Goal: Information Seeking & Learning: Understand process/instructions

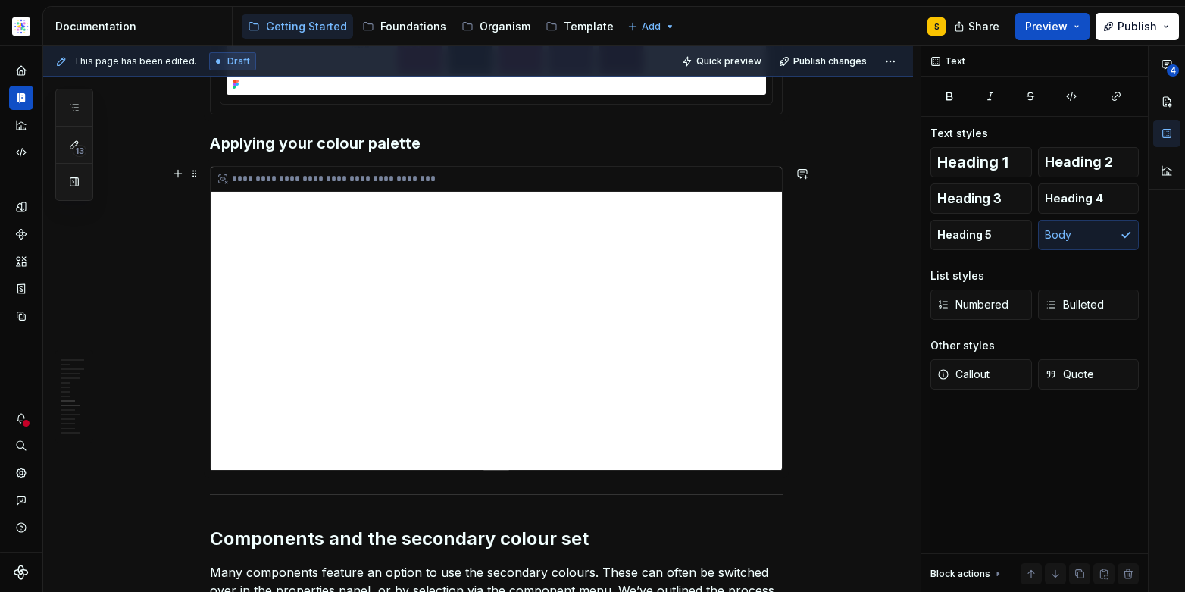
scroll to position [4315, 0]
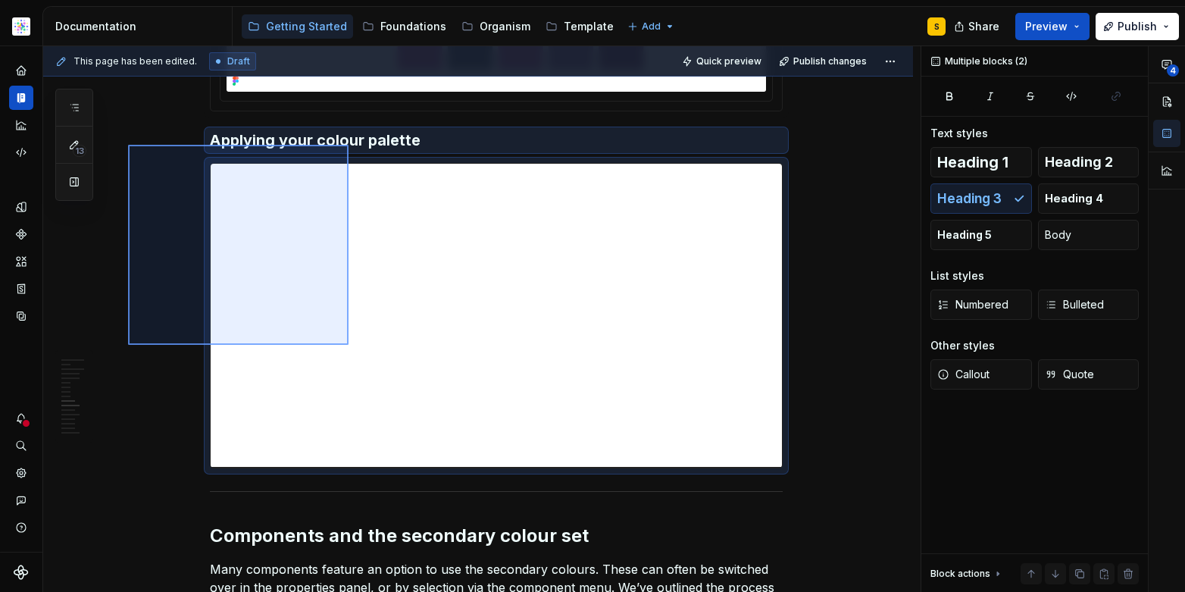
drag, startPoint x: 128, startPoint y: 145, endPoint x: 346, endPoint y: 348, distance: 298.0
click at [348, 345] on div "This page has been edited. Draft Quick preview Publish changes Style Style guid…" at bounding box center [481, 319] width 877 height 546
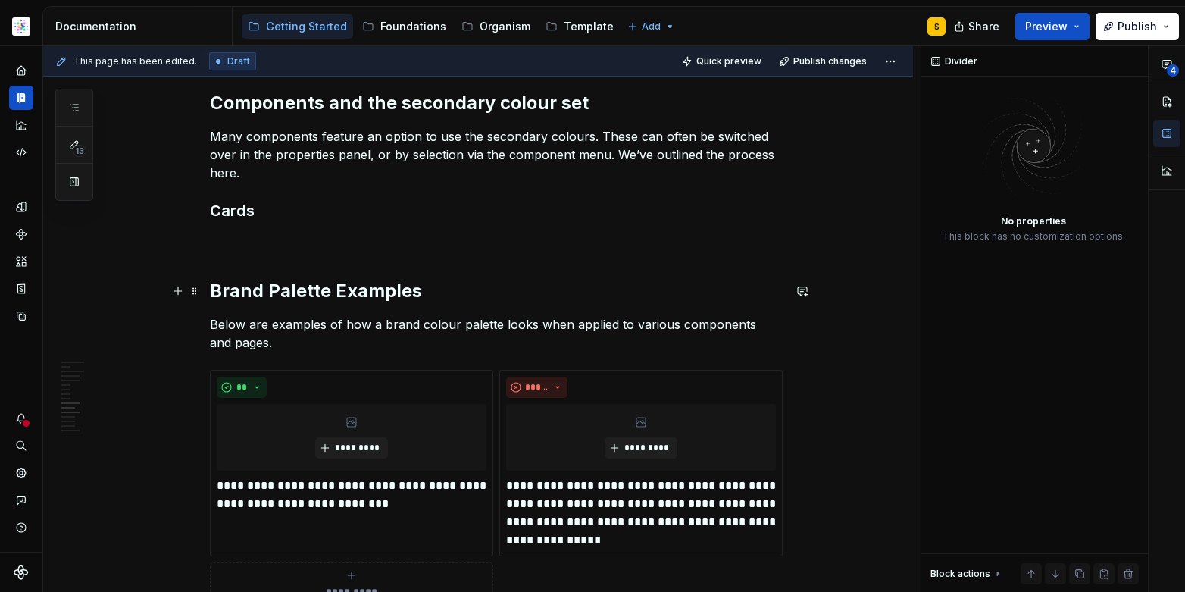
scroll to position [4394, 0]
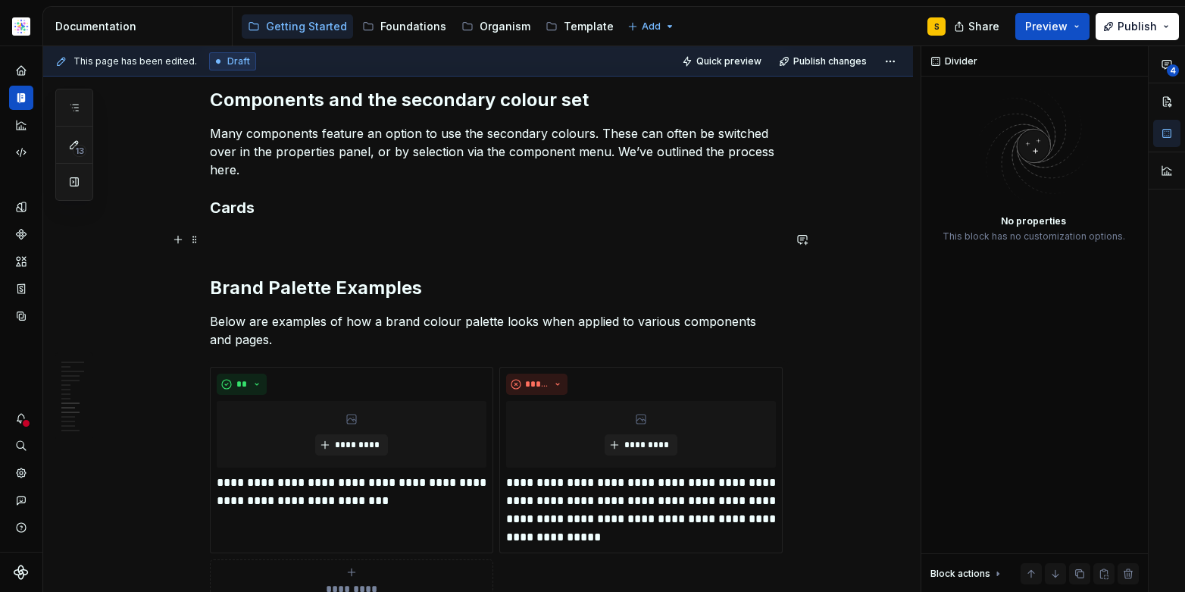
click at [325, 242] on p at bounding box center [496, 239] width 573 height 18
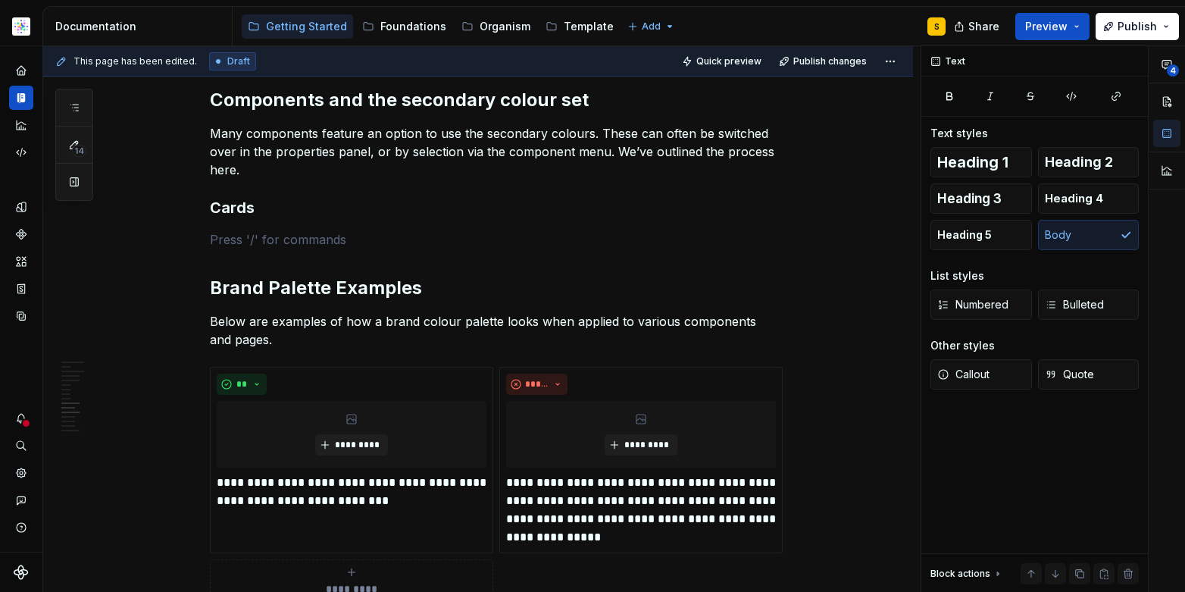
type textarea "*"
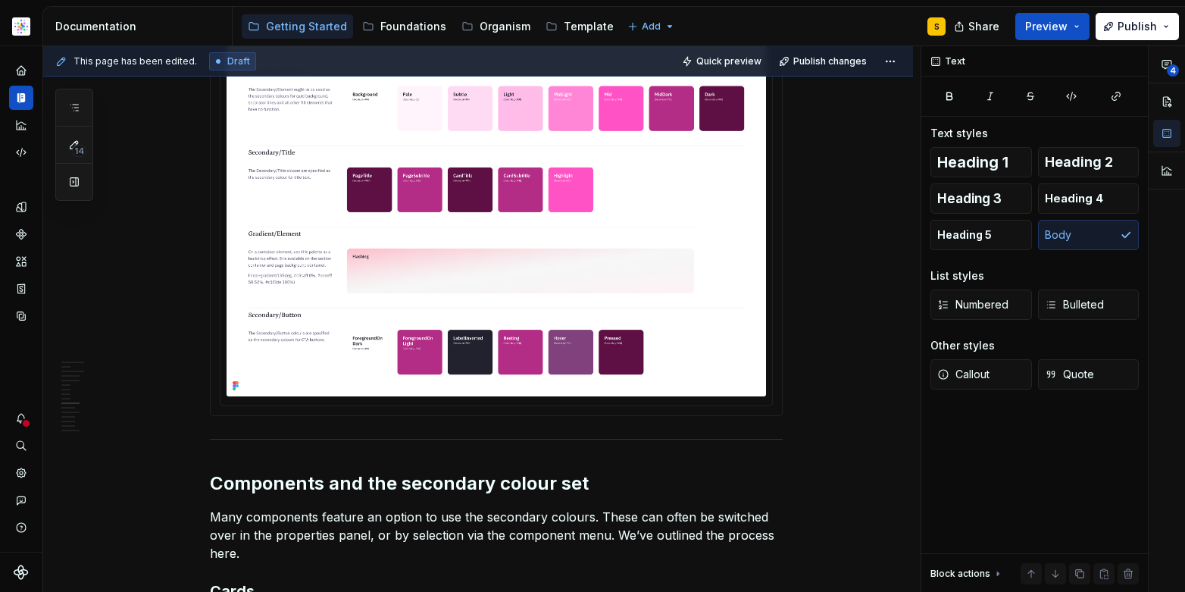
scroll to position [4018, 0]
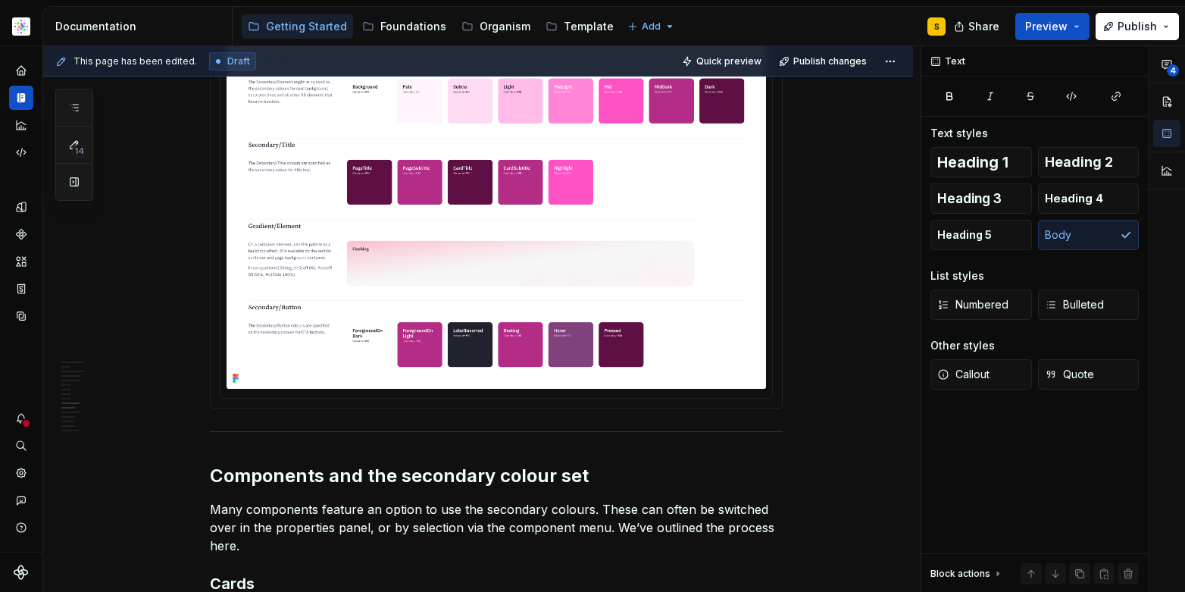
click at [338, 339] on img at bounding box center [496, 212] width 539 height 354
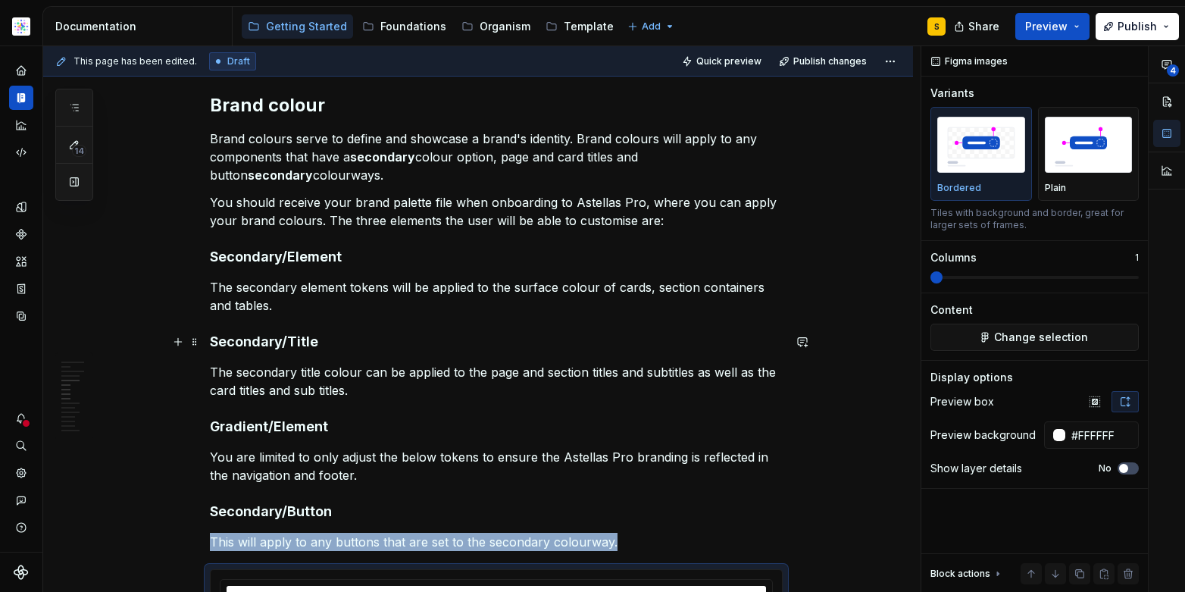
scroll to position [3384, 0]
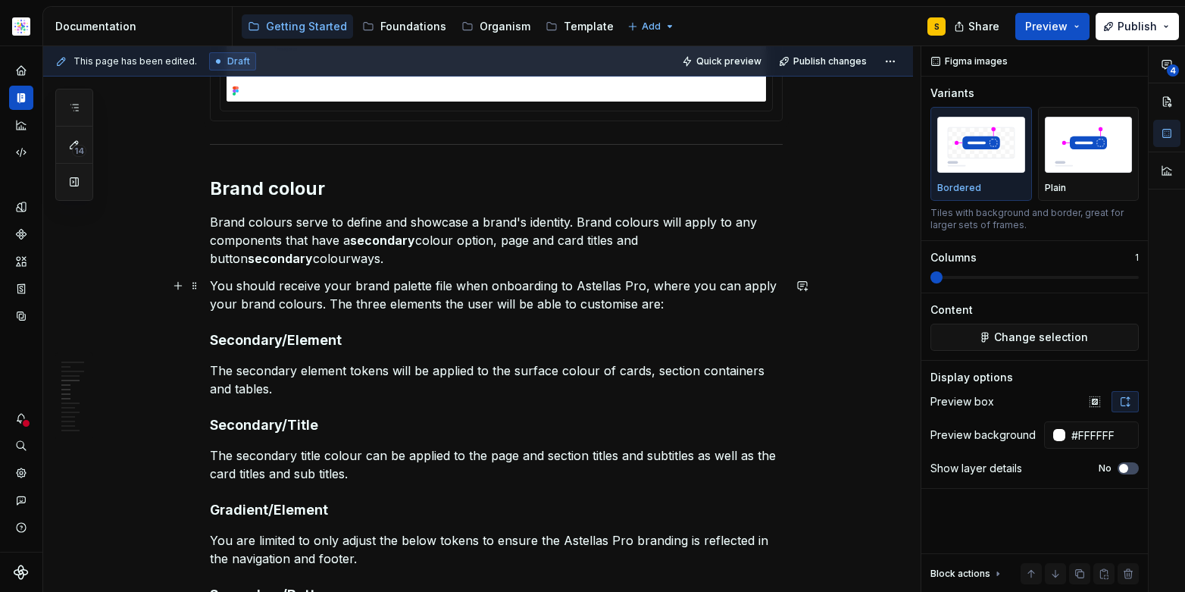
click at [364, 306] on p "You should receive your brand palette file when onboarding to Astellas Pro, whe…" at bounding box center [496, 295] width 573 height 36
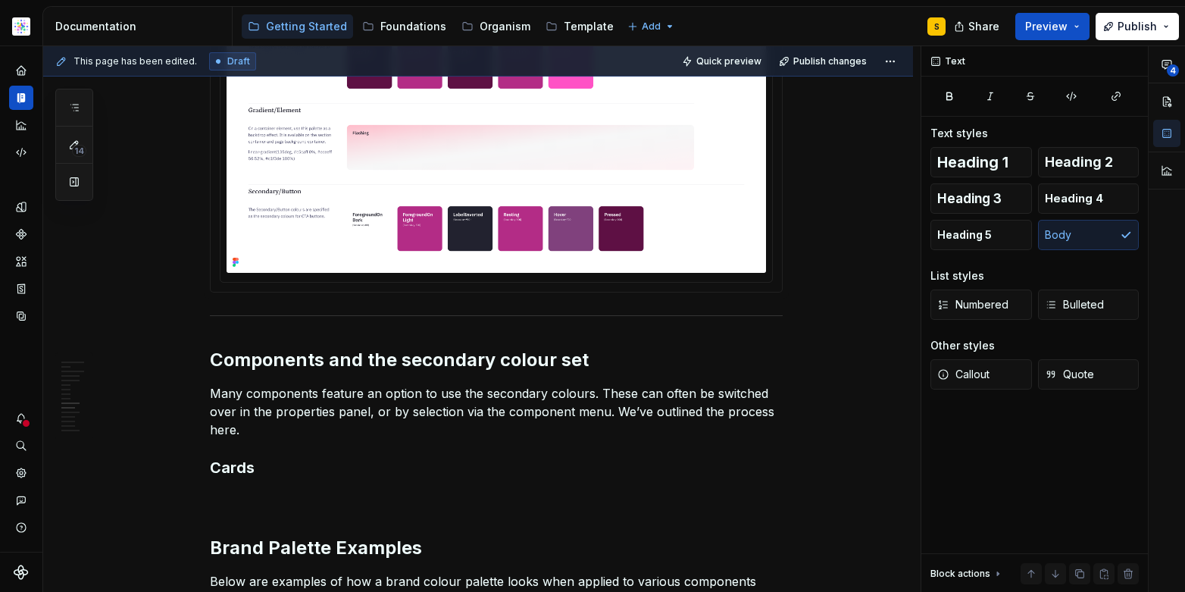
scroll to position [4187, 0]
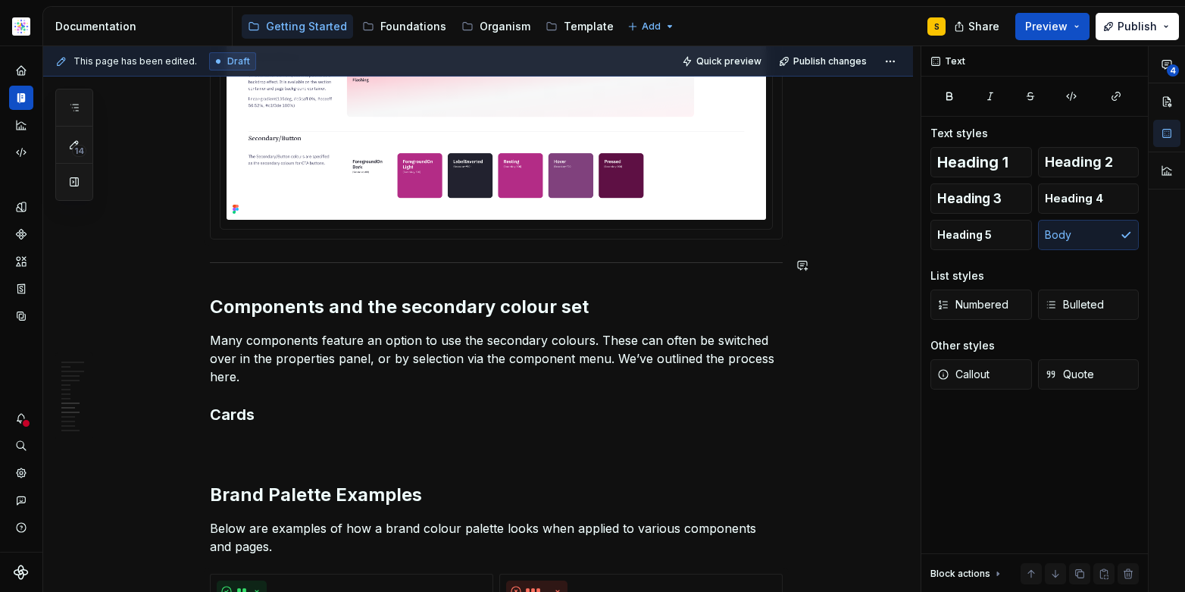
click at [226, 237] on div at bounding box center [496, 44] width 571 height 389
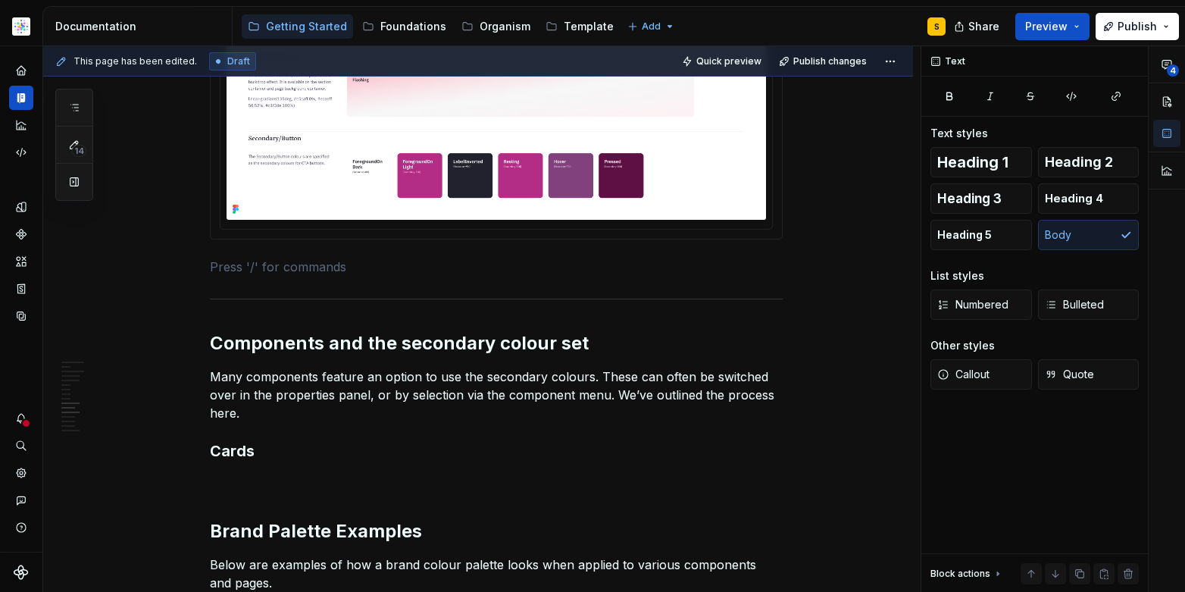
scroll to position [3990, 0]
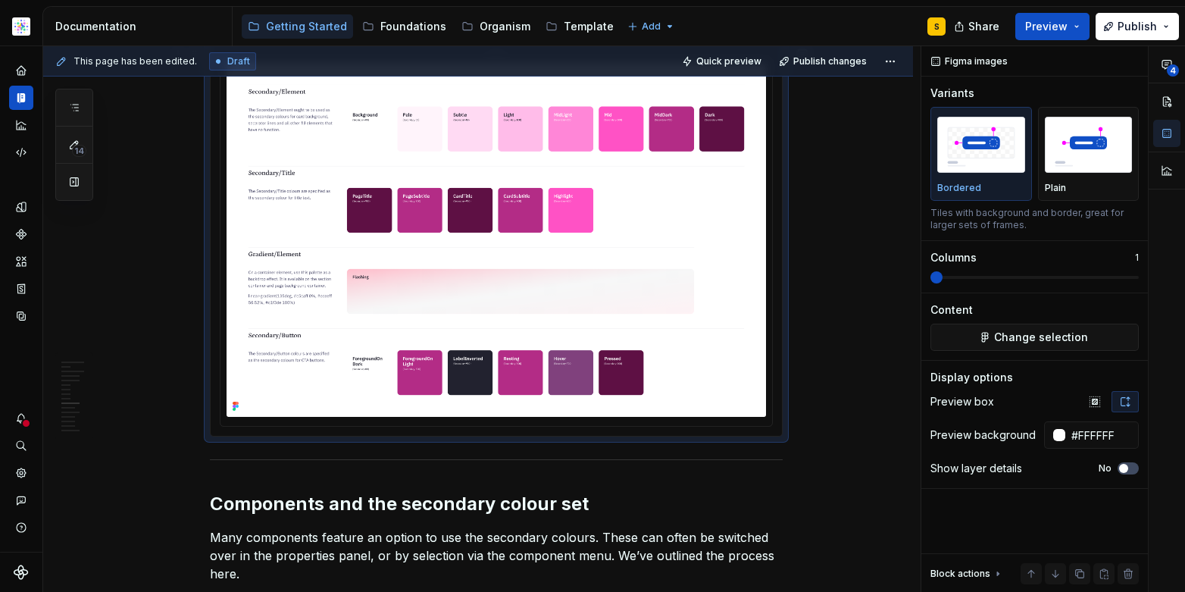
click at [284, 319] on img at bounding box center [496, 240] width 539 height 354
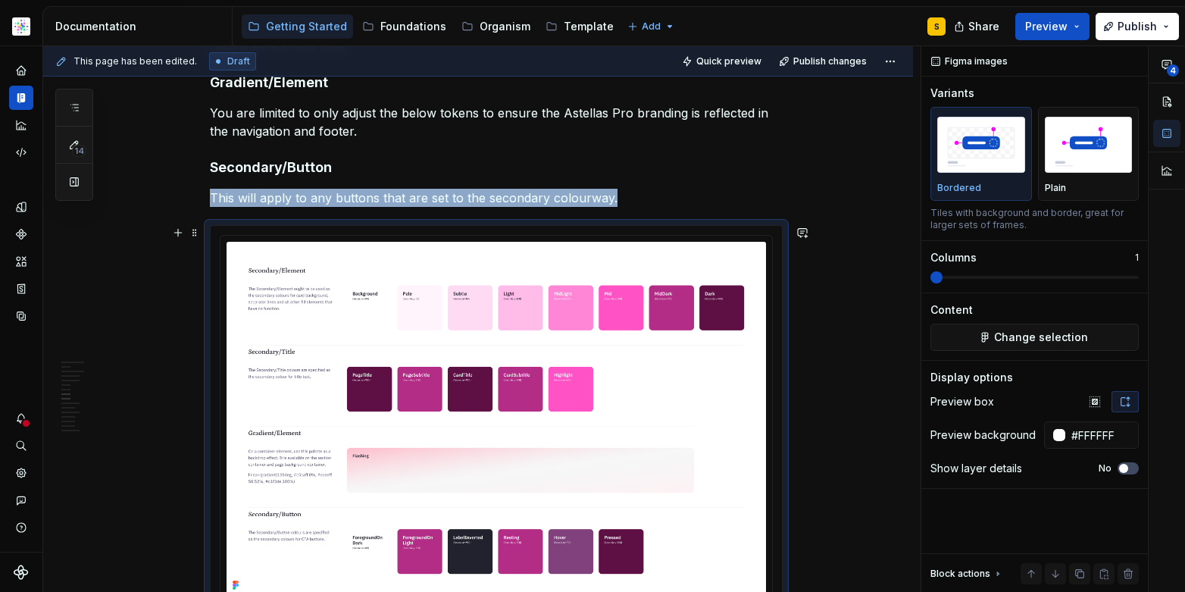
click at [175, 233] on button "button" at bounding box center [177, 232] width 21 height 21
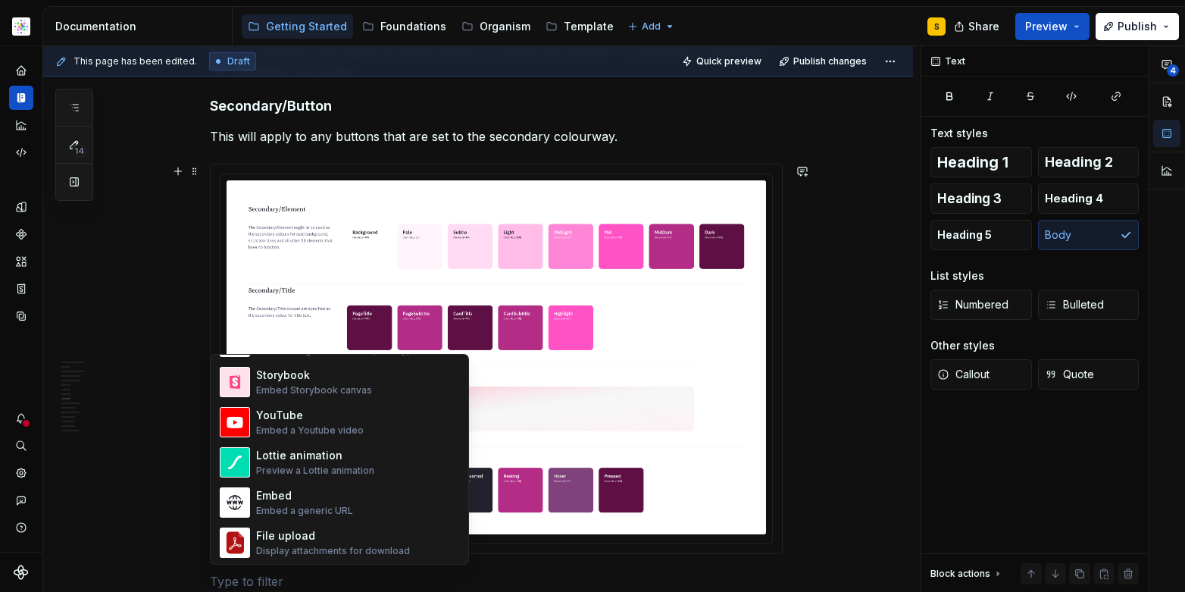
scroll to position [794, 0]
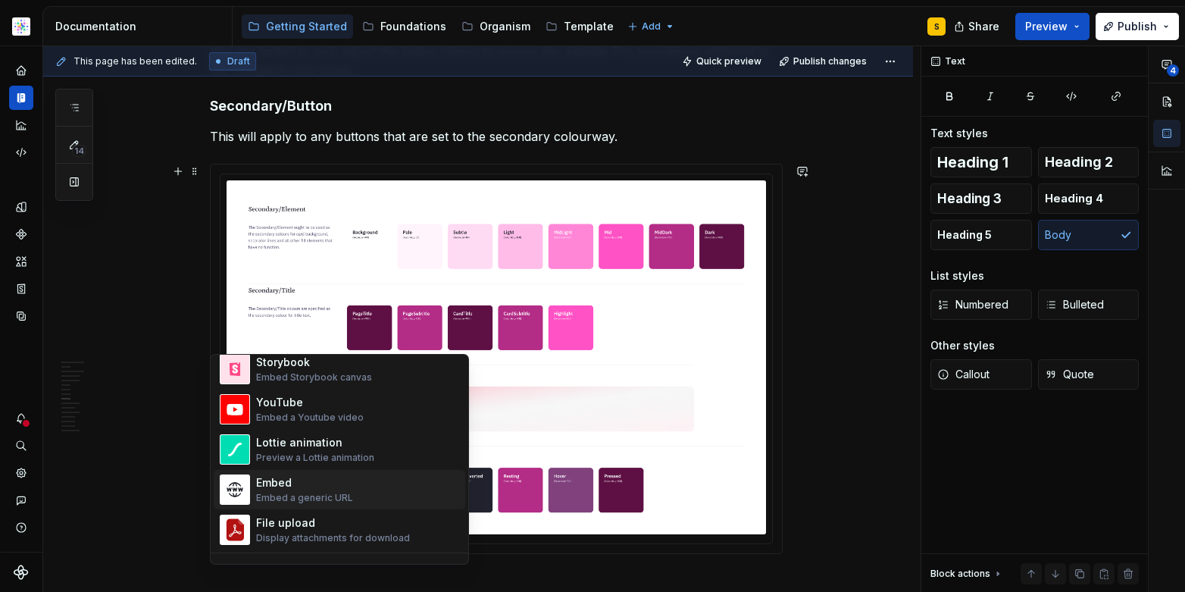
click at [290, 495] on div "Embed a generic URL" at bounding box center [304, 498] width 97 height 12
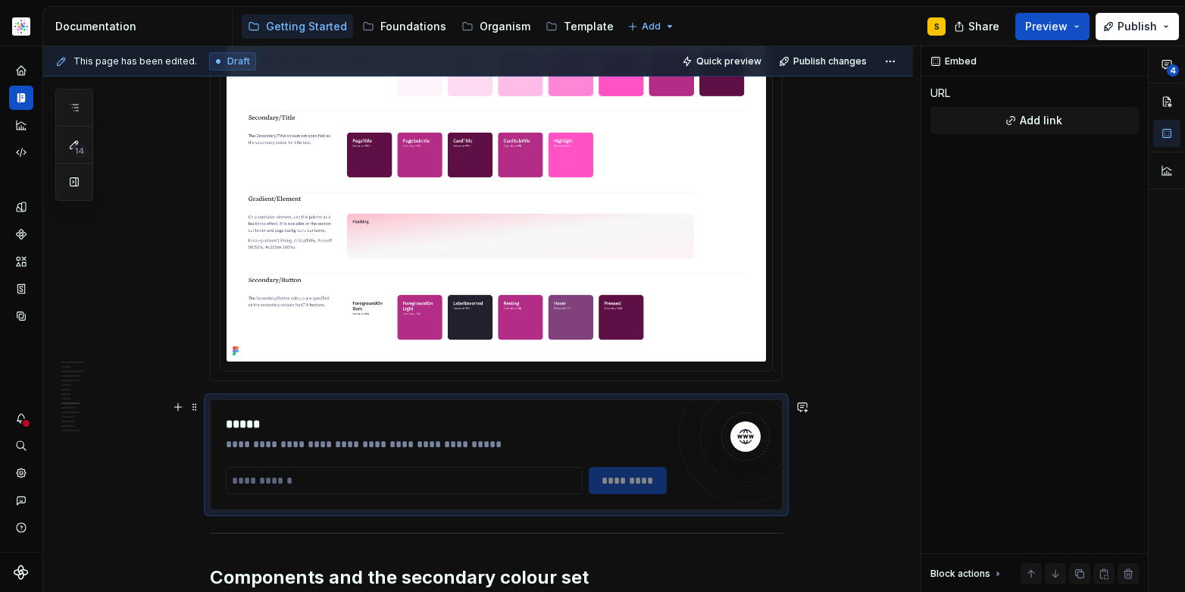
scroll to position [4078, 0]
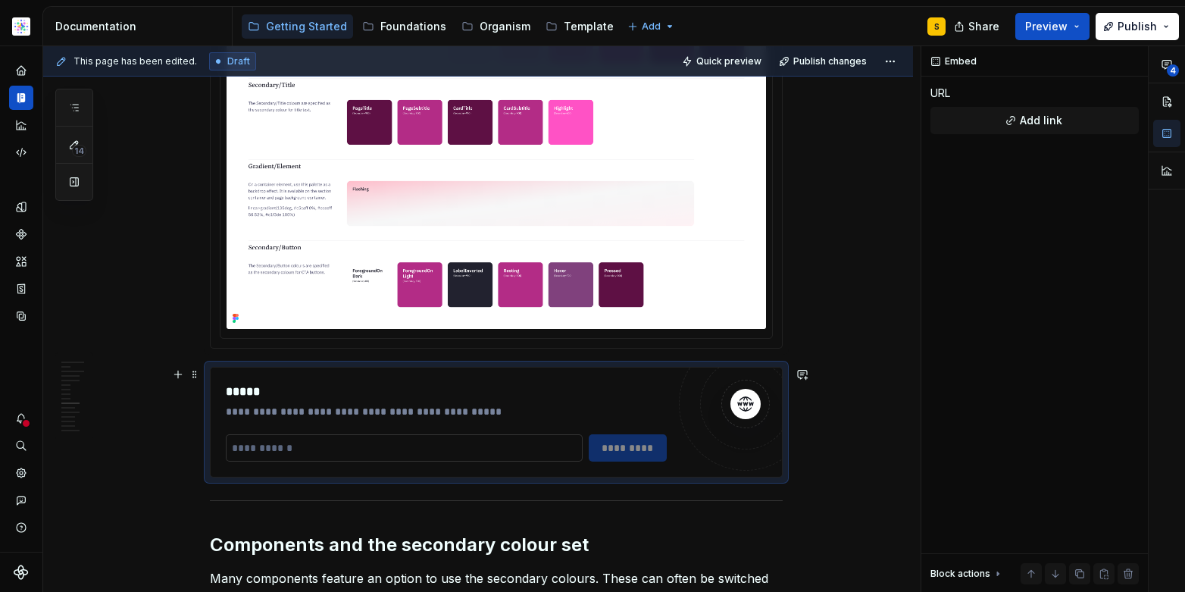
click at [273, 453] on input "text" at bounding box center [404, 447] width 357 height 27
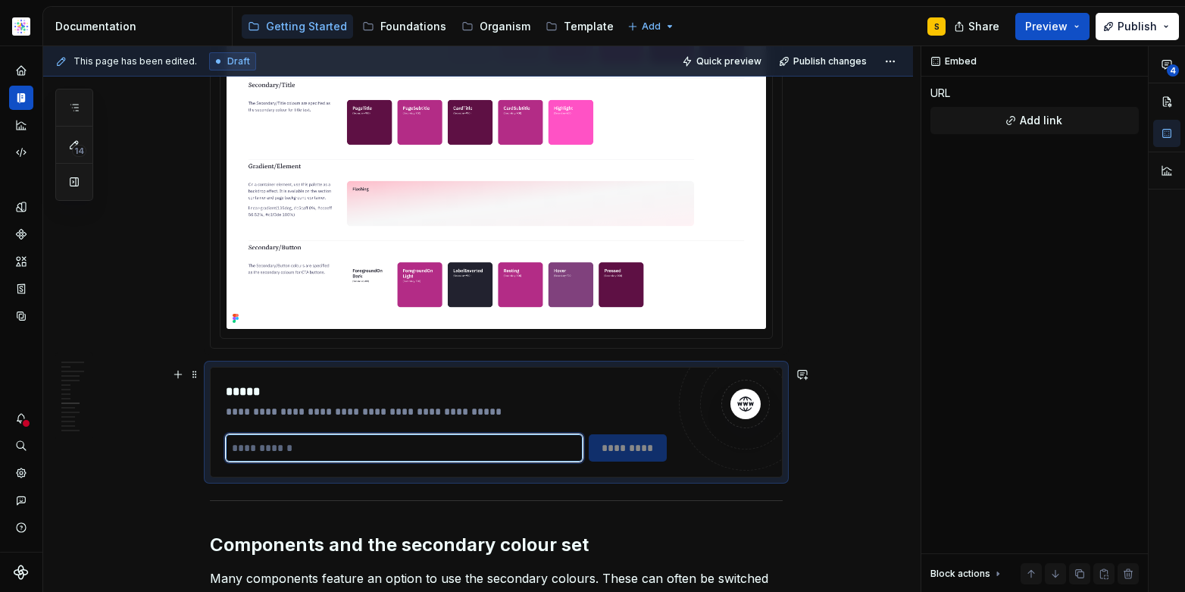
paste input "**********"
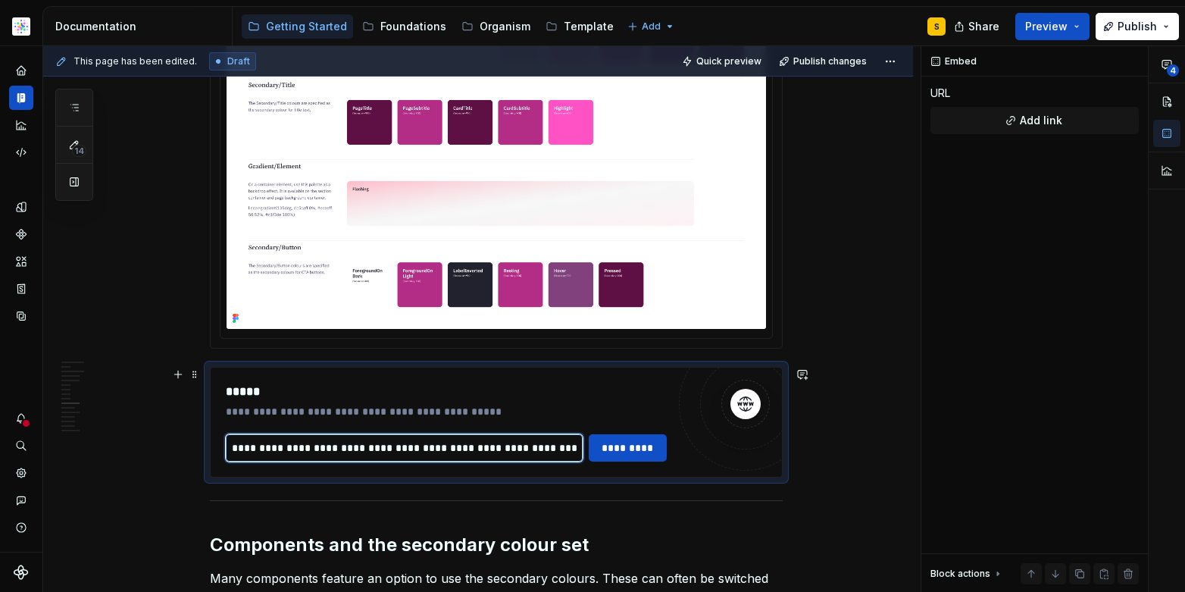
scroll to position [0, 2234]
type input "**********"
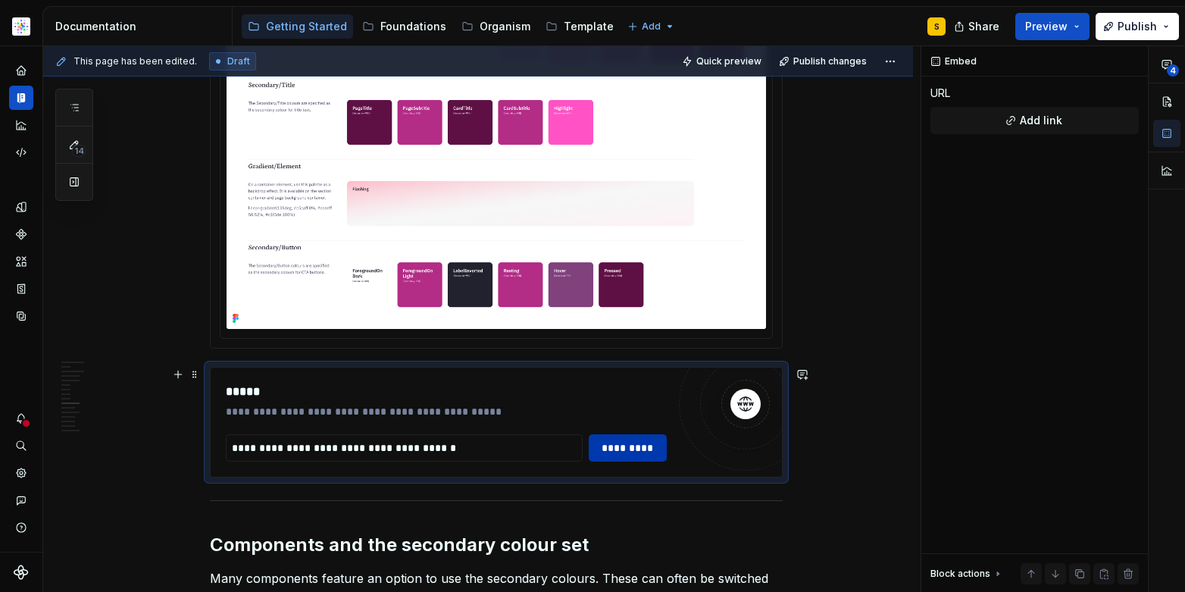
click at [616, 448] on span "*********" at bounding box center [627, 447] width 59 height 15
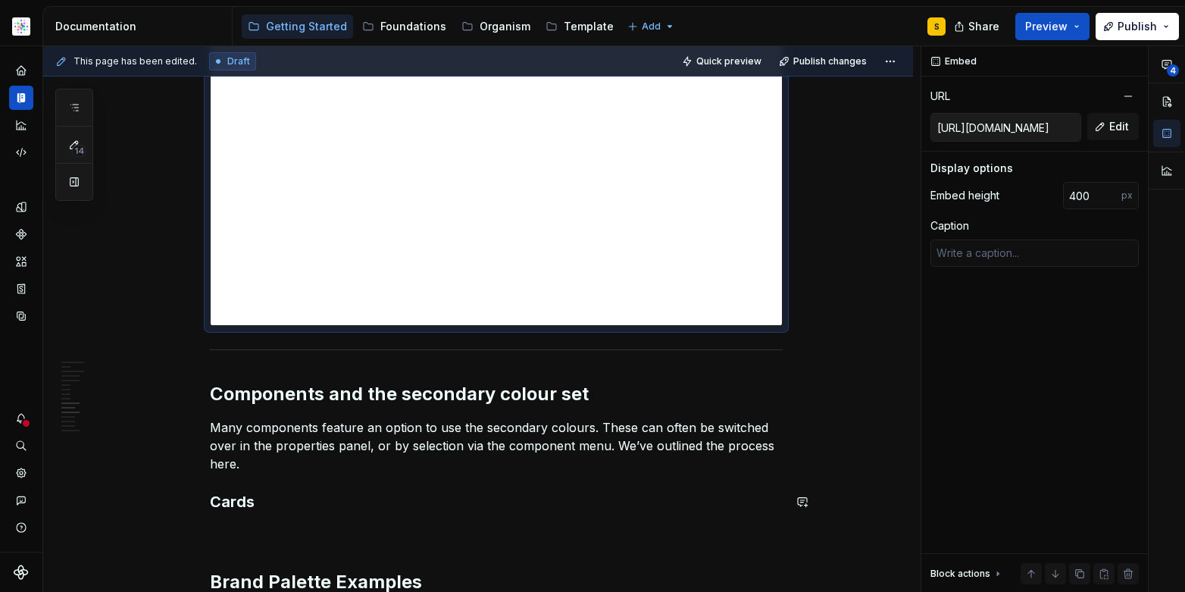
scroll to position [4627, 0]
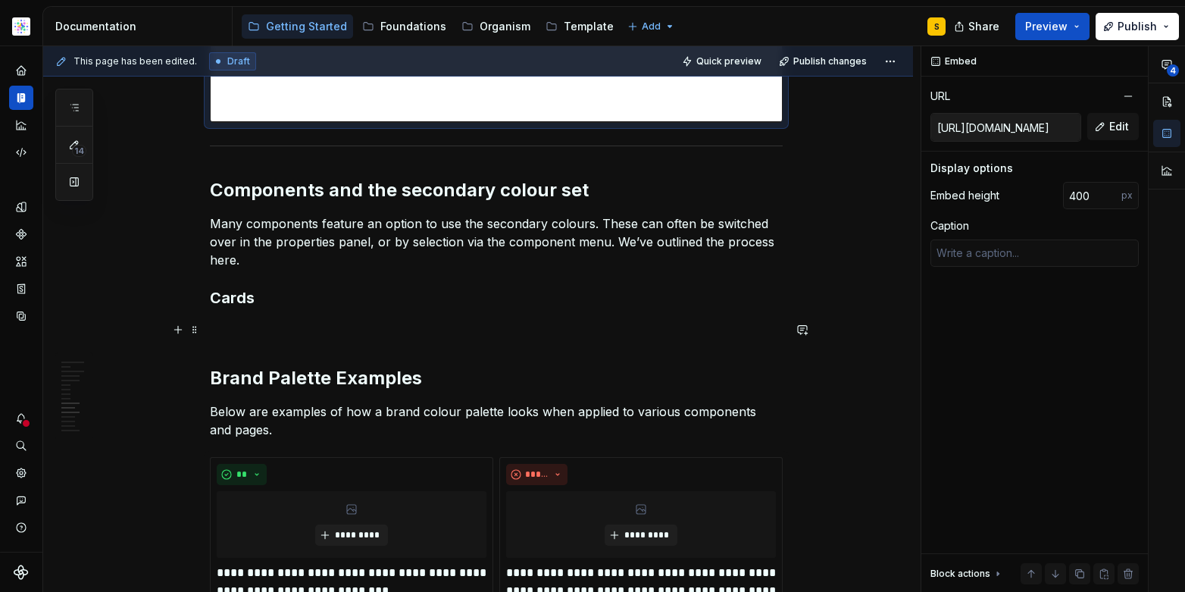
click at [410, 337] on p at bounding box center [496, 329] width 573 height 18
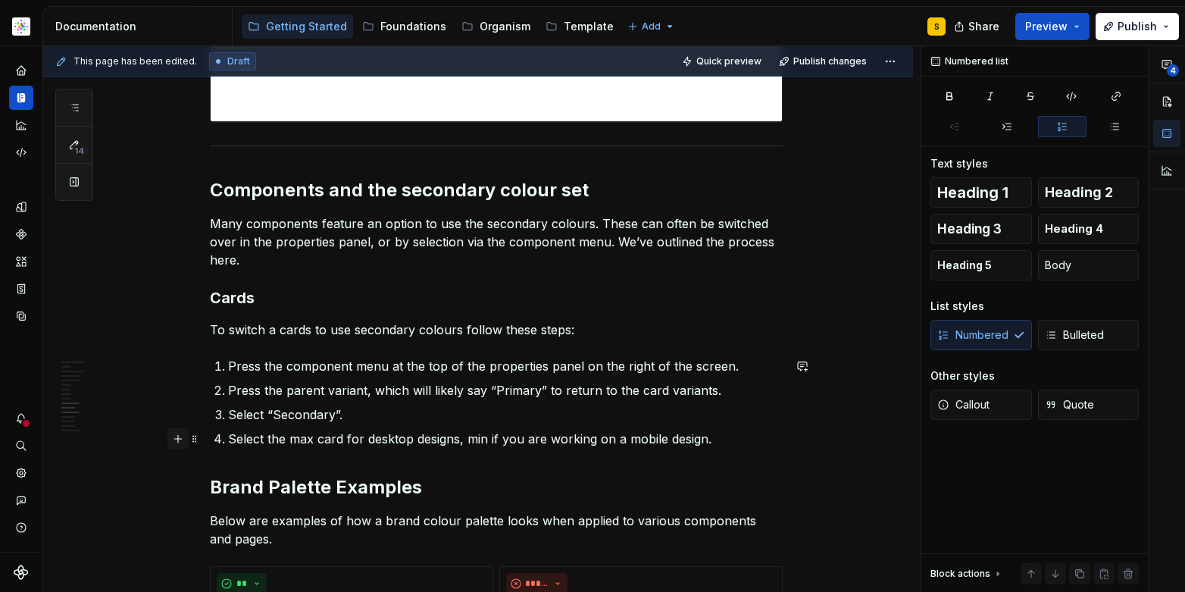
click at [177, 439] on button "button" at bounding box center [177, 438] width 21 height 21
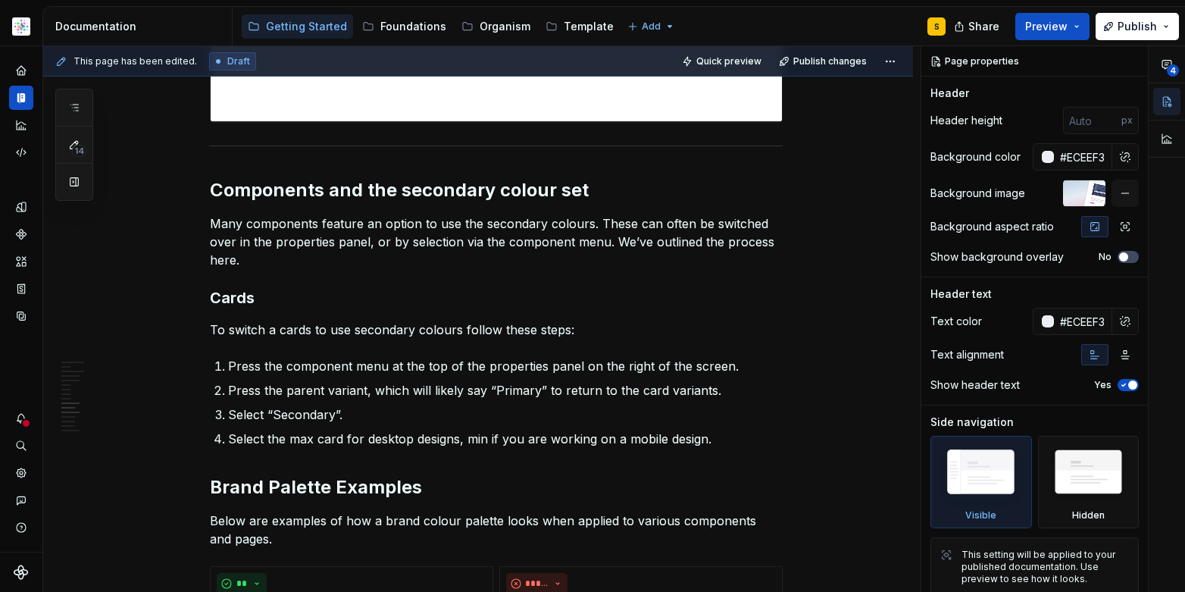
type textarea "*"
click at [726, 444] on p "Select the max card for desktop designs, min if you are working on a mobile des…" at bounding box center [505, 439] width 555 height 18
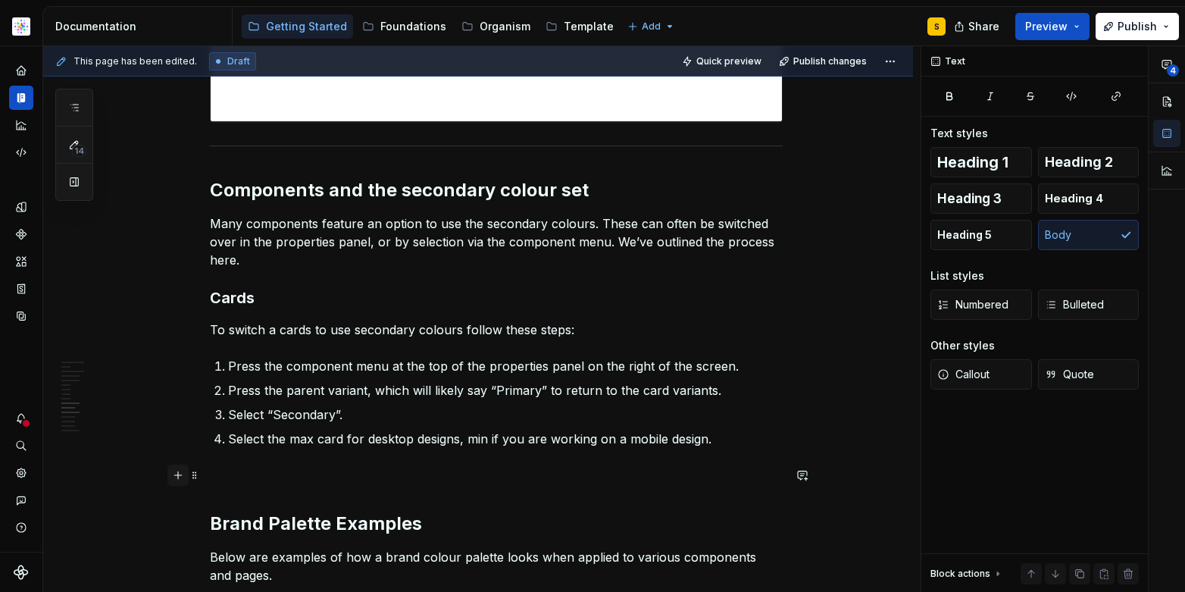
click at [180, 473] on button "button" at bounding box center [177, 474] width 21 height 21
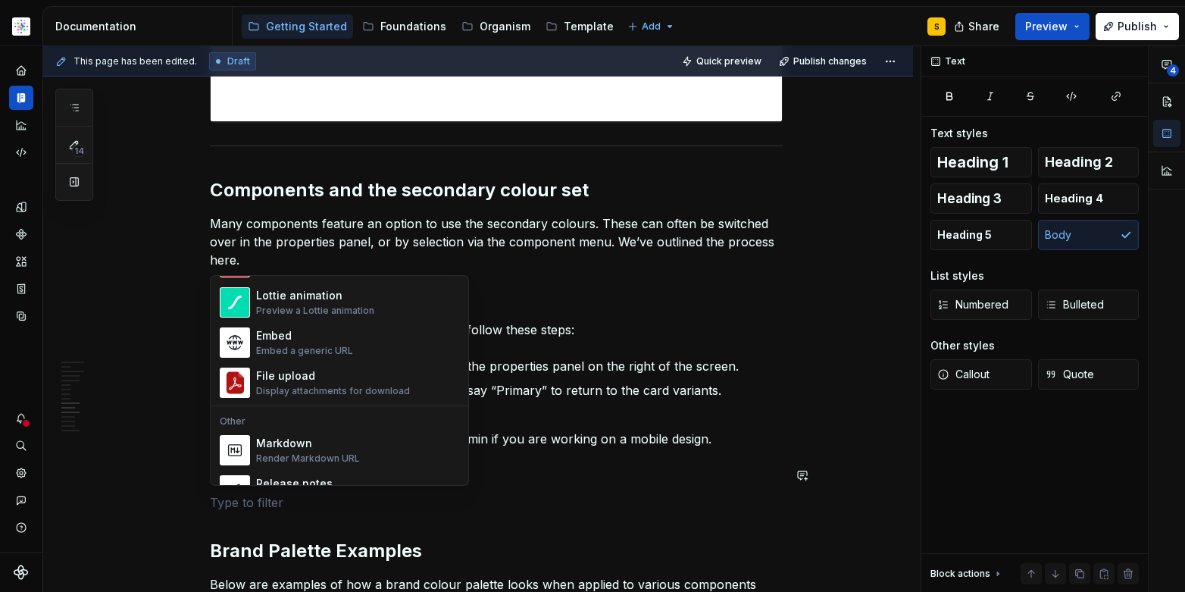
scroll to position [876, 0]
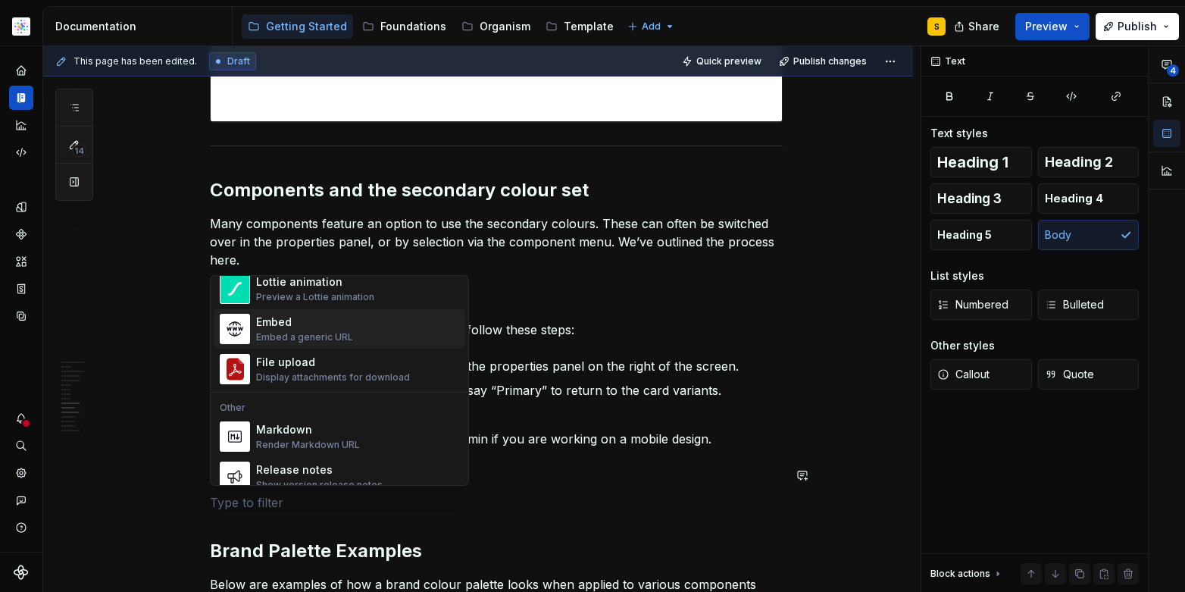
click at [285, 327] on div "Embed" at bounding box center [304, 321] width 97 height 15
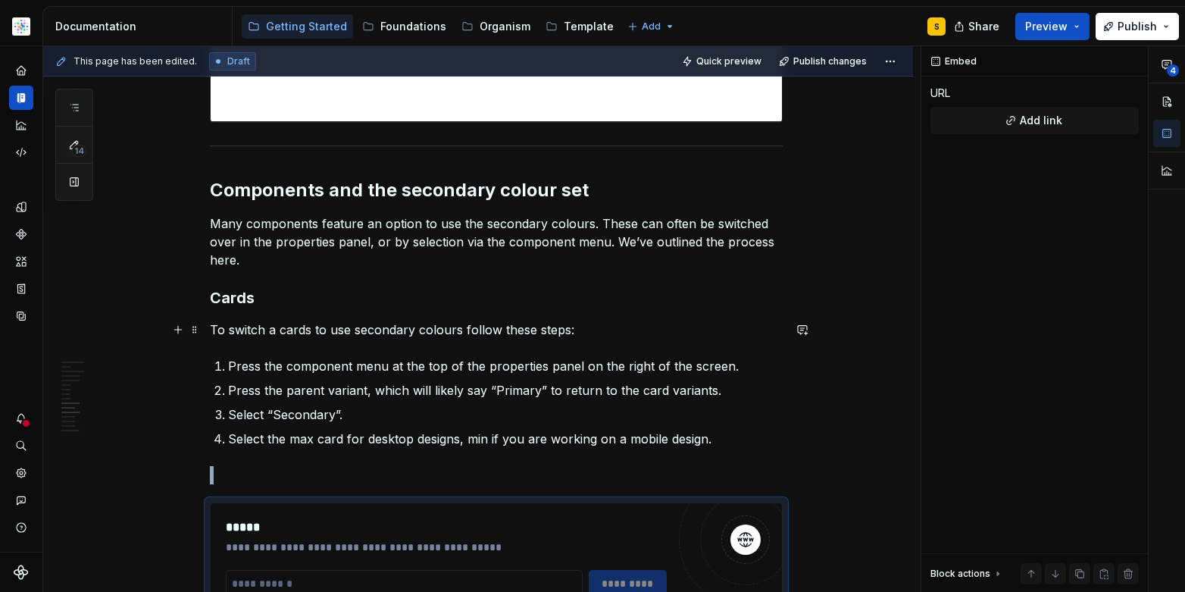
scroll to position [4648, 0]
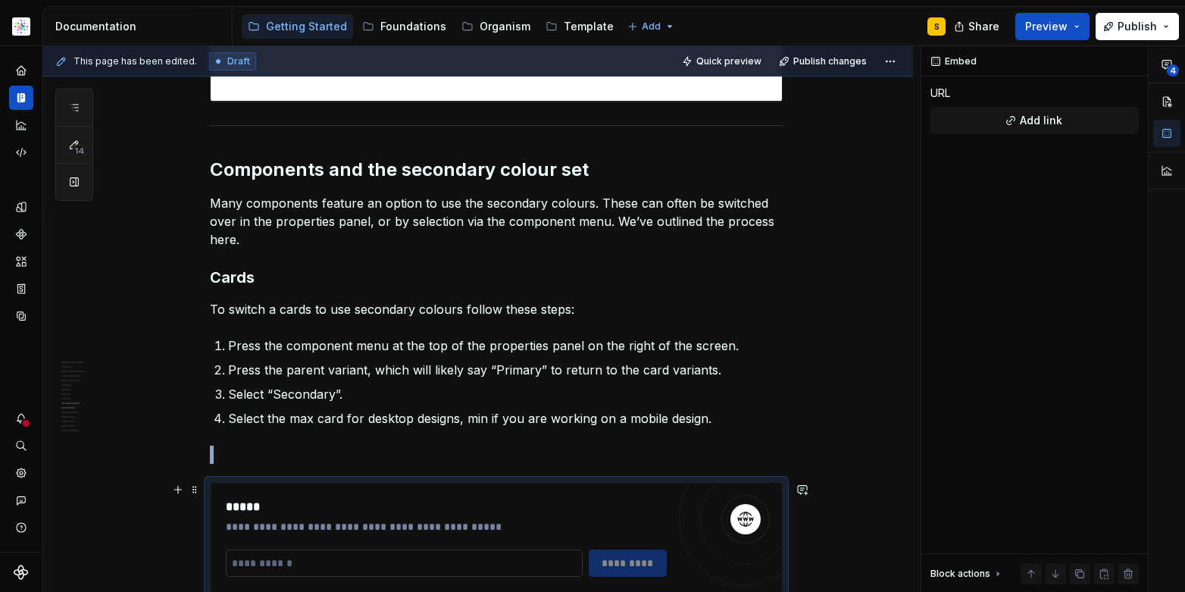
click at [302, 564] on input "text" at bounding box center [404, 562] width 357 height 27
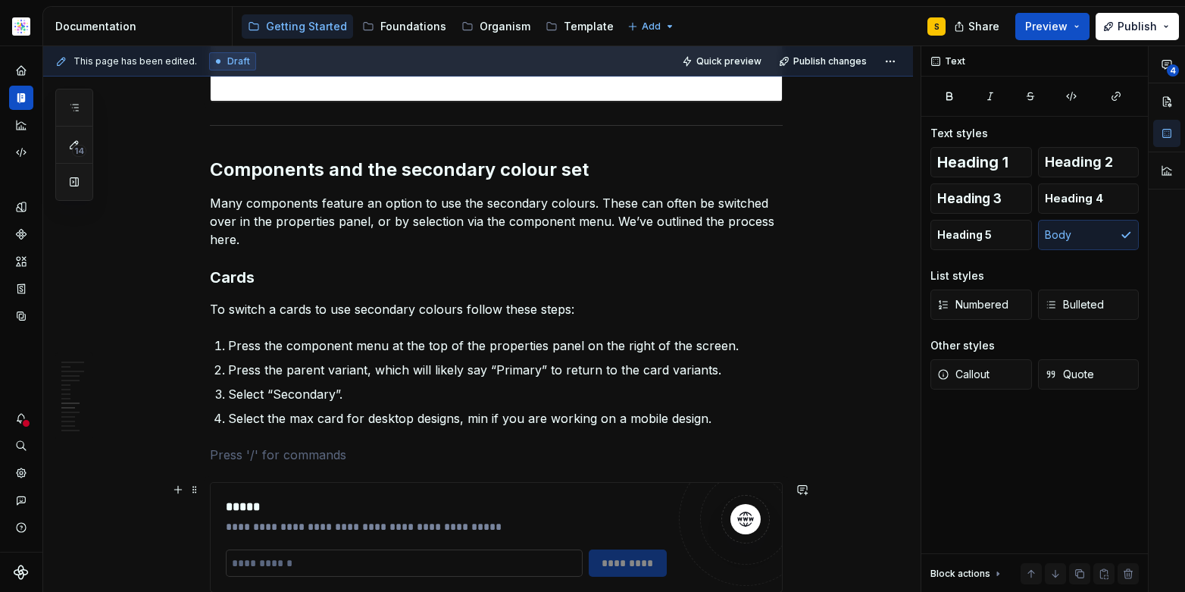
click at [303, 562] on input "text" at bounding box center [404, 562] width 357 height 27
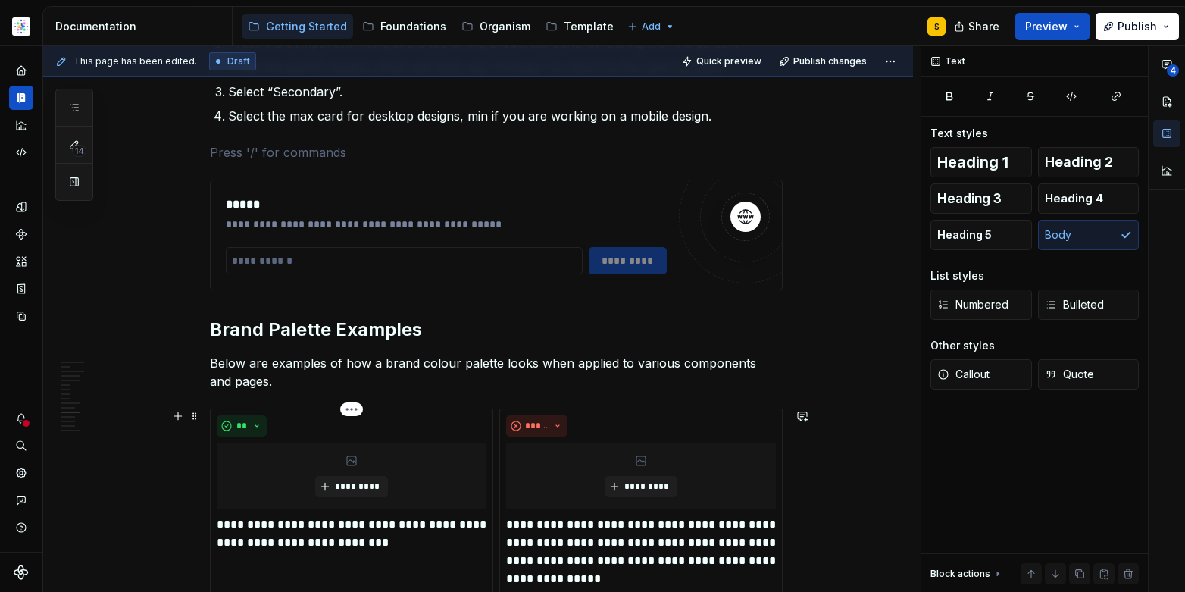
scroll to position [4951, 0]
click at [255, 252] on input "text" at bounding box center [404, 259] width 357 height 27
click at [242, 155] on p at bounding box center [496, 151] width 573 height 18
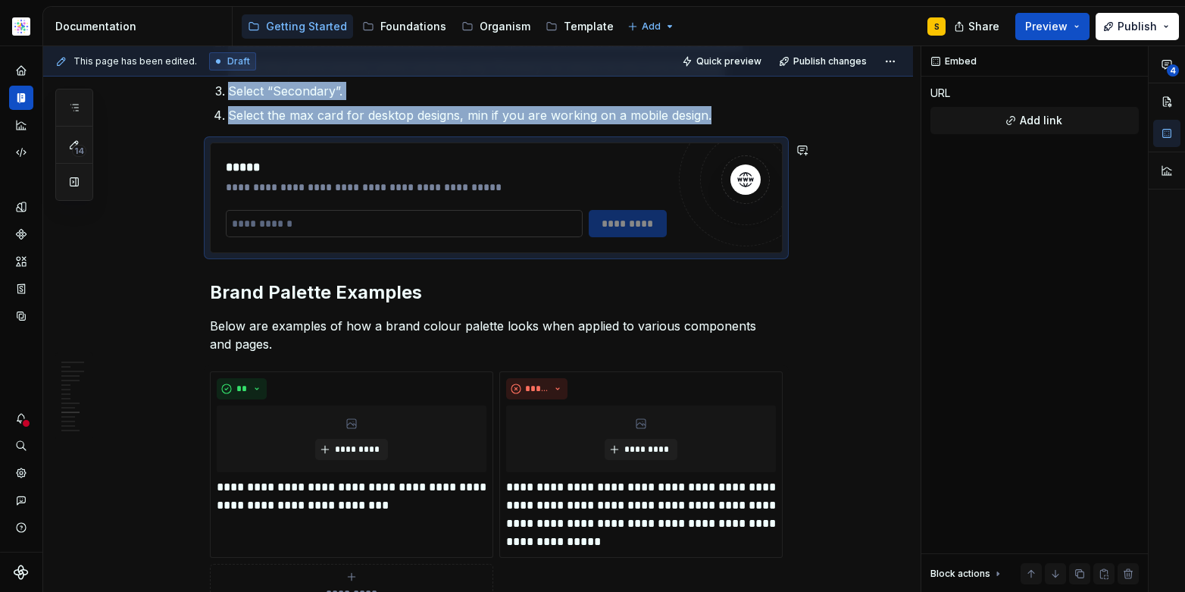
click at [288, 233] on input "text" at bounding box center [404, 223] width 357 height 27
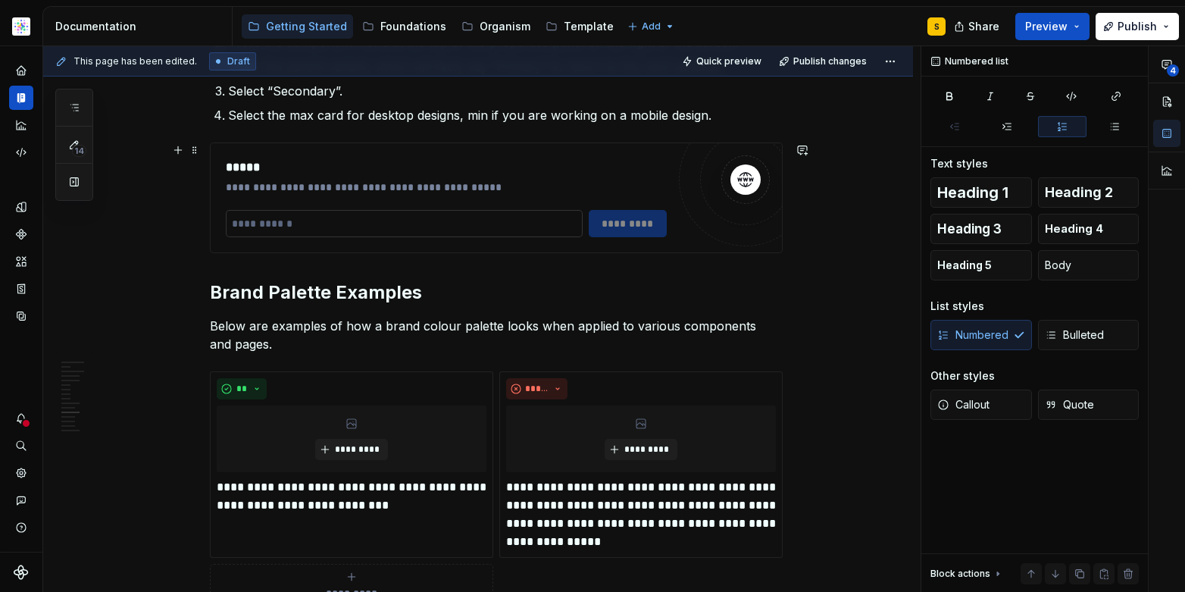
click at [284, 222] on input "text" at bounding box center [404, 223] width 357 height 27
click at [257, 220] on input "text" at bounding box center [404, 223] width 357 height 27
click at [258, 220] on input "text" at bounding box center [404, 223] width 357 height 27
click at [254, 224] on input "text" at bounding box center [404, 223] width 357 height 27
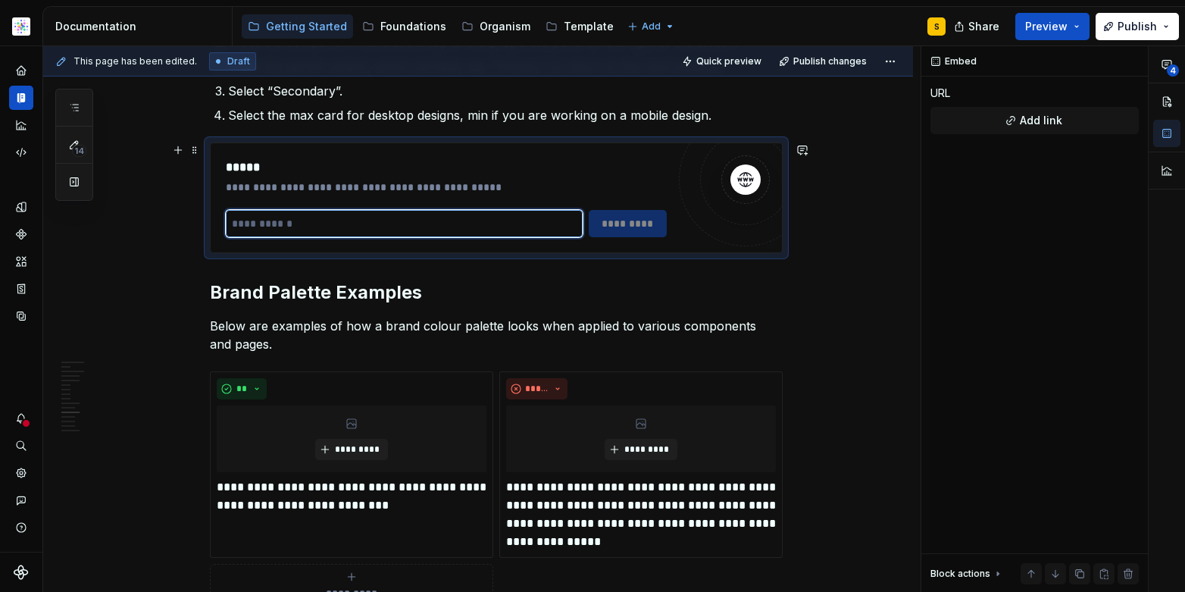
click at [254, 224] on input "text" at bounding box center [404, 223] width 357 height 27
click at [252, 226] on input "text" at bounding box center [404, 223] width 357 height 27
paste input "**********"
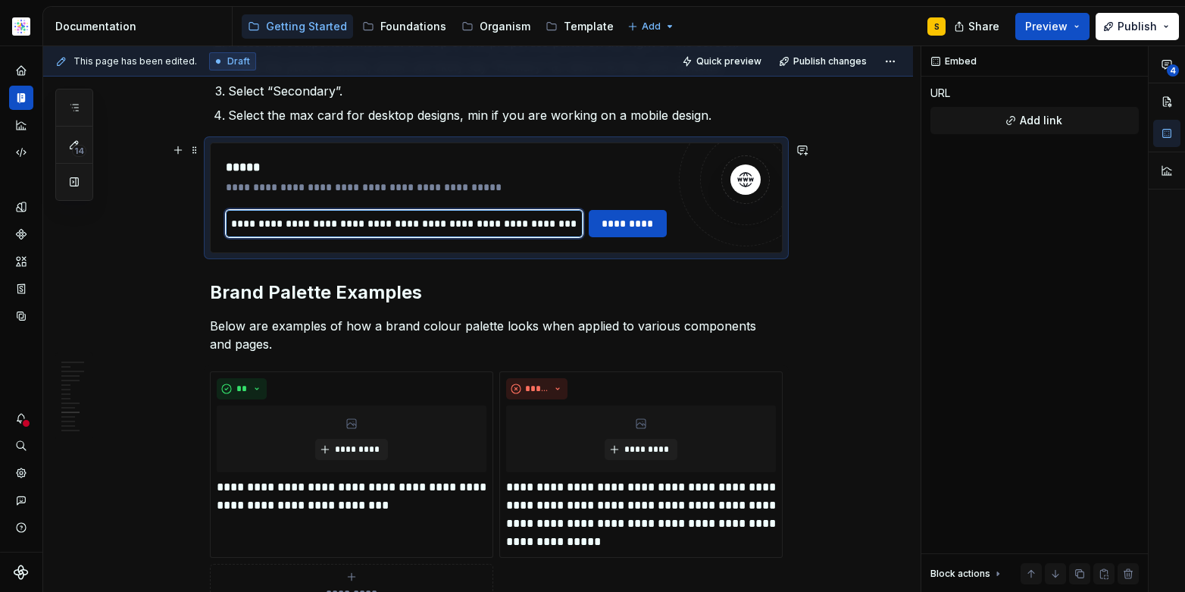
scroll to position [0, 0]
drag, startPoint x: 569, startPoint y: 223, endPoint x: 567, endPoint y: 234, distance: 11.6
click at [568, 224] on input "**********" at bounding box center [404, 223] width 357 height 27
type input "**********"
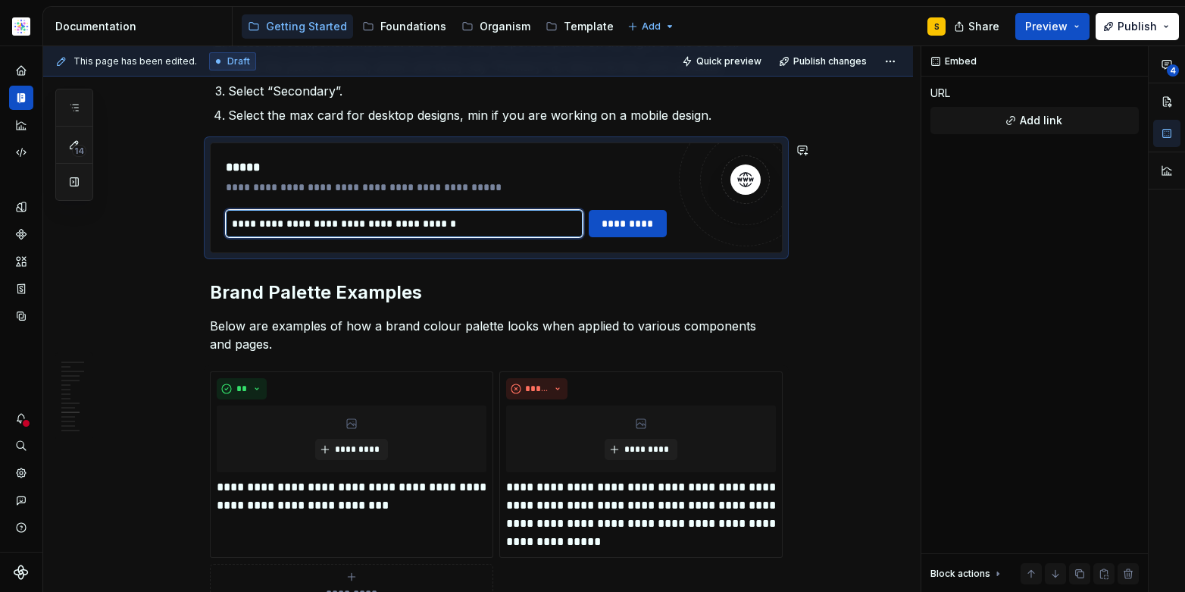
scroll to position [0, 0]
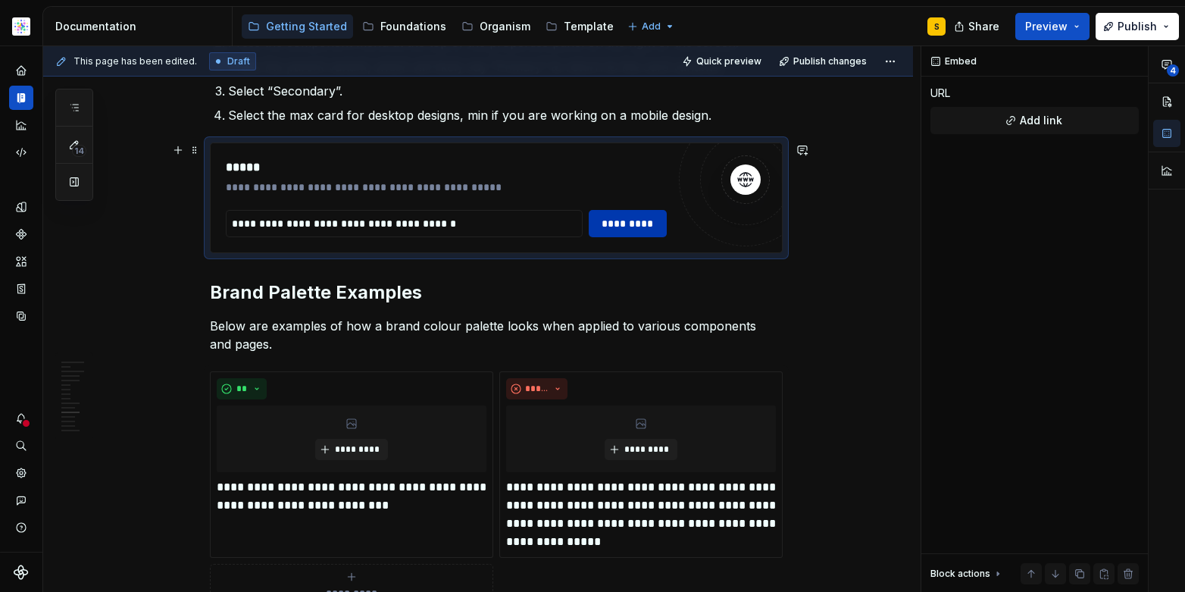
click at [621, 225] on span "*********" at bounding box center [627, 223] width 59 height 15
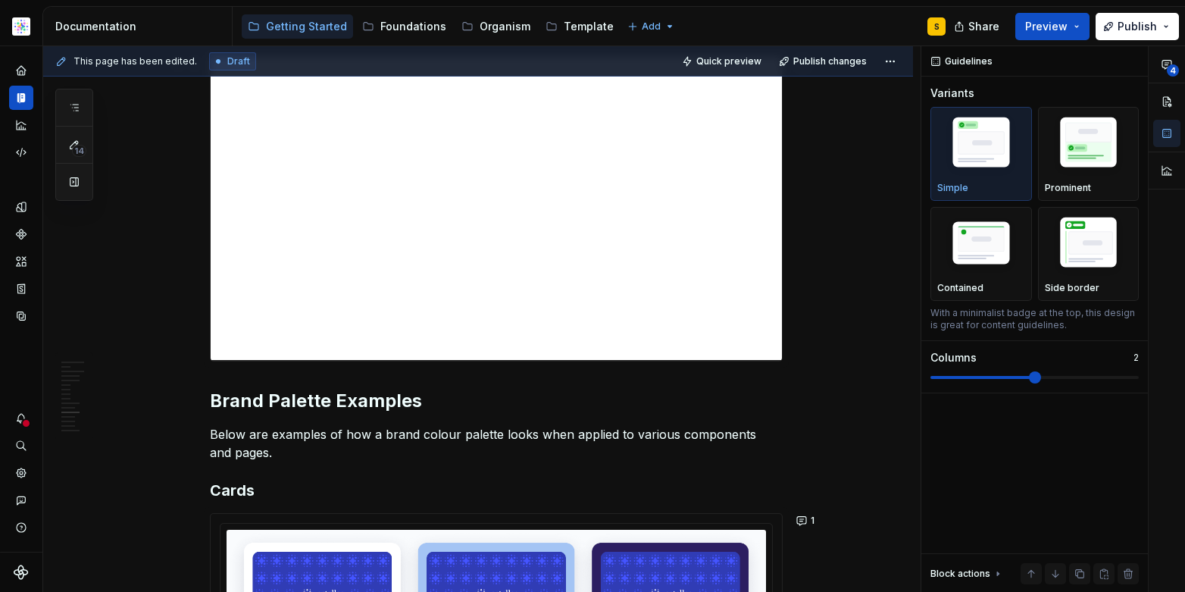
scroll to position [5353, 0]
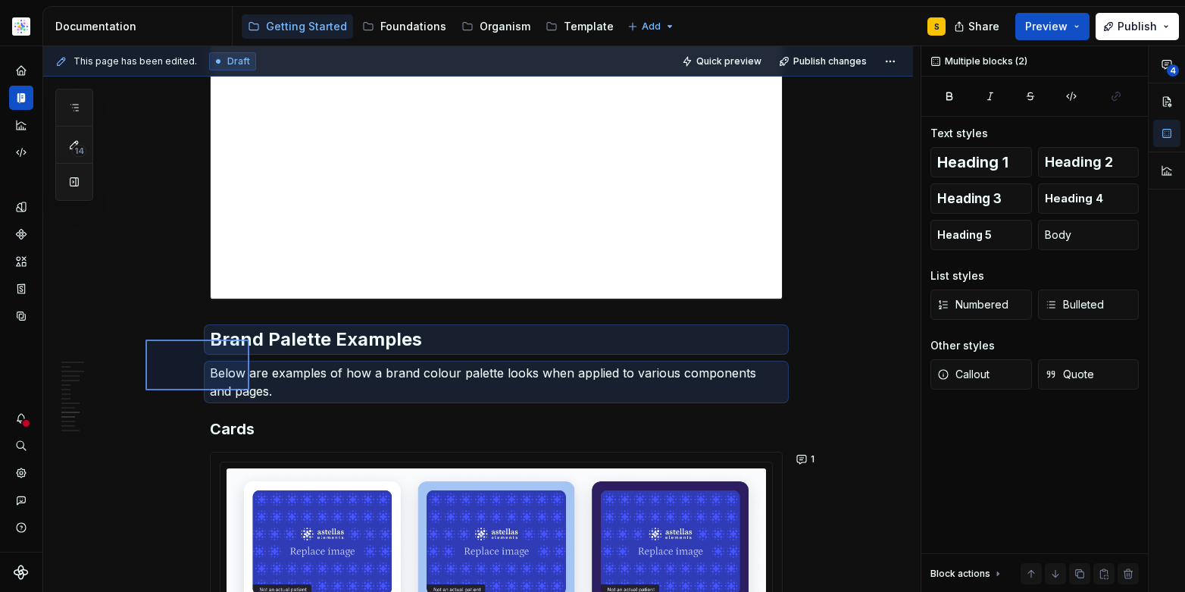
drag, startPoint x: 191, startPoint y: 356, endPoint x: 245, endPoint y: 389, distance: 63.5
click at [249, 390] on div "**********" at bounding box center [481, 319] width 877 height 546
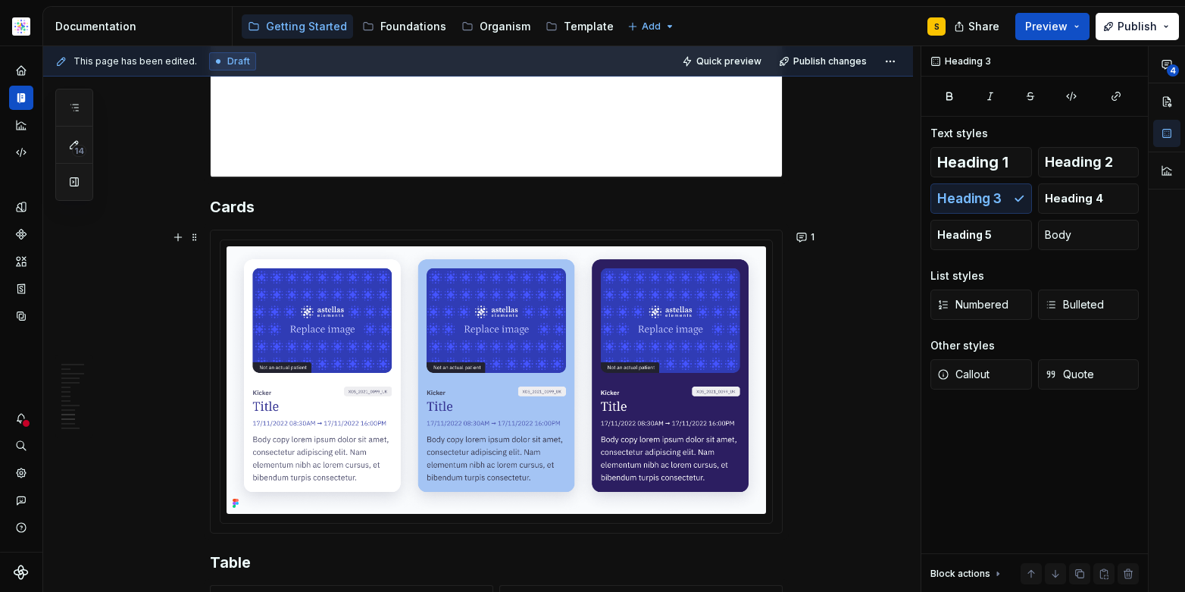
scroll to position [5498, 0]
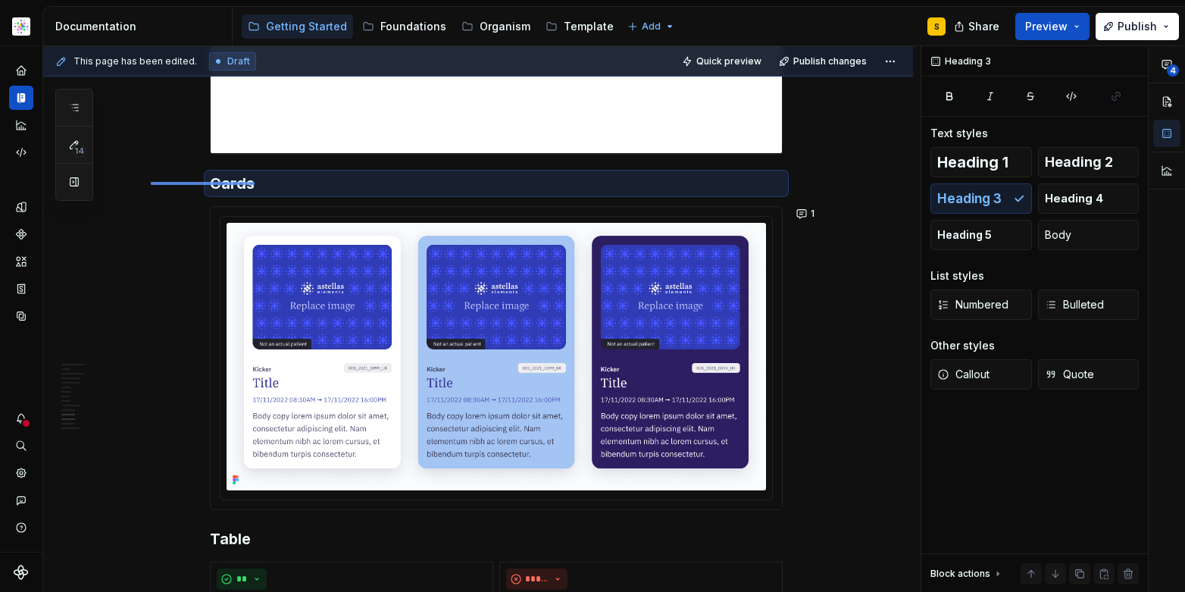
drag, startPoint x: 151, startPoint y: 182, endPoint x: 250, endPoint y: 186, distance: 99.3
click at [255, 184] on div "**********" at bounding box center [481, 319] width 877 height 546
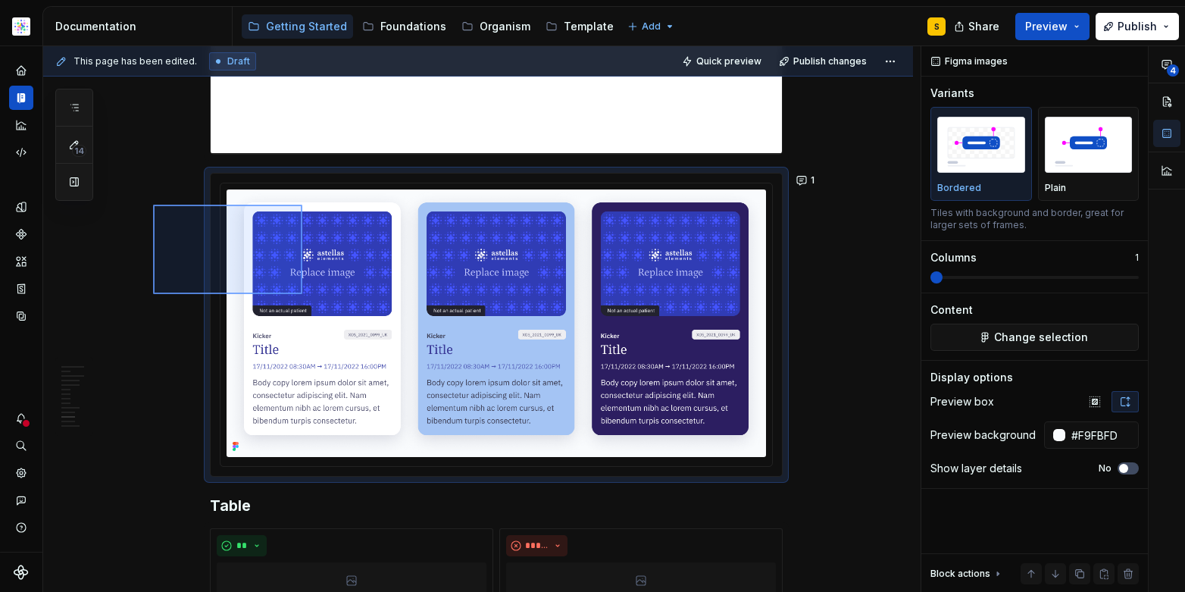
drag, startPoint x: 153, startPoint y: 205, endPoint x: 296, endPoint y: 294, distance: 168.8
click at [302, 294] on div "**********" at bounding box center [481, 319] width 877 height 546
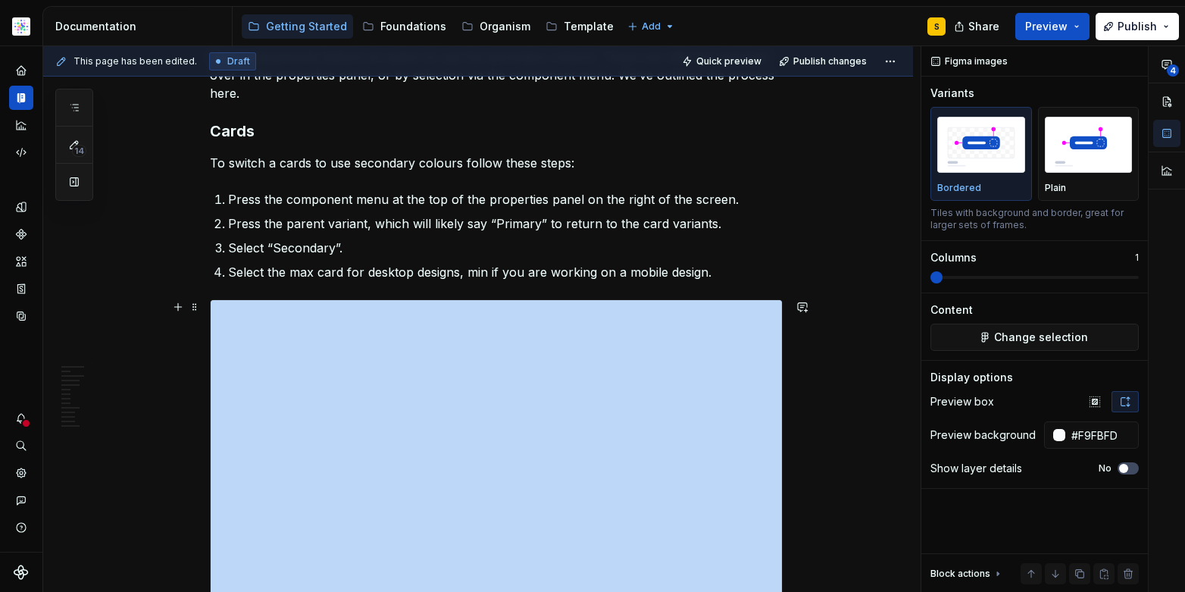
scroll to position [4950, 0]
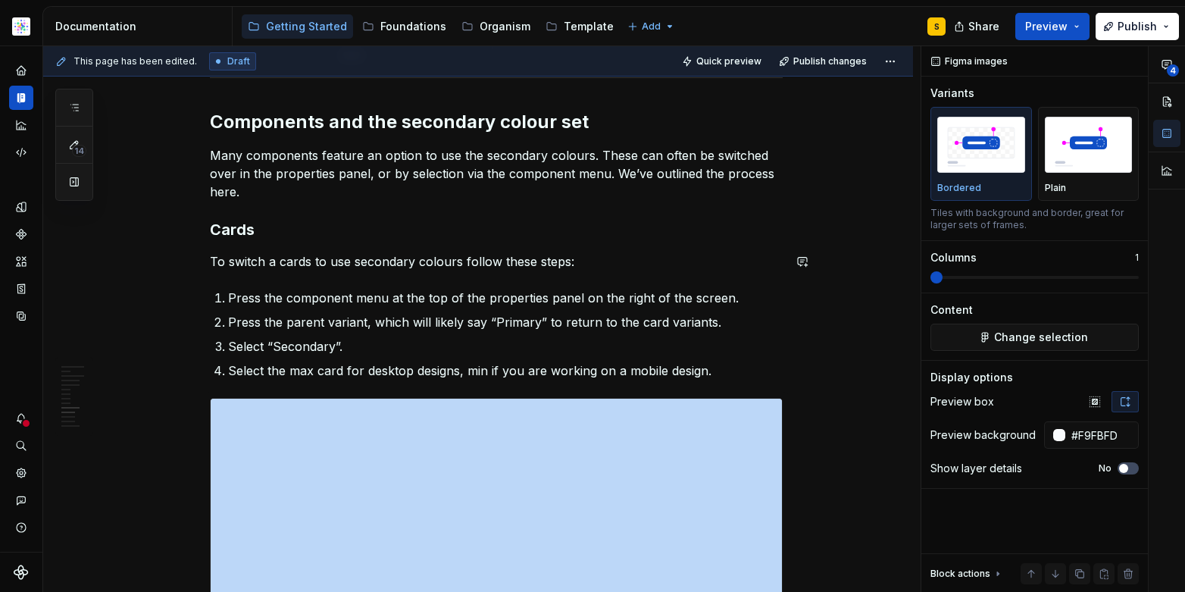
click at [291, 235] on h3 "Cards" at bounding box center [496, 229] width 573 height 21
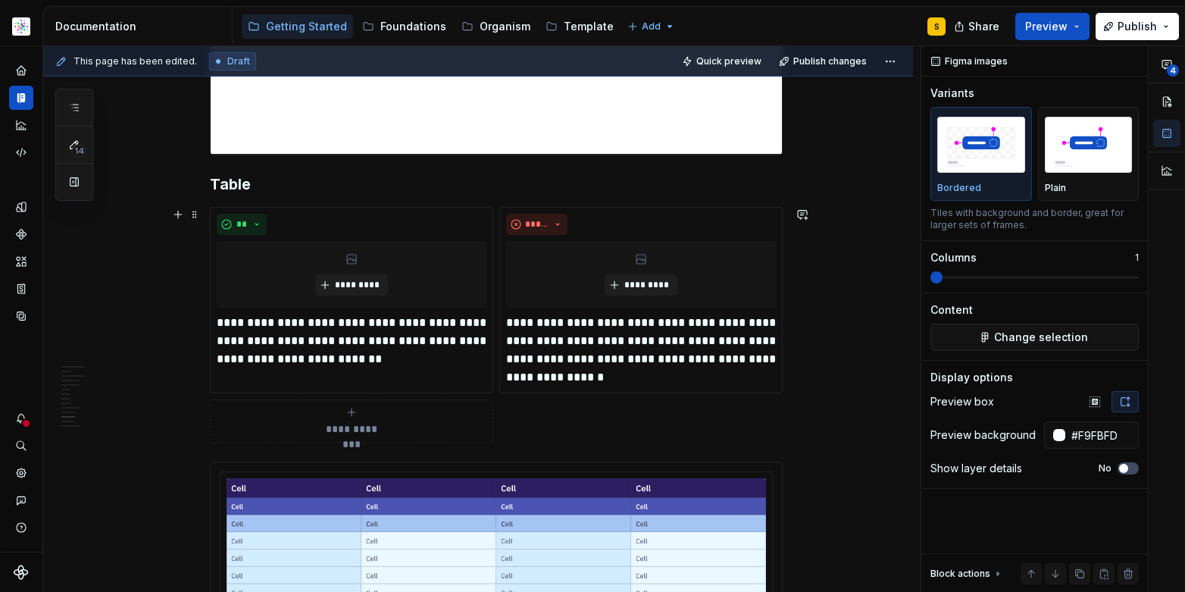
scroll to position [5819, 0]
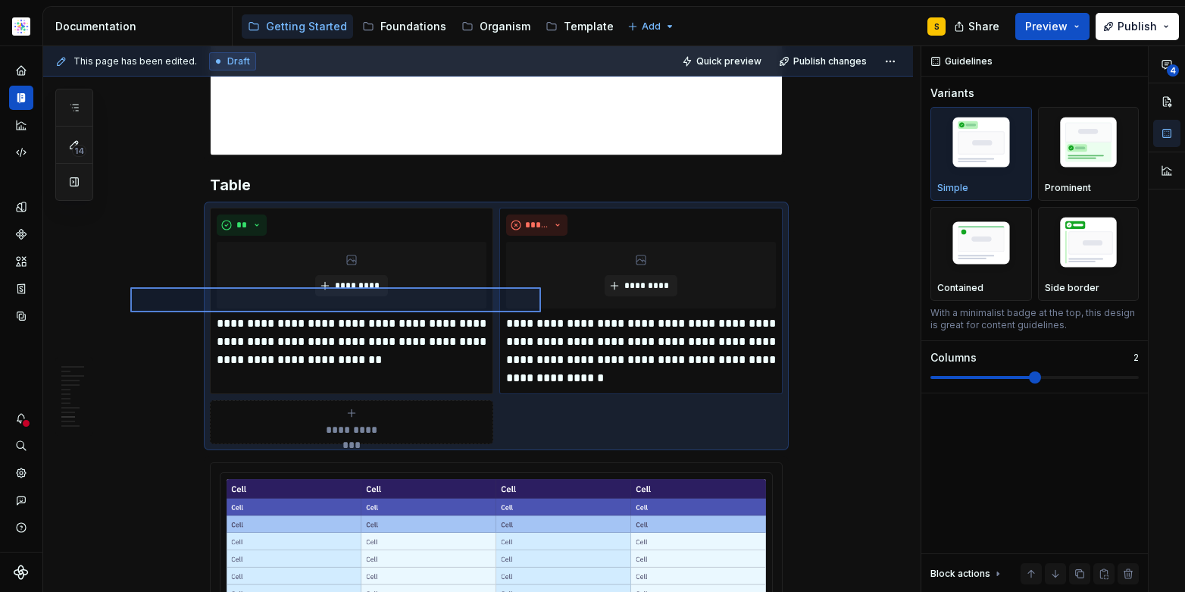
drag, startPoint x: 157, startPoint y: 292, endPoint x: 539, endPoint y: 309, distance: 382.2
click at [541, 312] on div "**********" at bounding box center [481, 319] width 877 height 546
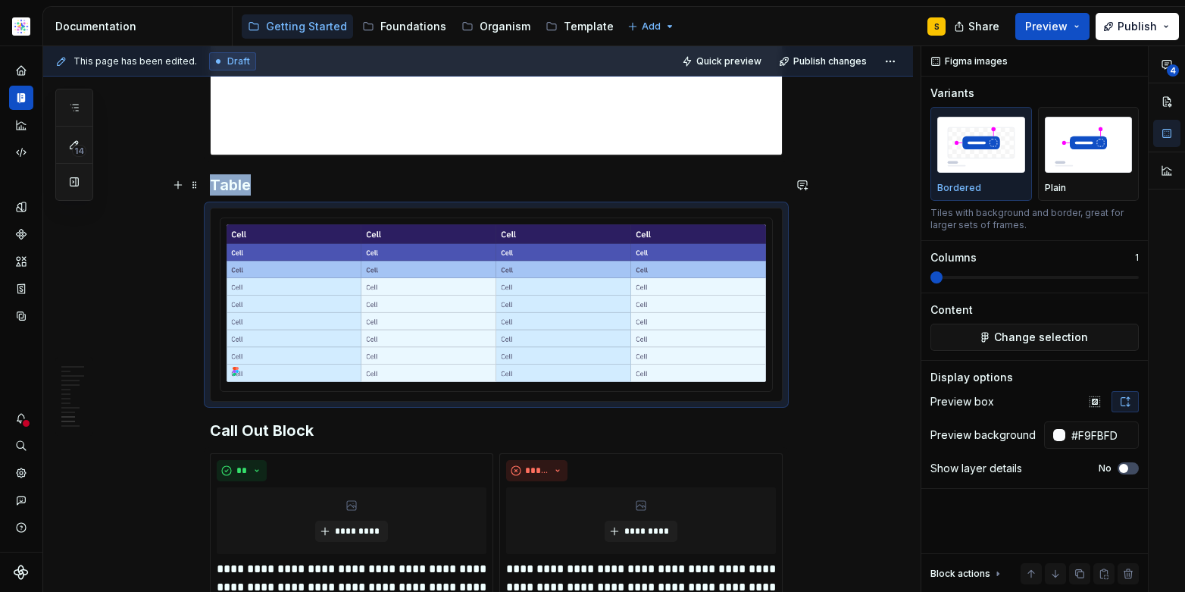
click at [275, 187] on h3 "Table" at bounding box center [496, 184] width 573 height 21
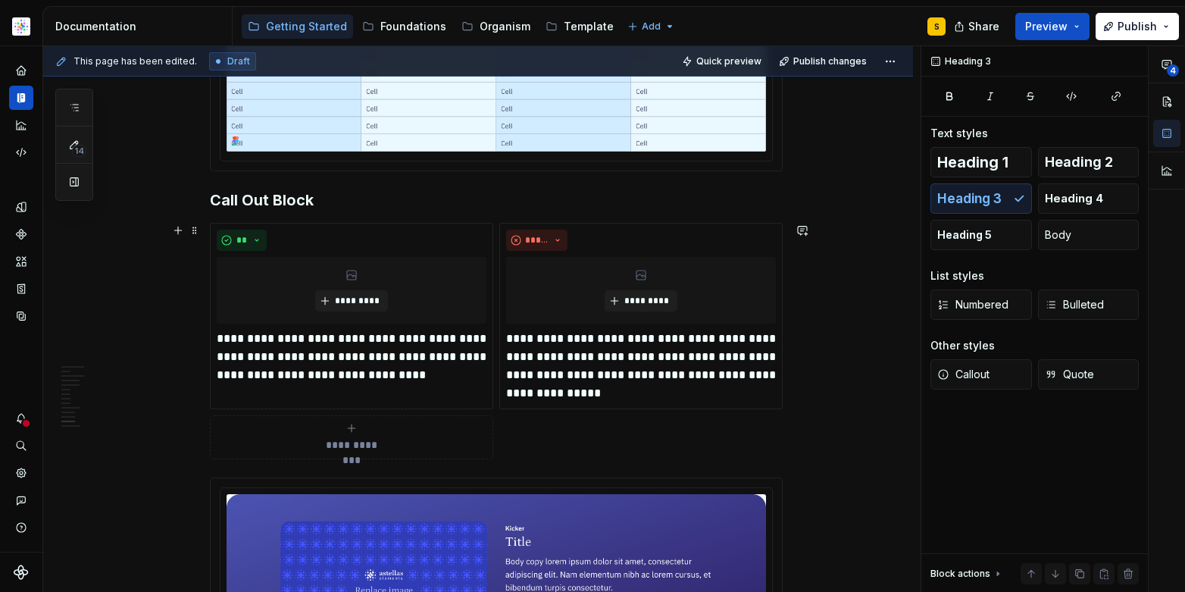
scroll to position [6052, 0]
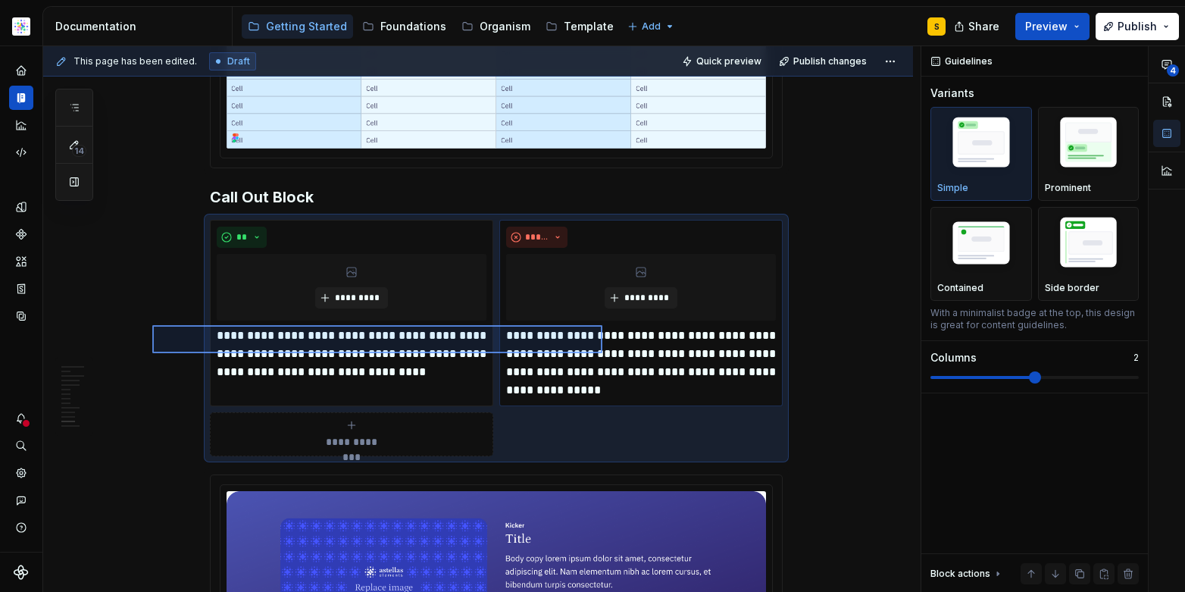
drag, startPoint x: 159, startPoint y: 327, endPoint x: 600, endPoint y: 363, distance: 442.4
click at [600, 363] on div "**********" at bounding box center [481, 319] width 877 height 546
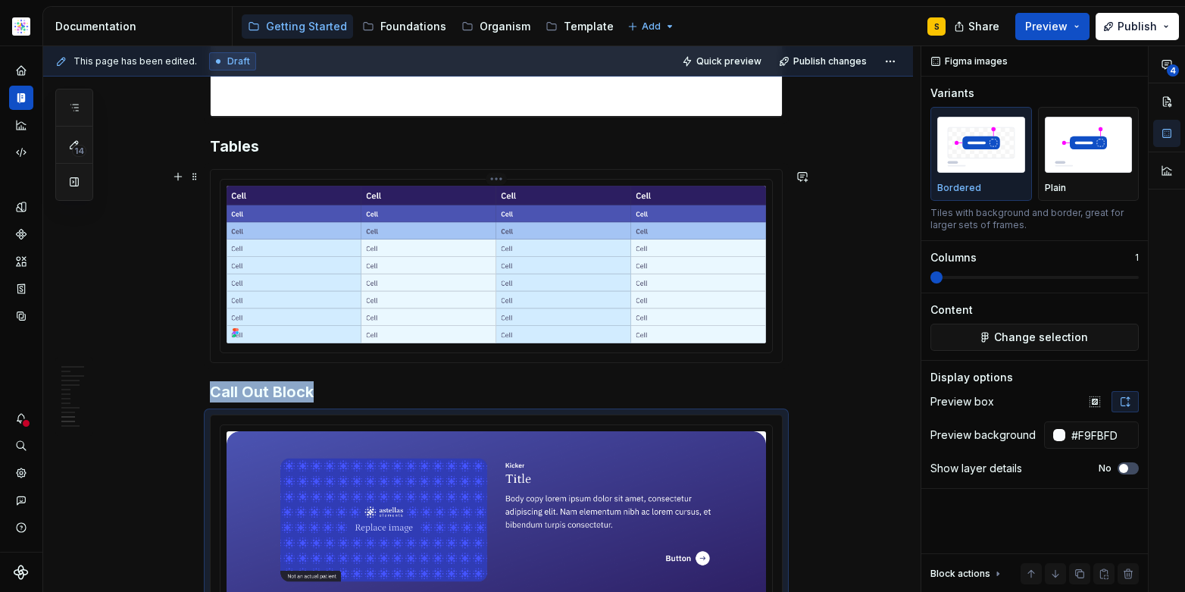
scroll to position [5919, 0]
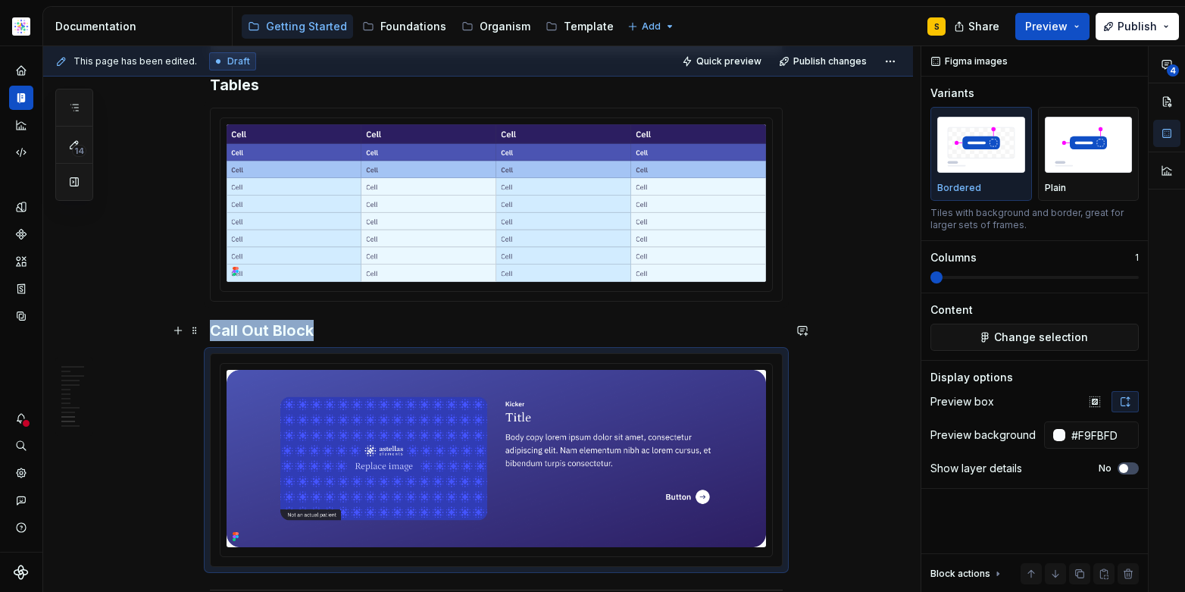
click at [367, 333] on h3 "Call Out Block" at bounding box center [496, 330] width 573 height 21
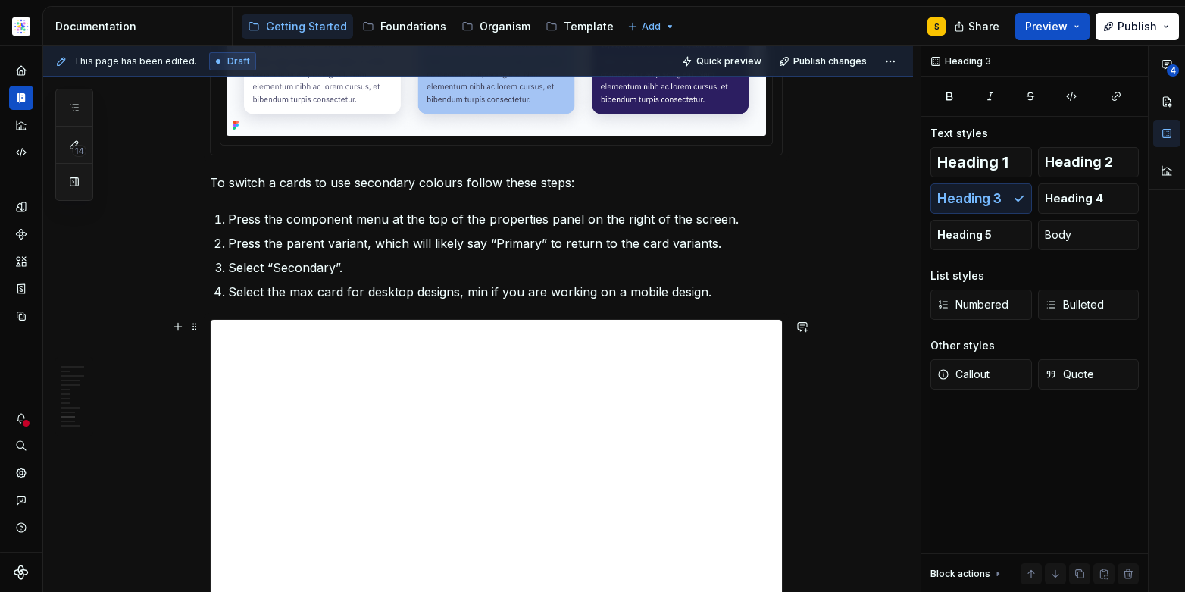
scroll to position [5316, 0]
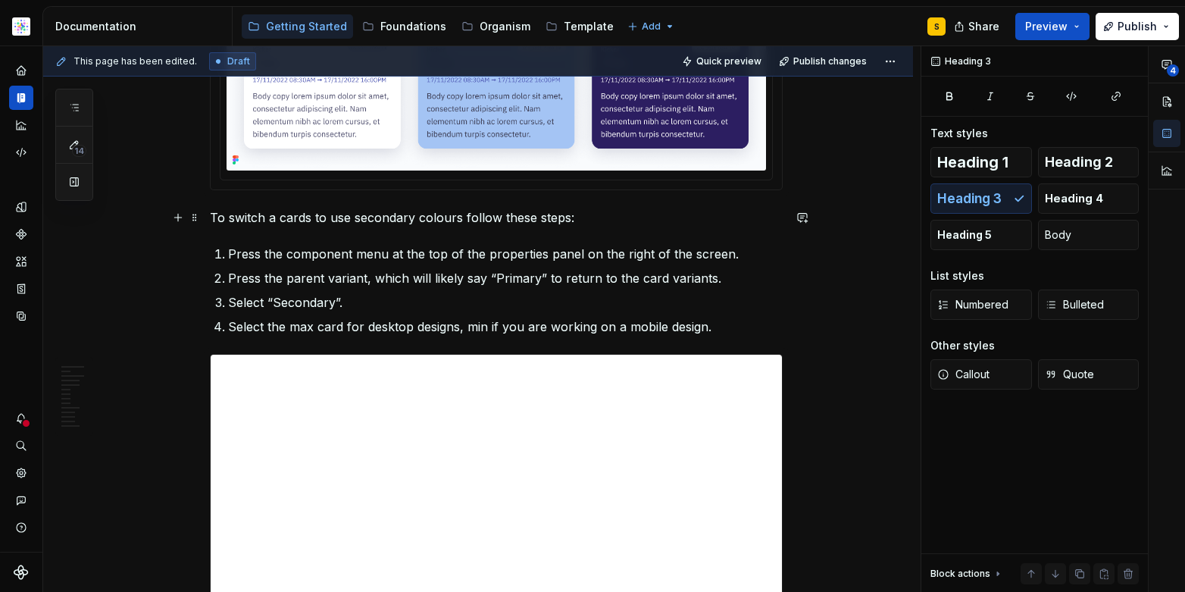
click at [277, 219] on p "To switch a cards to use secondary colours follow these steps:" at bounding box center [496, 217] width 573 height 18
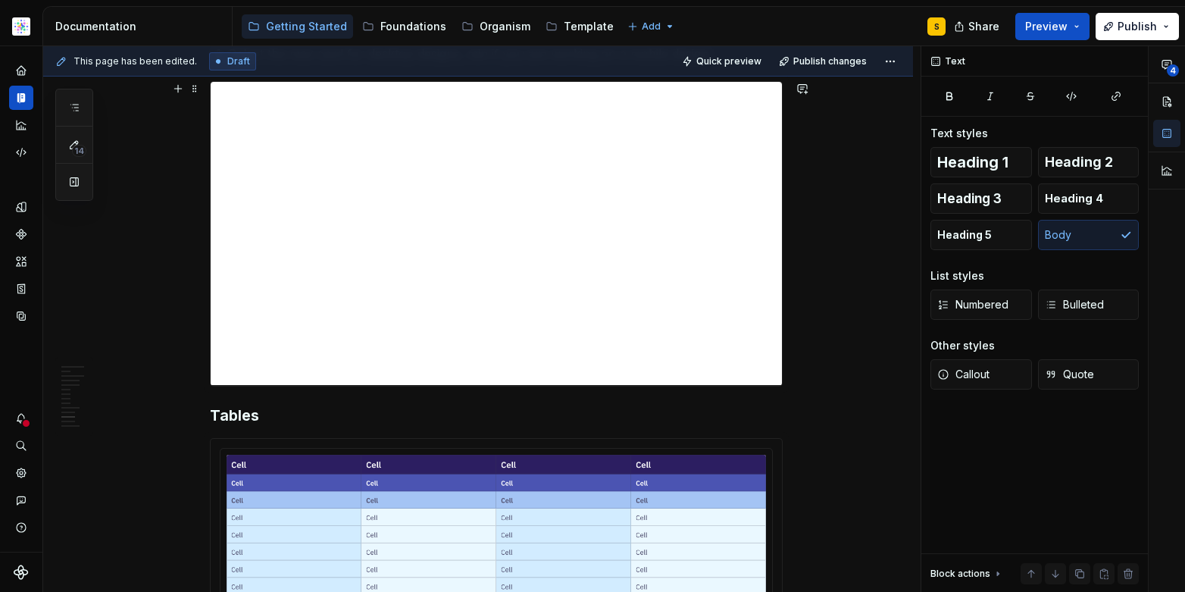
scroll to position [5685, 0]
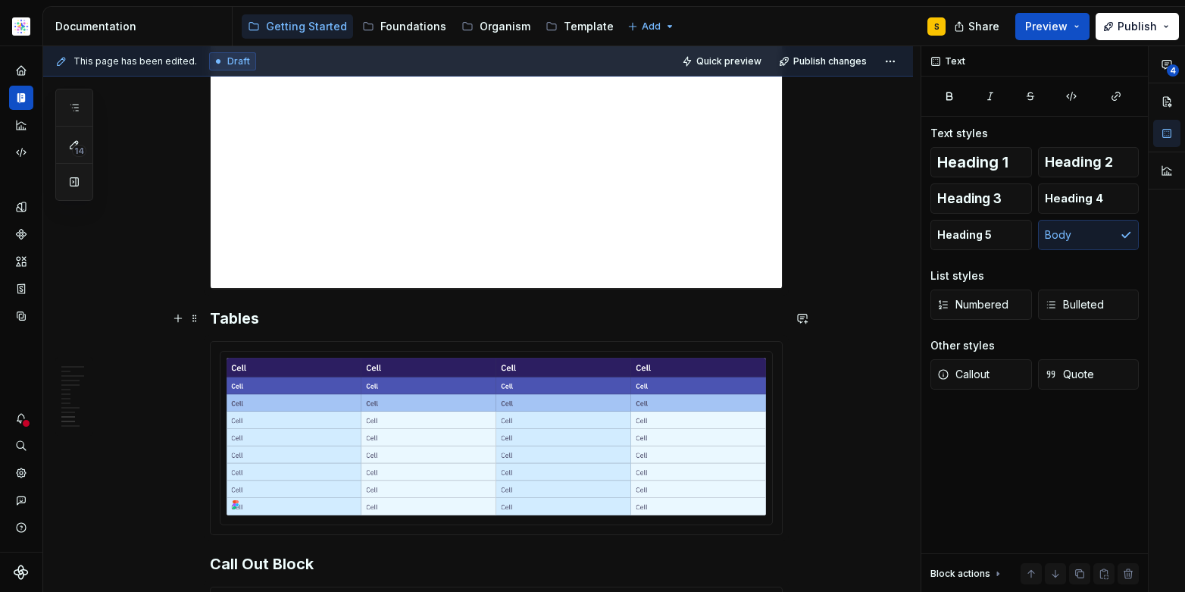
click at [356, 322] on h3 "Tables" at bounding box center [496, 318] width 573 height 21
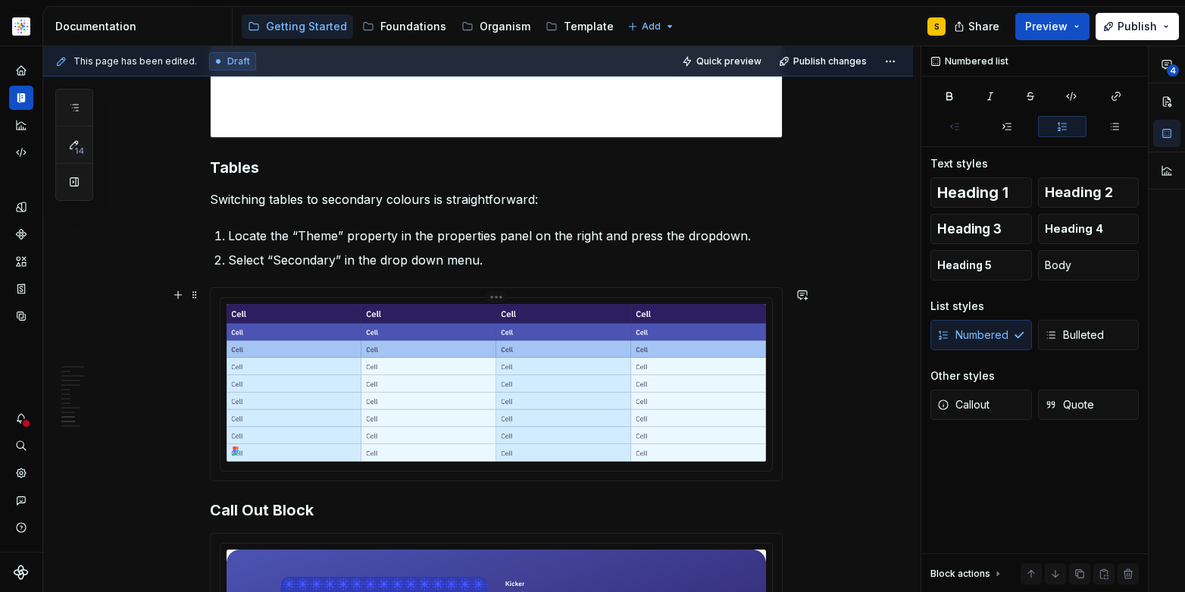
scroll to position [5828, 0]
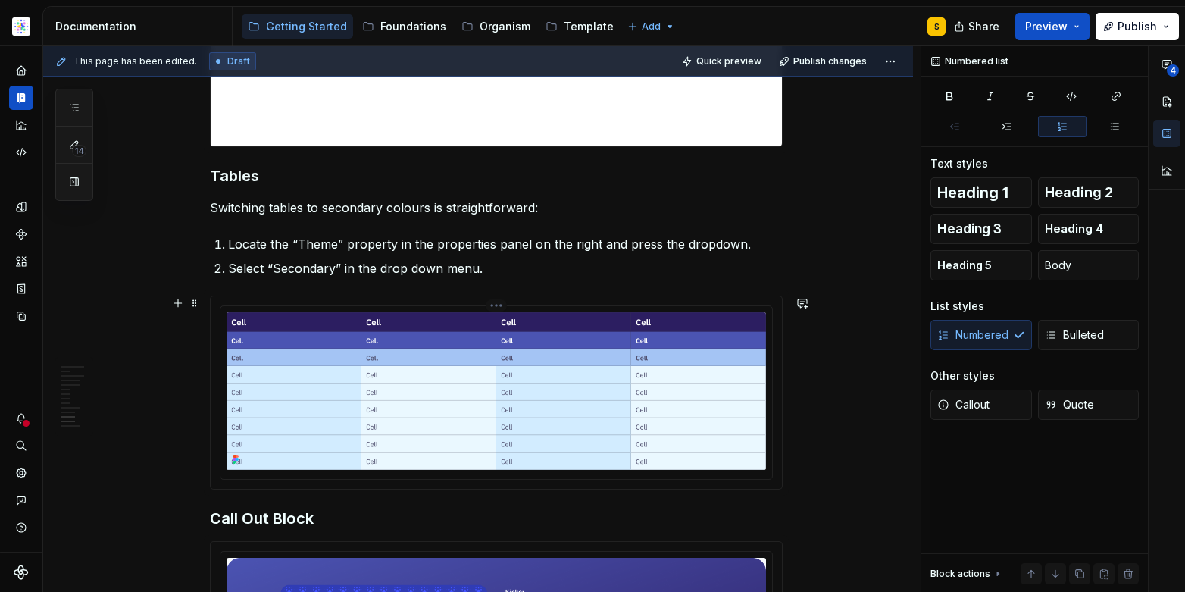
click at [306, 385] on img at bounding box center [496, 391] width 539 height 158
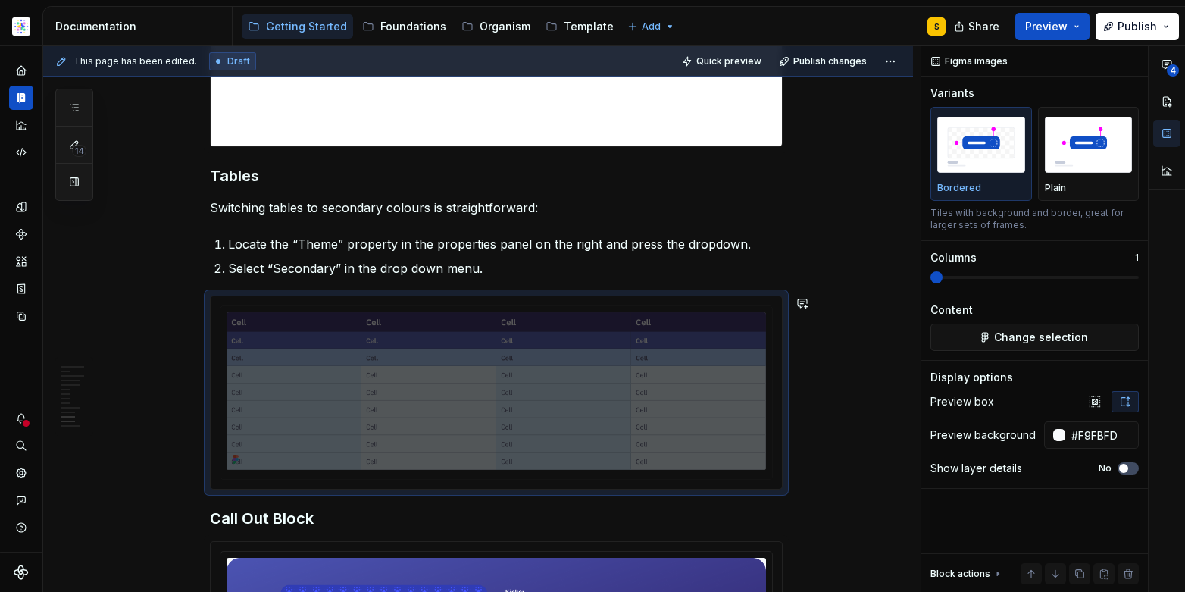
drag, startPoint x: 260, startPoint y: 355, endPoint x: 252, endPoint y: 308, distance: 47.7
click at [248, 301] on body "Astellas Pro S Design system data Documentation Accessibility guide for tree Pa…" at bounding box center [592, 296] width 1185 height 592
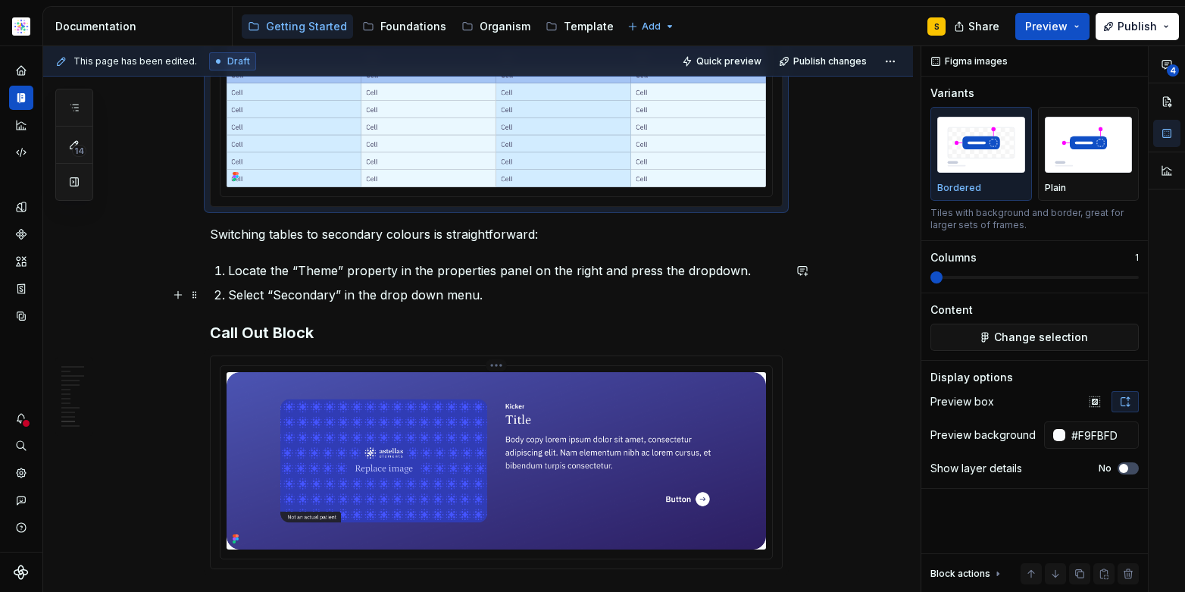
scroll to position [6022, 0]
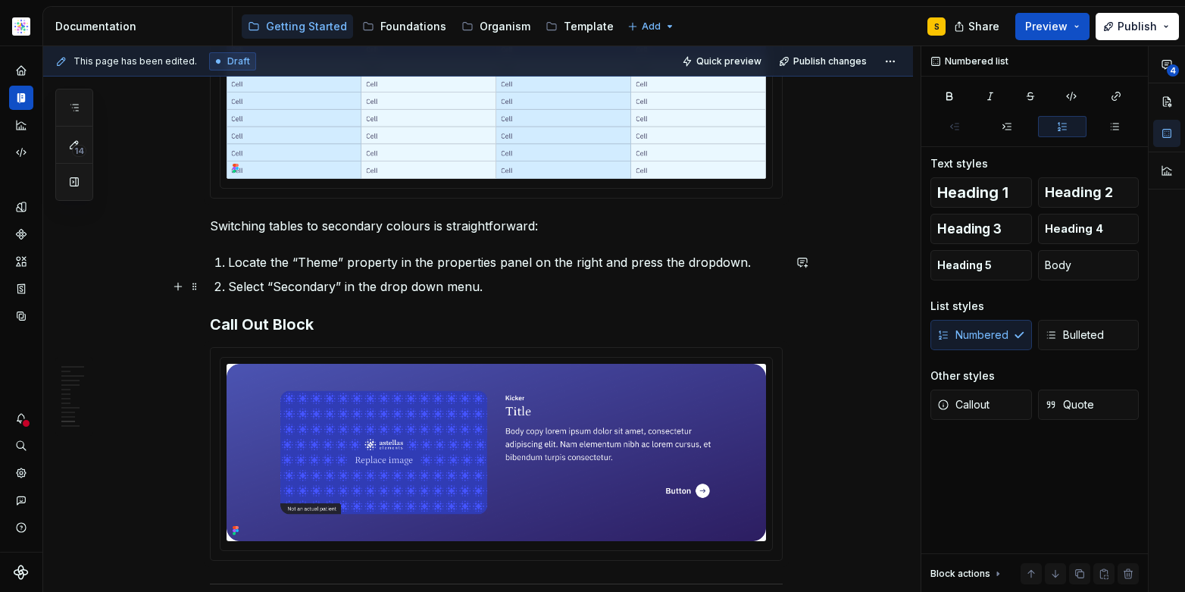
click at [502, 289] on p "Select “Secondary” in the drop down menu." at bounding box center [505, 286] width 555 height 18
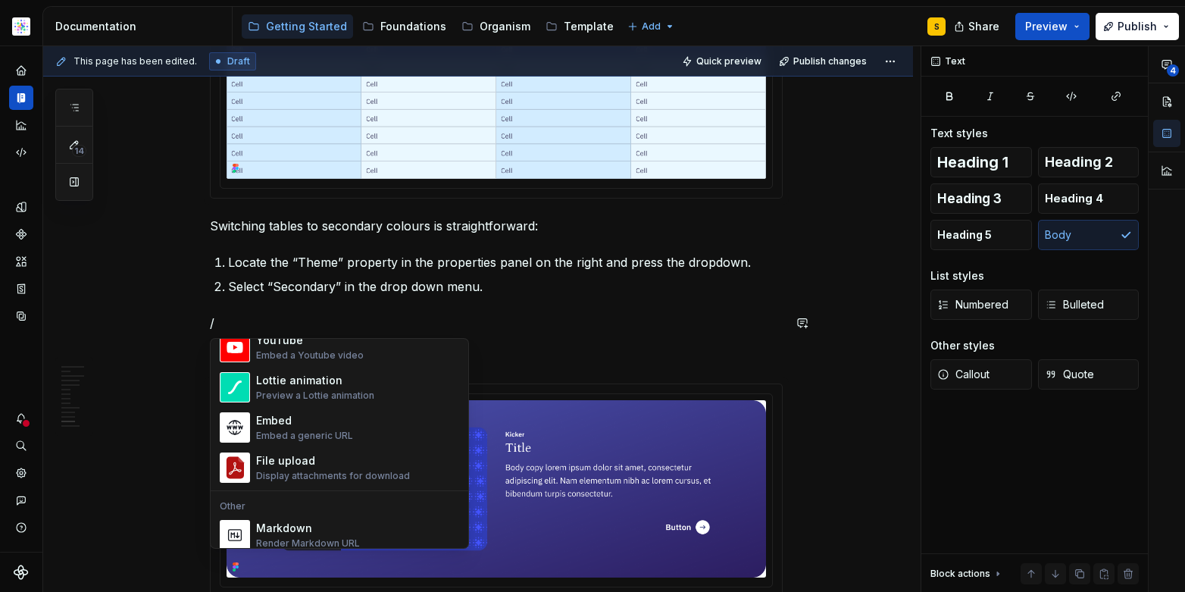
scroll to position [845, 0]
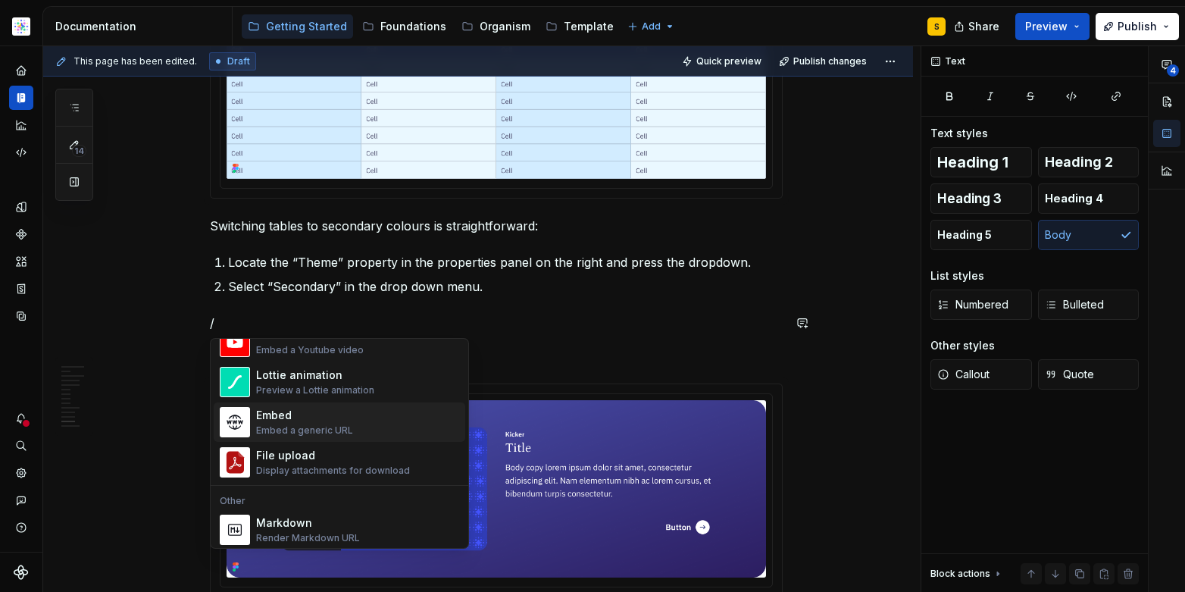
click at [271, 430] on div "Embed a generic URL" at bounding box center [304, 430] width 97 height 12
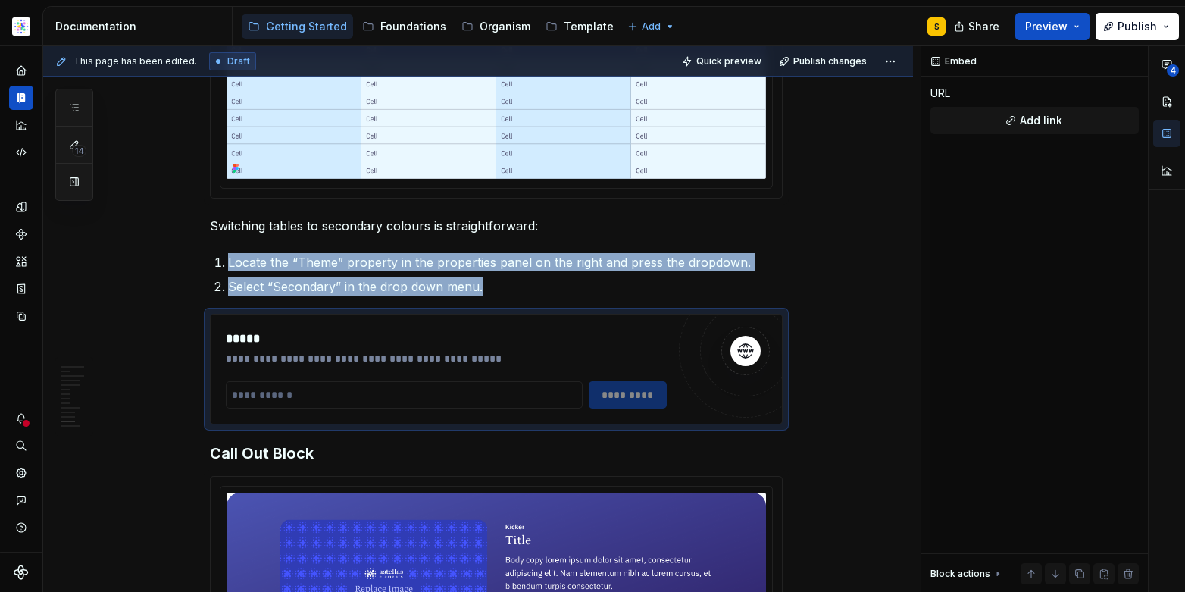
type textarea "*"
click at [283, 394] on input "text" at bounding box center [404, 394] width 357 height 27
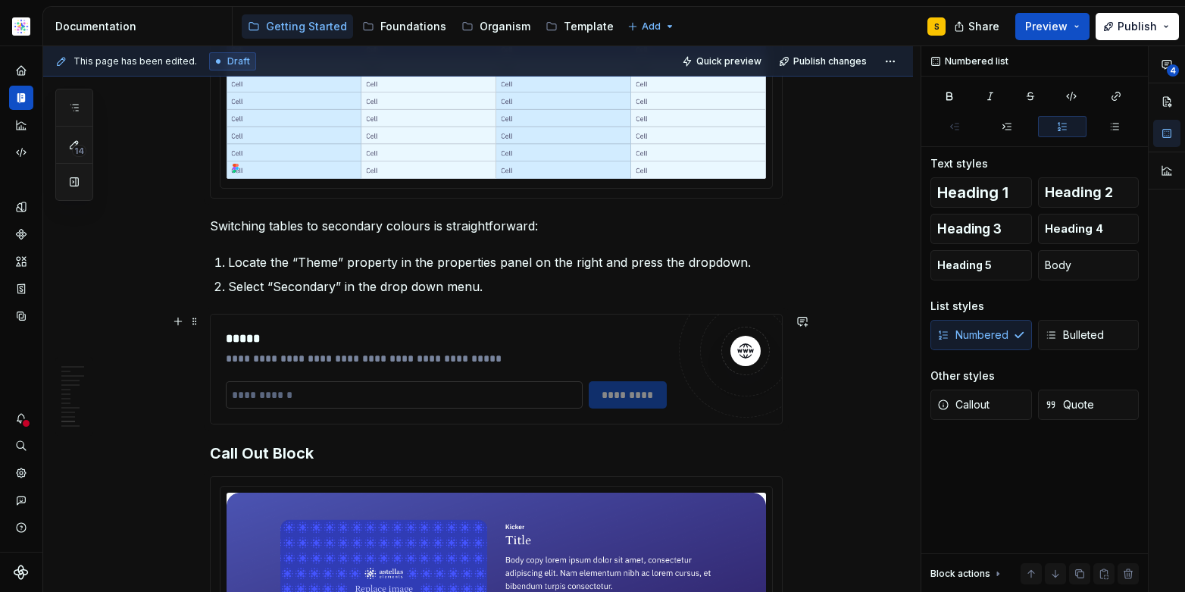
click at [292, 392] on input "text" at bounding box center [404, 394] width 357 height 27
click at [294, 392] on input "text" at bounding box center [404, 394] width 357 height 27
click at [290, 397] on input "text" at bounding box center [404, 394] width 357 height 27
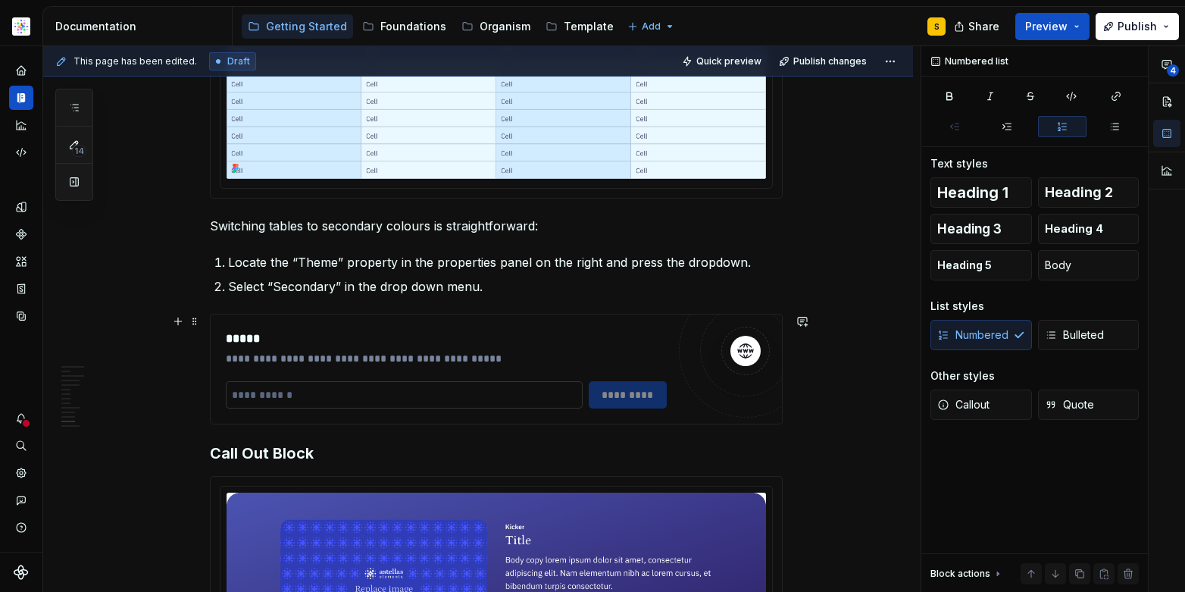
click at [286, 398] on input "text" at bounding box center [404, 394] width 357 height 27
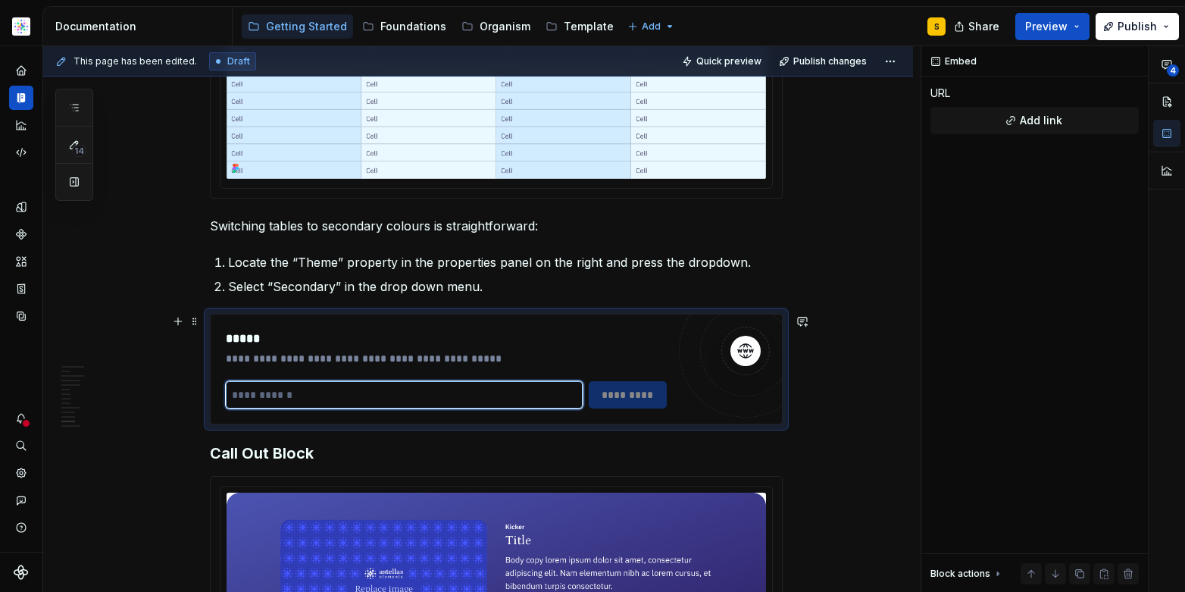
click at [286, 397] on input "text" at bounding box center [404, 394] width 357 height 27
click at [283, 395] on input "text" at bounding box center [404, 394] width 357 height 27
paste input "**********"
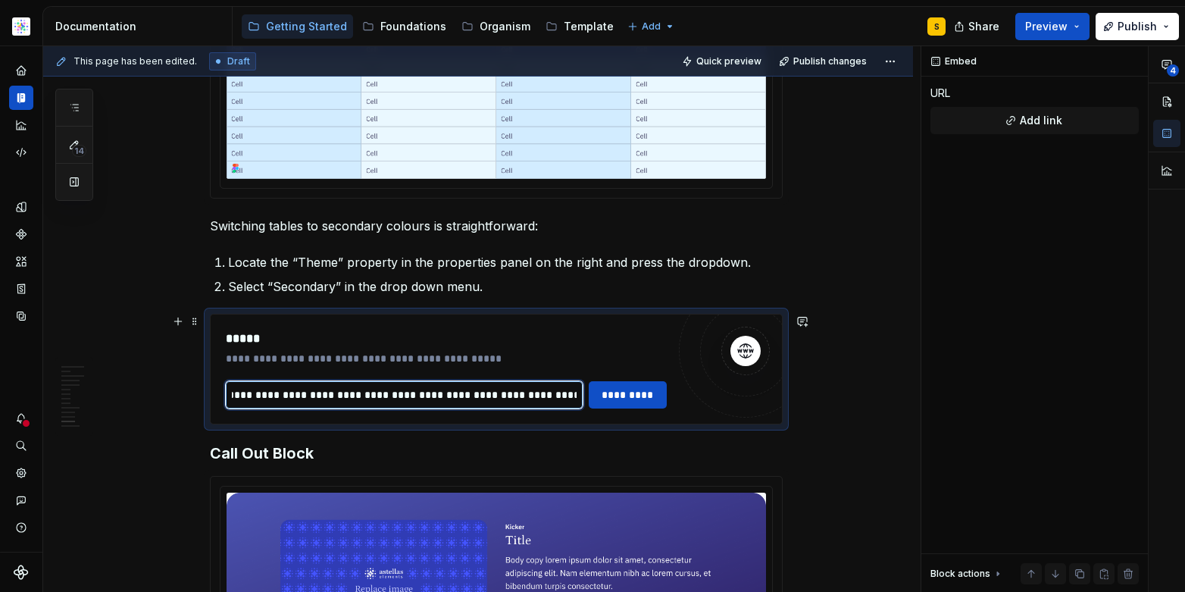
scroll to position [0, 0]
drag, startPoint x: 570, startPoint y: 397, endPoint x: 569, endPoint y: 413, distance: 16.0
click at [570, 398] on input "**********" at bounding box center [404, 394] width 357 height 27
click at [449, 395] on input "**********" at bounding box center [404, 394] width 357 height 27
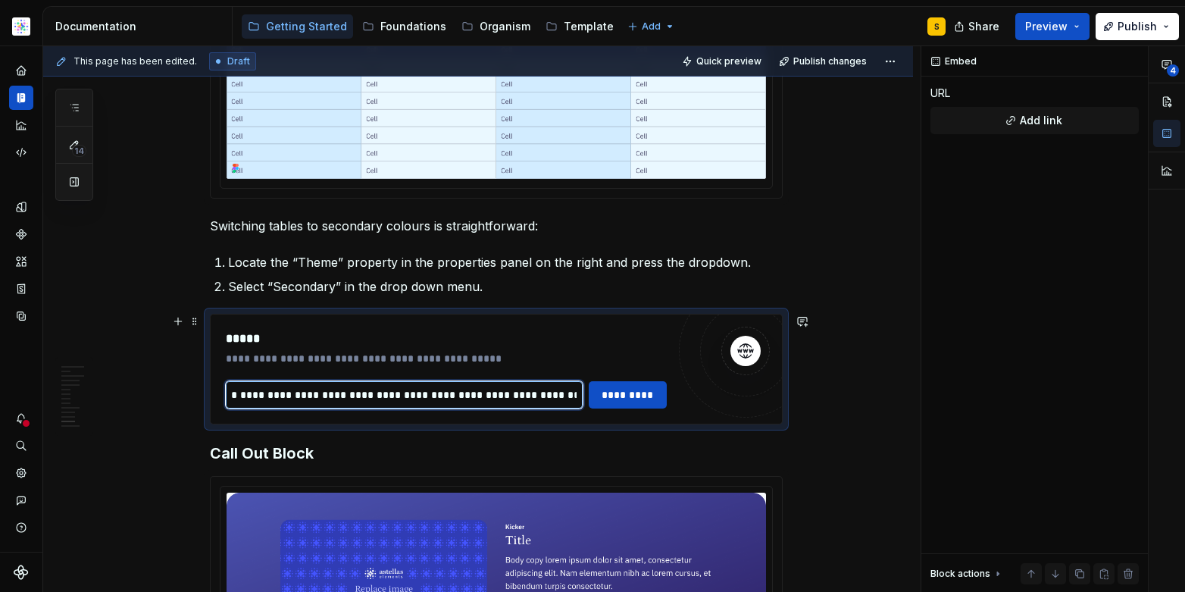
type input "**********"
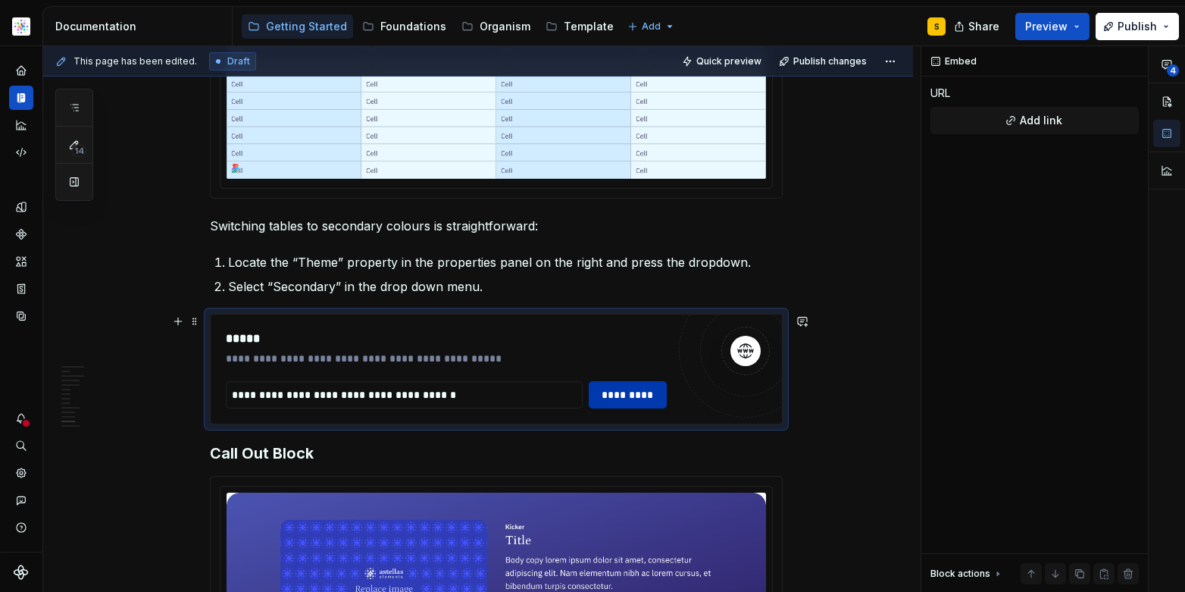
click at [630, 392] on span "*********" at bounding box center [627, 394] width 59 height 15
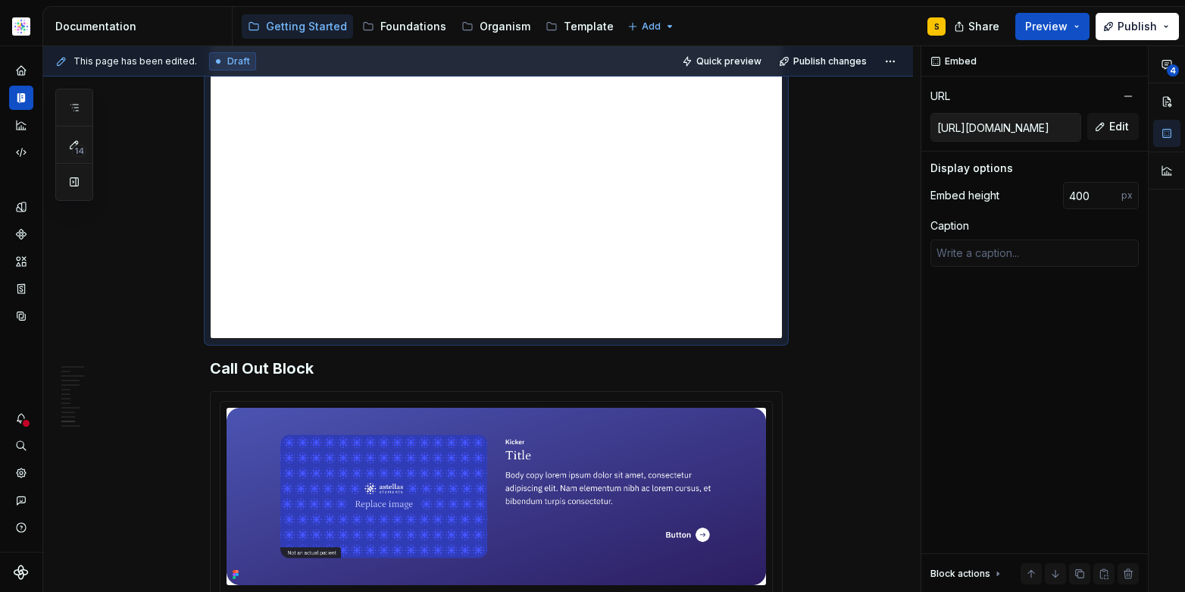
scroll to position [6306, 0]
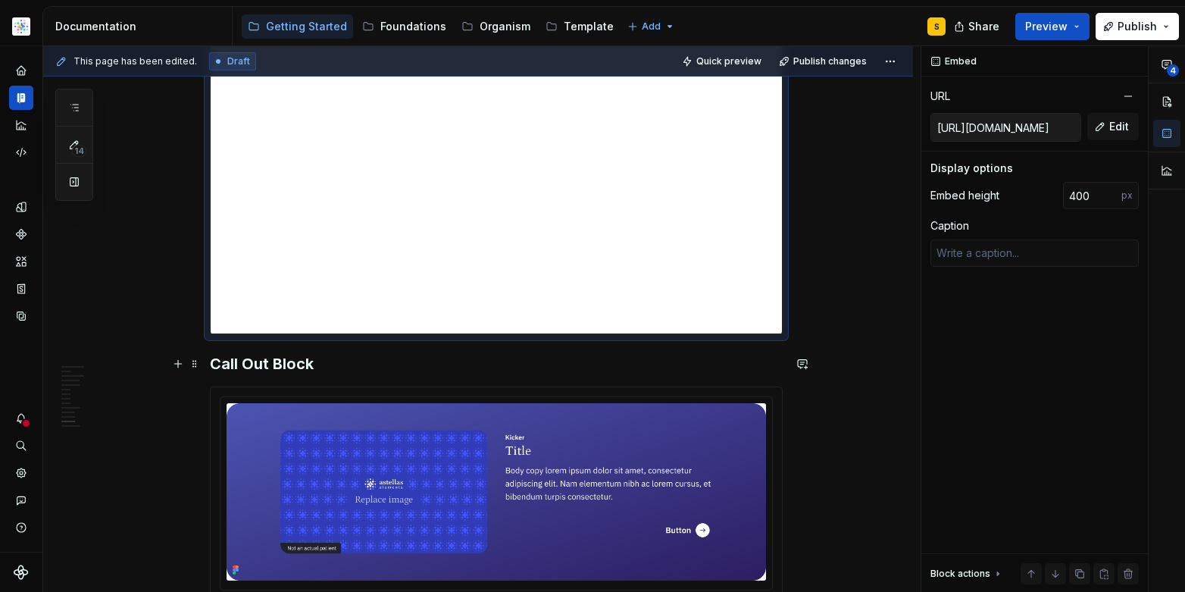
click at [406, 361] on h3 "Call Out Block" at bounding box center [496, 363] width 573 height 21
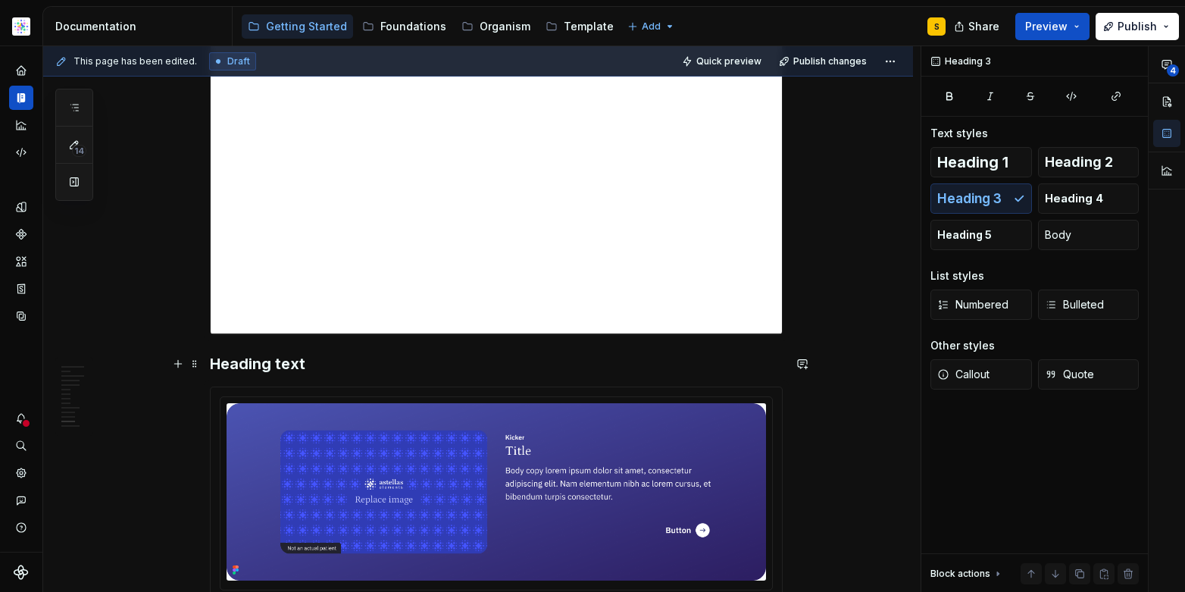
click at [319, 361] on h3 "Heading text" at bounding box center [496, 363] width 573 height 21
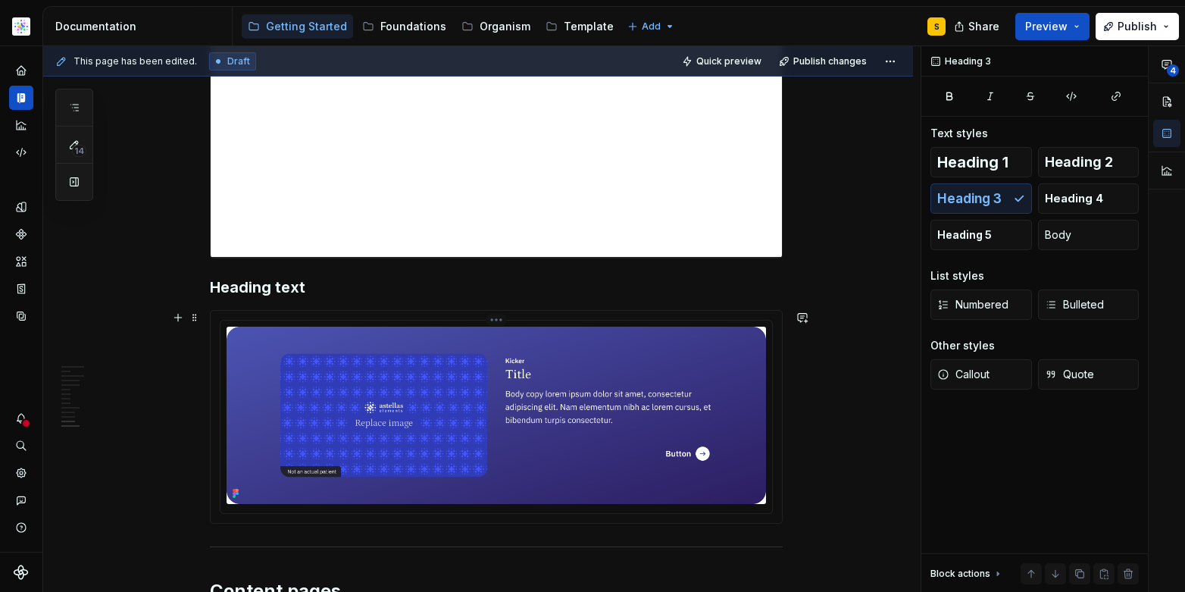
scroll to position [6385, 0]
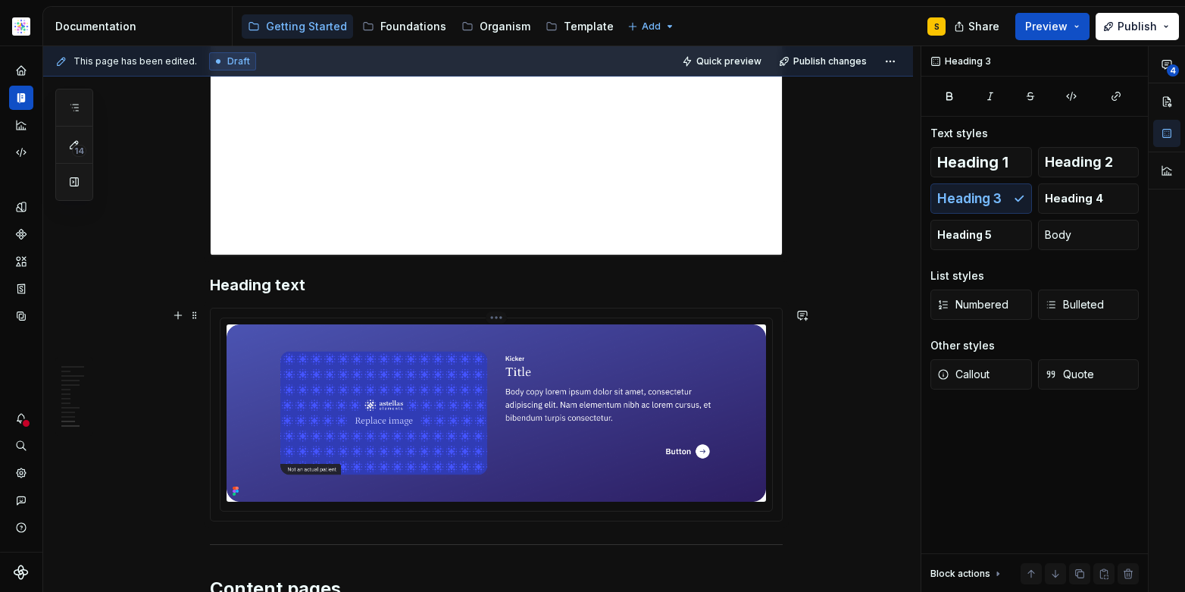
click at [327, 390] on img at bounding box center [496, 412] width 539 height 177
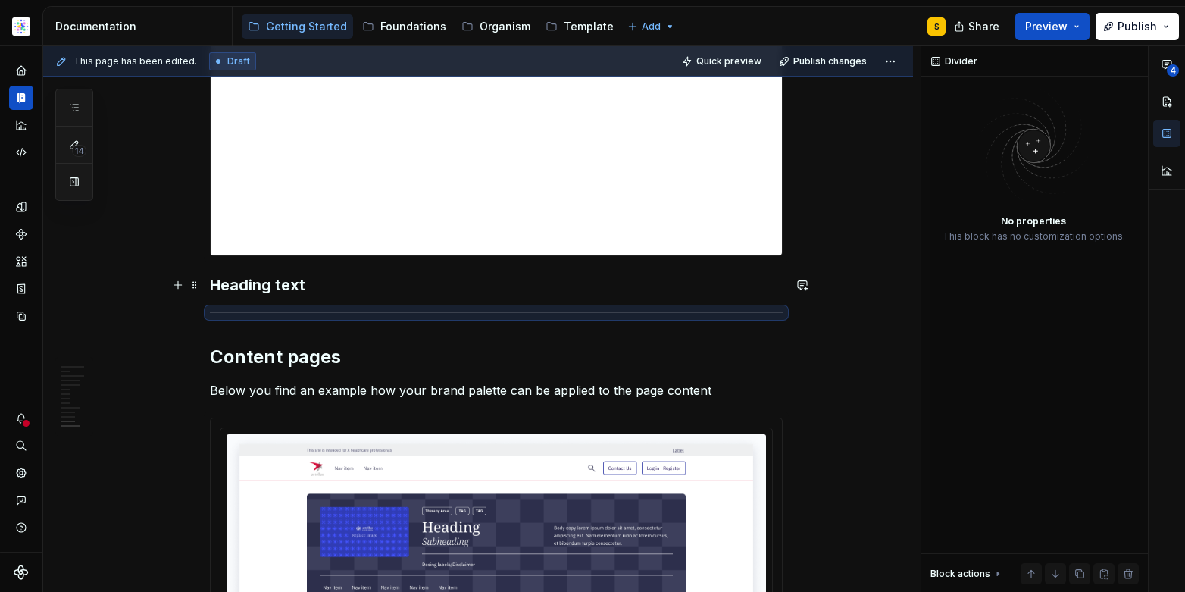
click at [341, 287] on h3 "Heading text" at bounding box center [496, 284] width 573 height 21
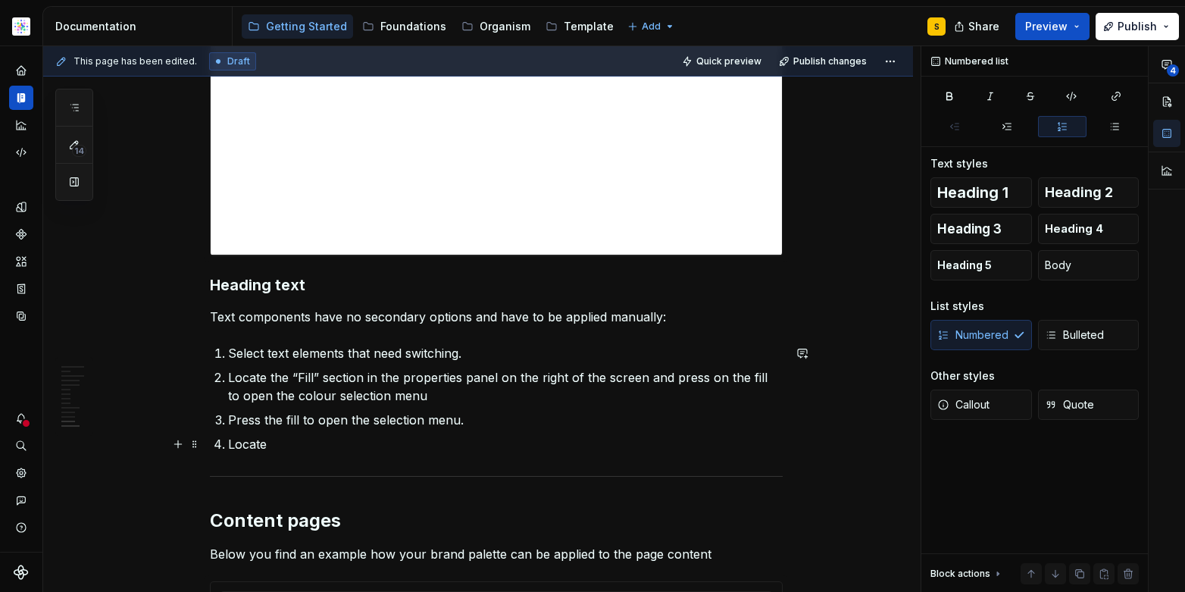
click at [330, 448] on p "Locate" at bounding box center [505, 444] width 555 height 18
click at [480, 423] on p "Press the fill to open the selection menu." at bounding box center [505, 420] width 555 height 18
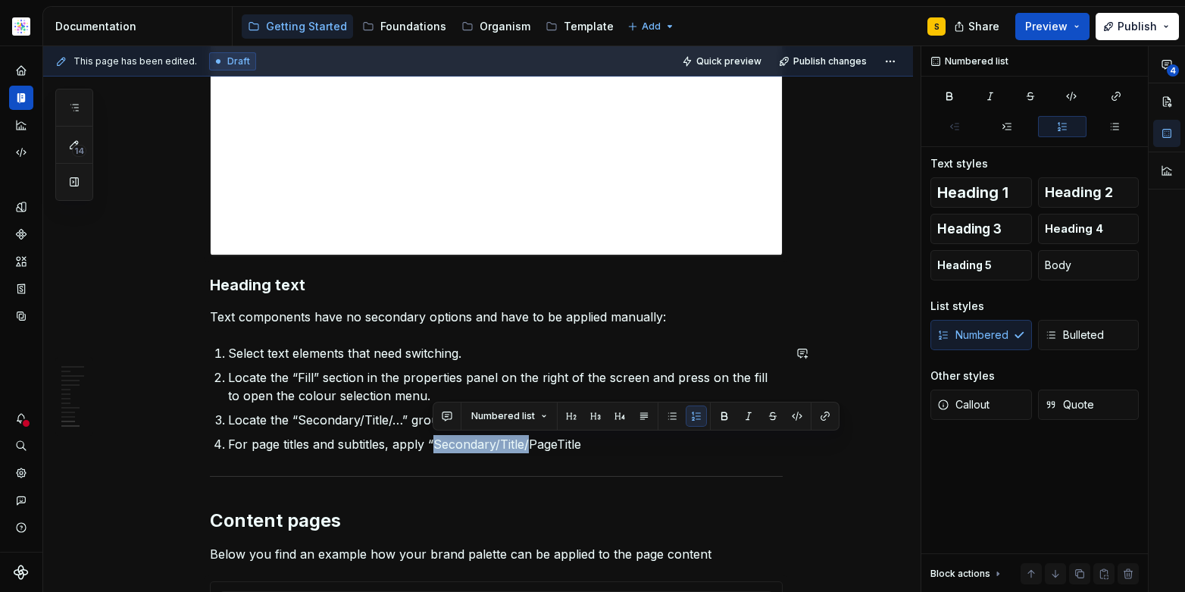
copy p "Secondary/Title/"
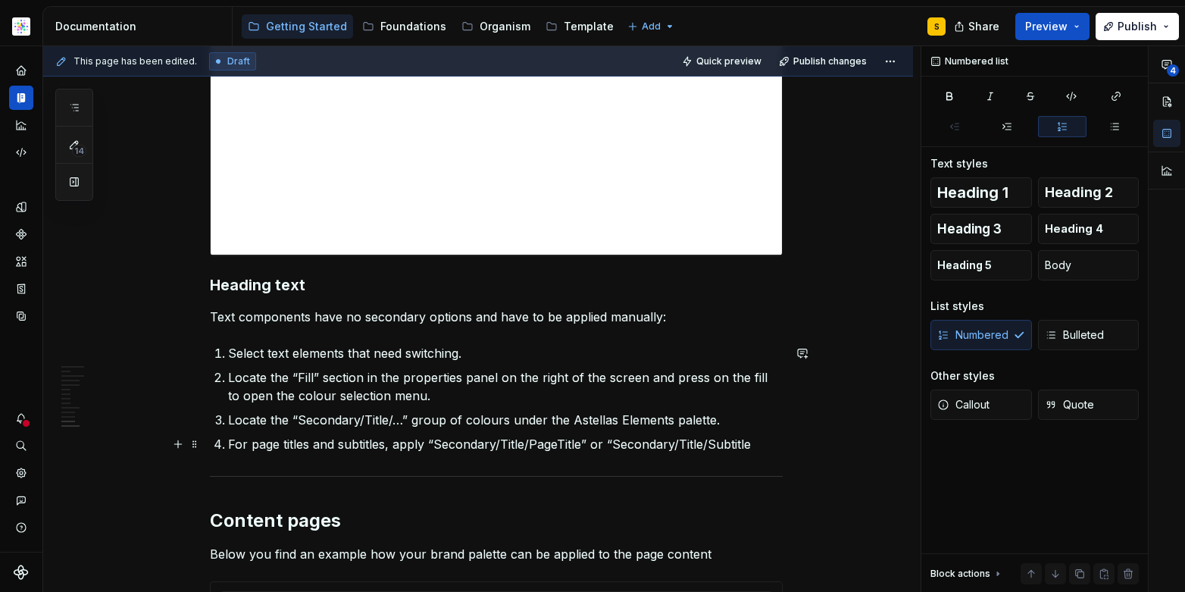
click at [706, 444] on p "For page titles and subtitles, apply “Secondary/Title/PageTitle” or “Secondary/…" at bounding box center [505, 444] width 555 height 18
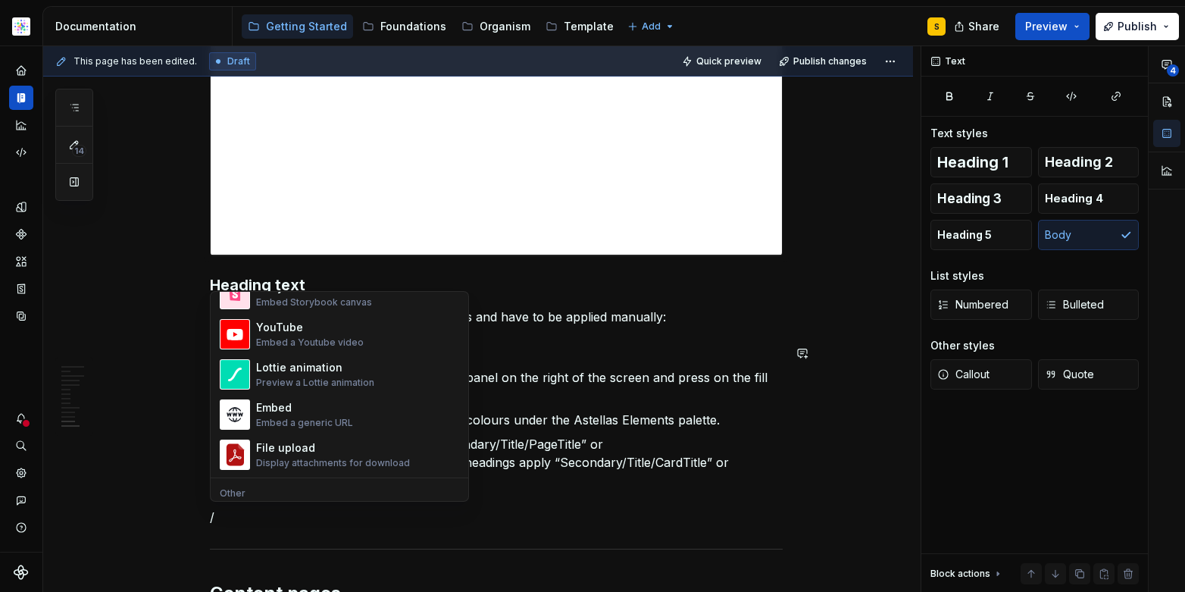
scroll to position [815, 0]
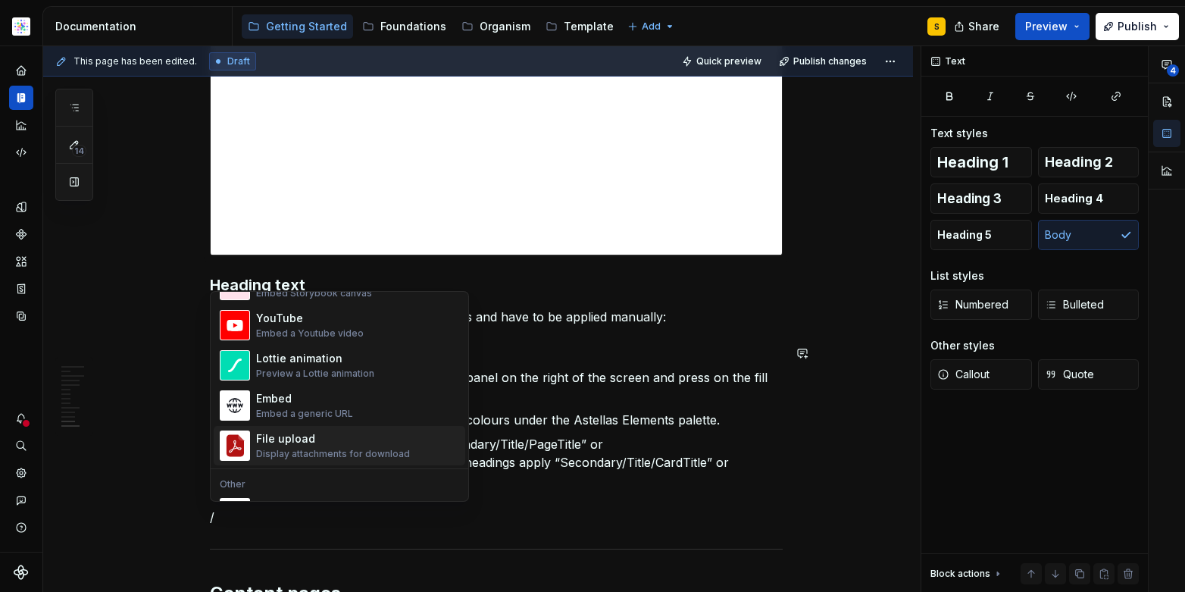
click at [284, 406] on div "Embed Embed a generic URL" at bounding box center [304, 405] width 97 height 29
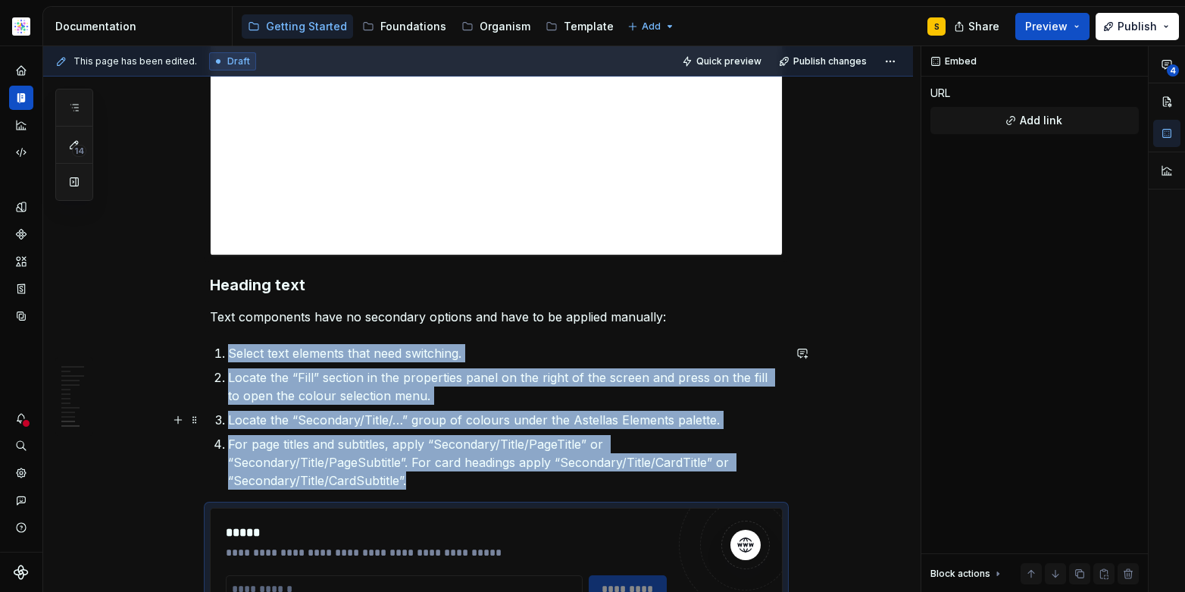
scroll to position [6410, 0]
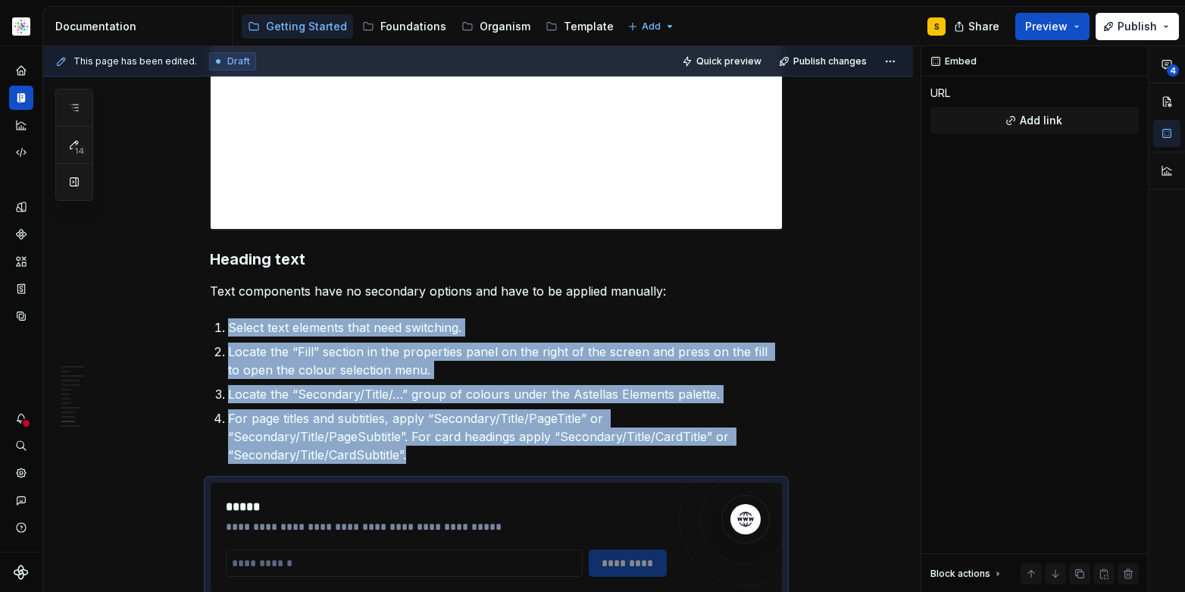
type textarea "*"
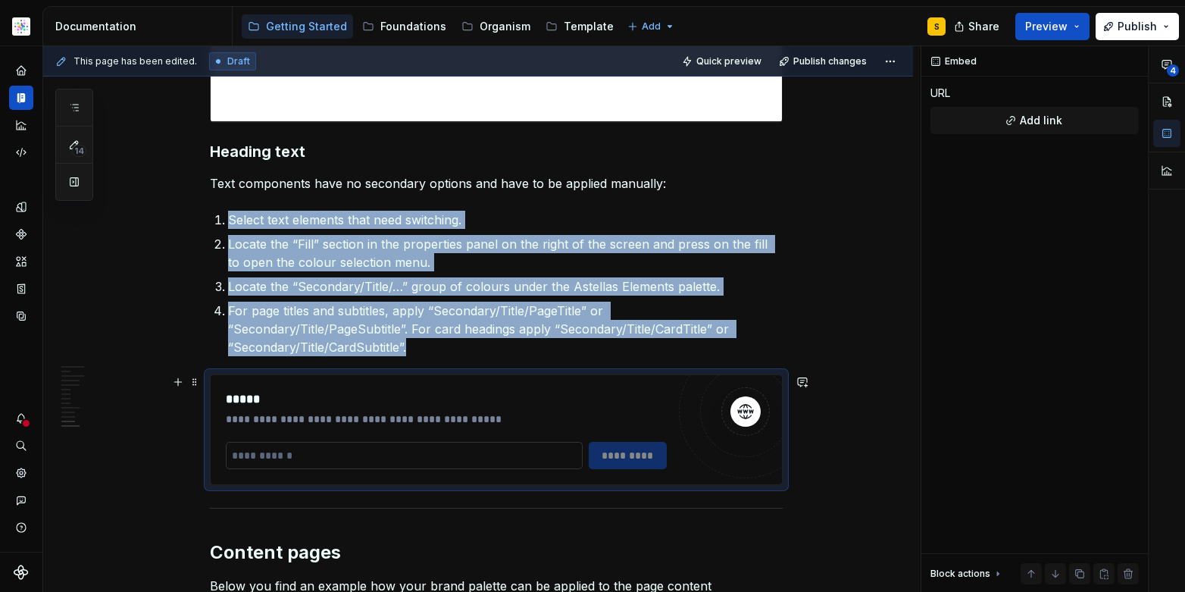
scroll to position [6532, 0]
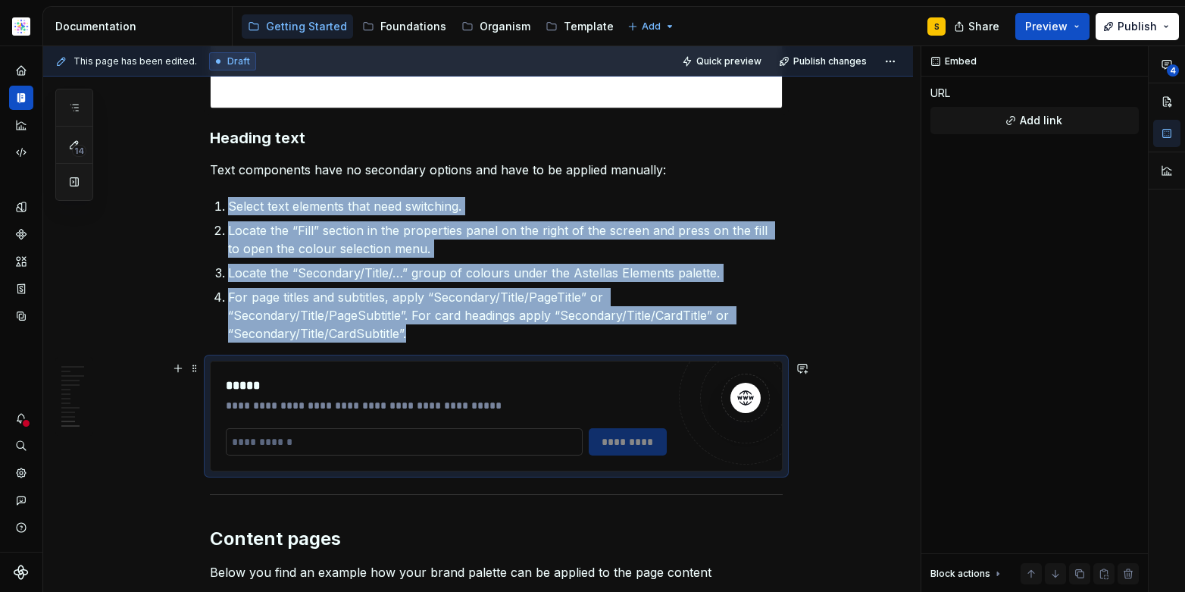
click at [254, 437] on input "text" at bounding box center [404, 441] width 357 height 27
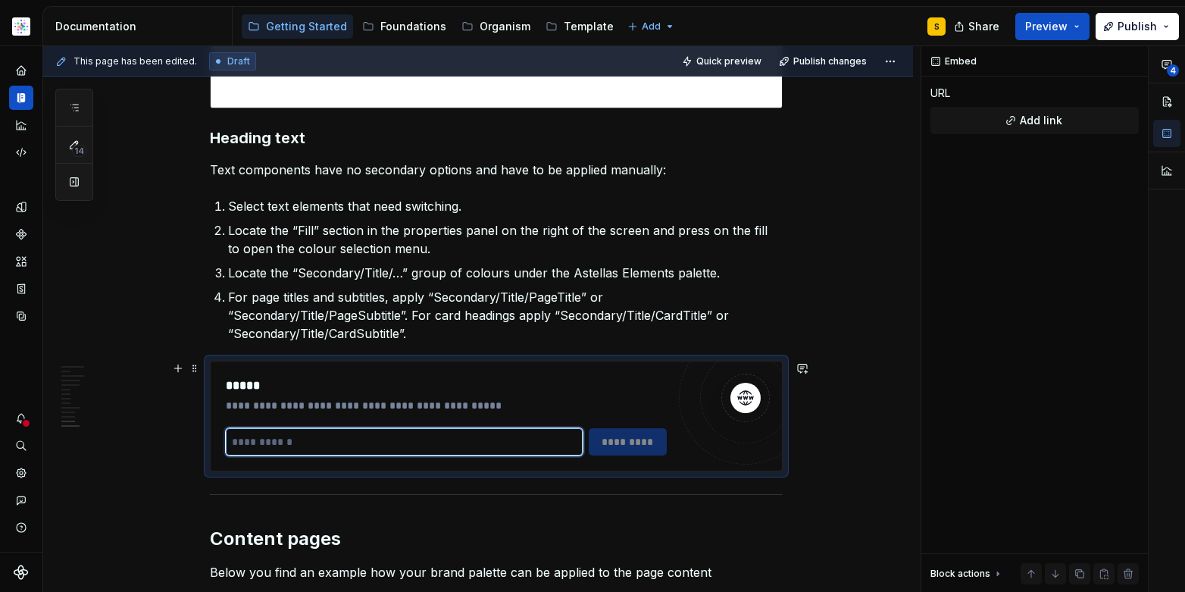
click at [261, 446] on input "text" at bounding box center [404, 441] width 357 height 27
paste input "**********"
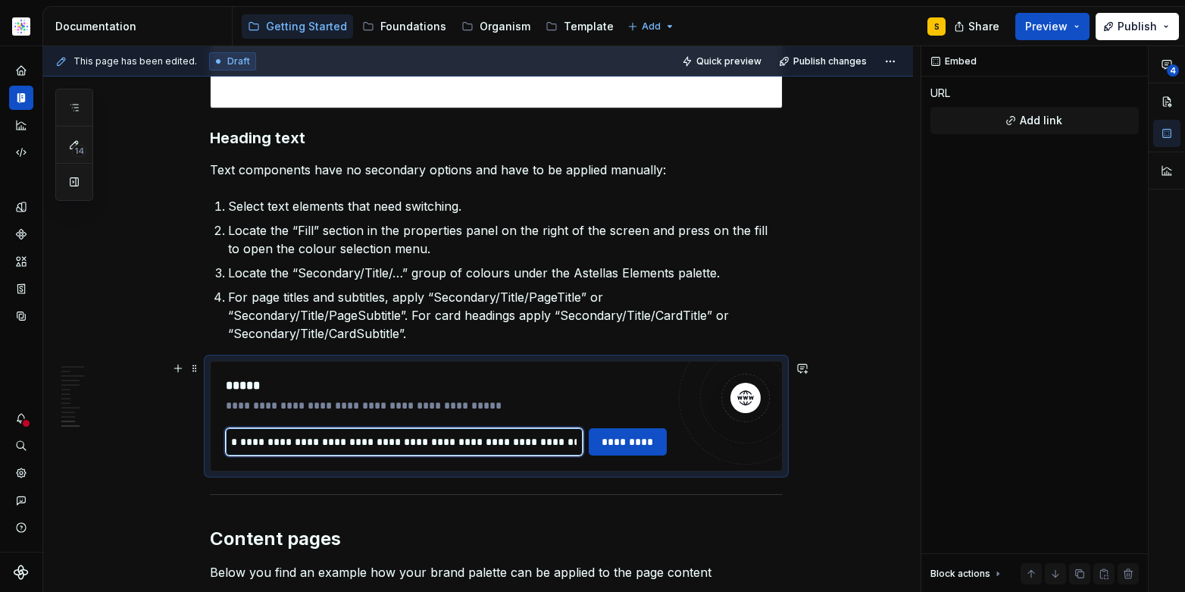
scroll to position [0, 0]
click at [570, 440] on input "**********" at bounding box center [404, 441] width 357 height 27
drag, startPoint x: 452, startPoint y: 442, endPoint x: 452, endPoint y: 456, distance: 13.6
click at [452, 442] on input "**********" at bounding box center [404, 441] width 357 height 27
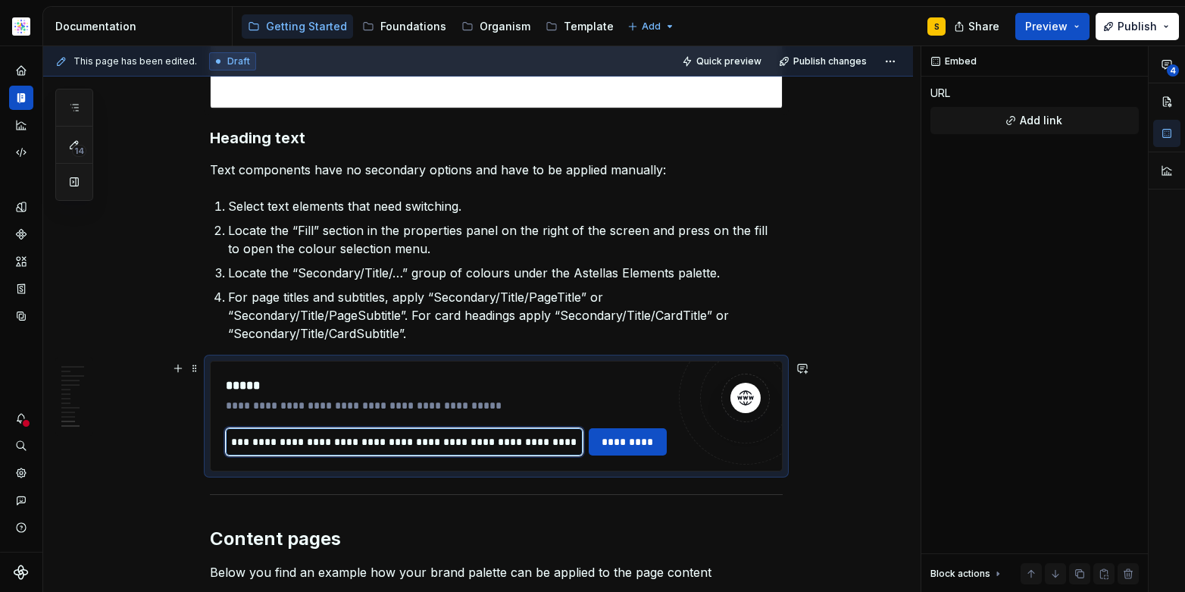
type input "**********"
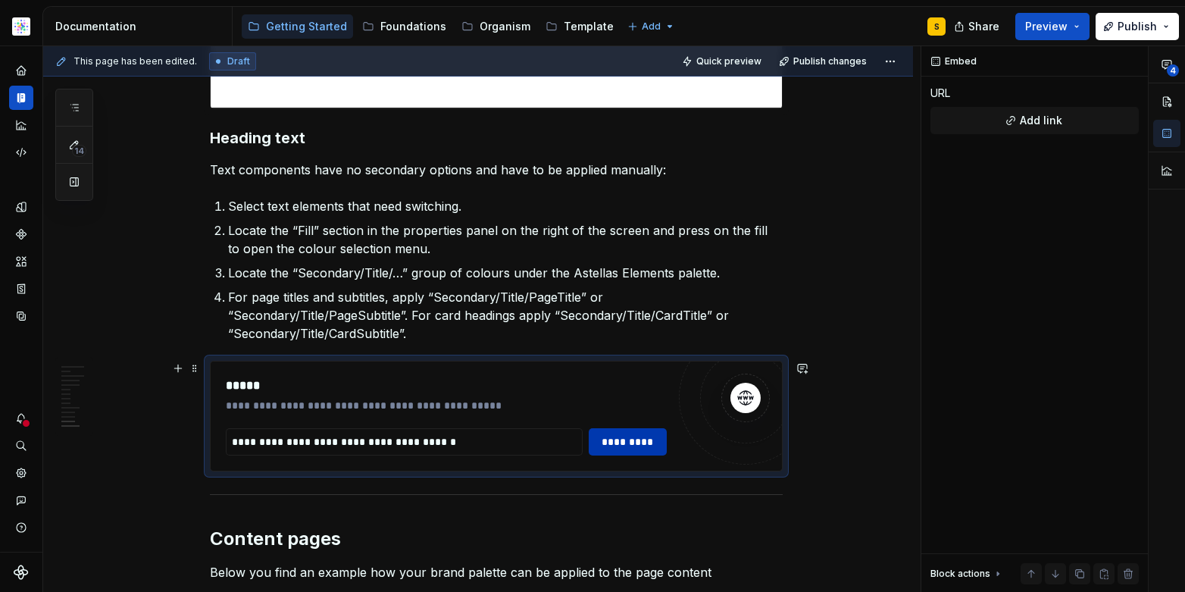
click at [633, 437] on span "*********" at bounding box center [627, 441] width 59 height 15
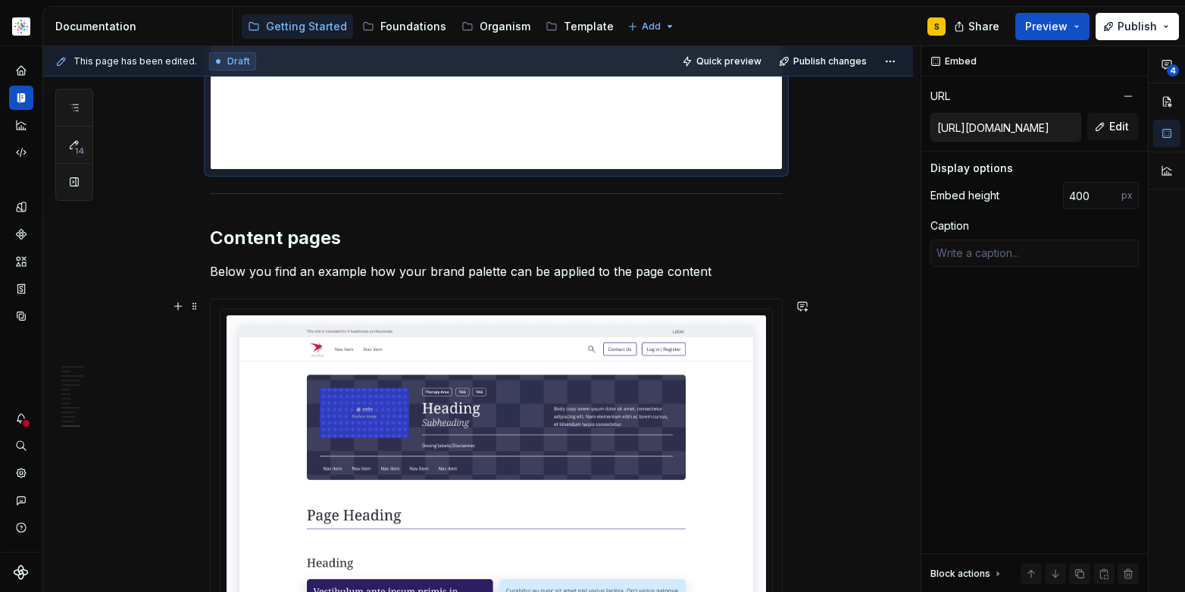
scroll to position [7014, 0]
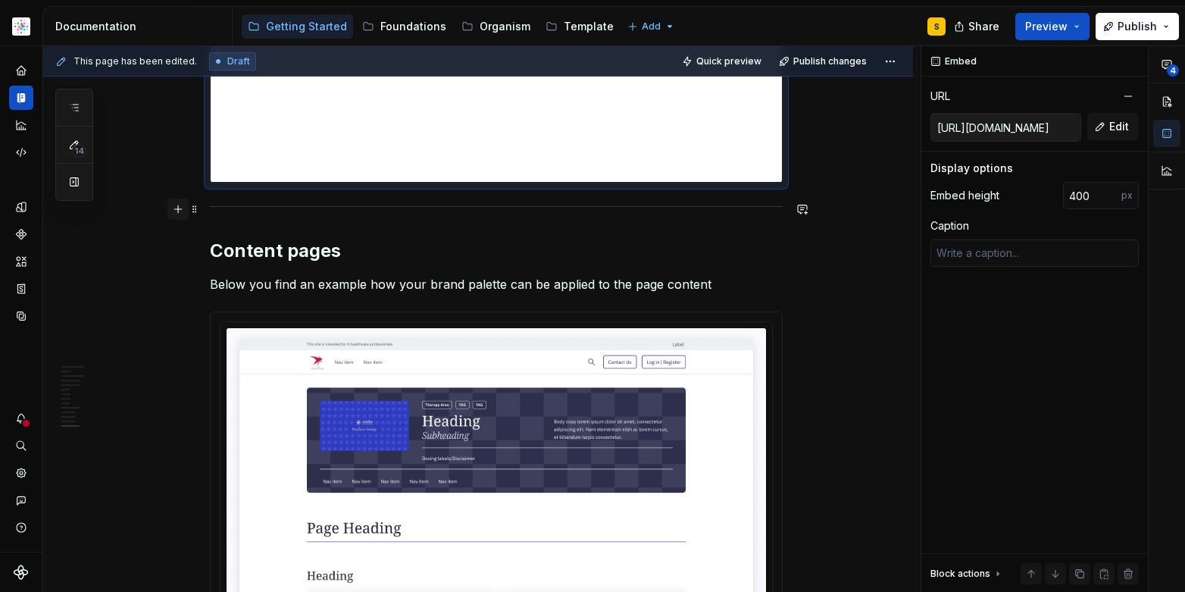
click at [177, 209] on button "button" at bounding box center [177, 208] width 21 height 21
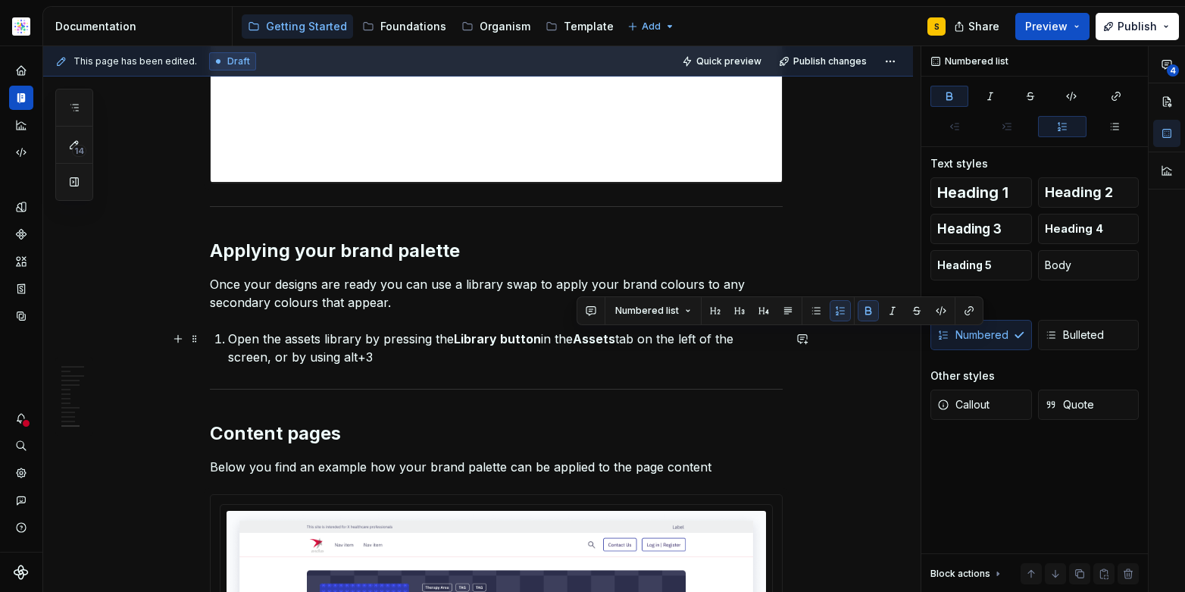
click at [414, 364] on p "Open the assets library by pressing the Library button in the Assets tab on the…" at bounding box center [505, 348] width 555 height 36
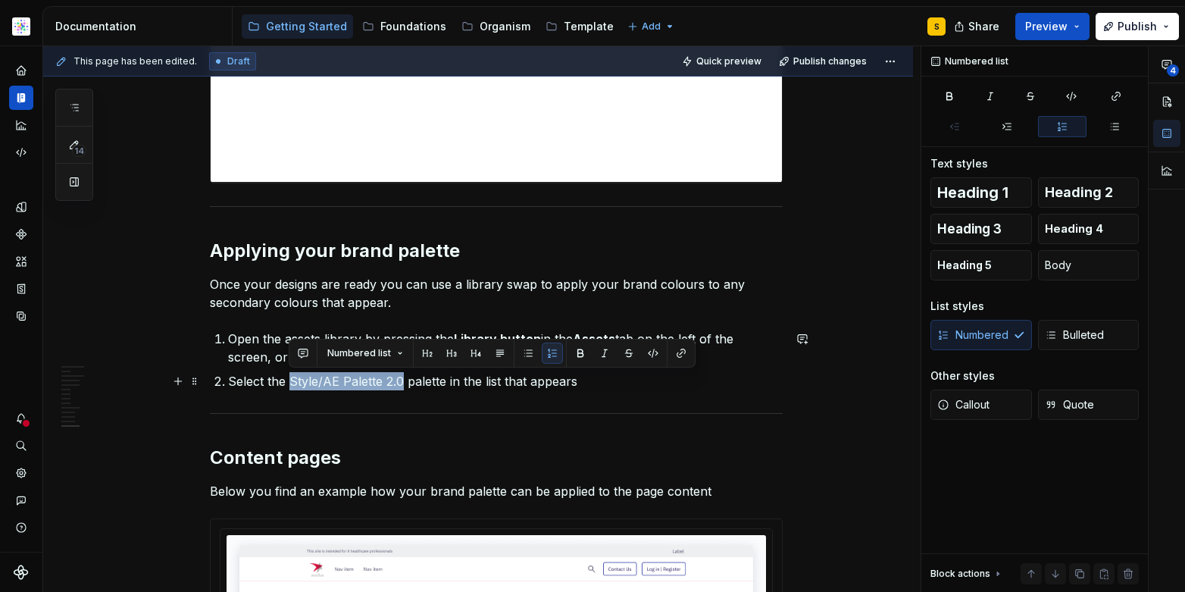
drag, startPoint x: 289, startPoint y: 381, endPoint x: 398, endPoint y: 375, distance: 110.0
click at [401, 375] on p "Select the Style/AE Palette 2.0 palette in the list that appears" at bounding box center [505, 381] width 555 height 18
click at [590, 381] on p "Select the Style/AE Palette 2.0 palette in the list that appears" at bounding box center [505, 381] width 555 height 18
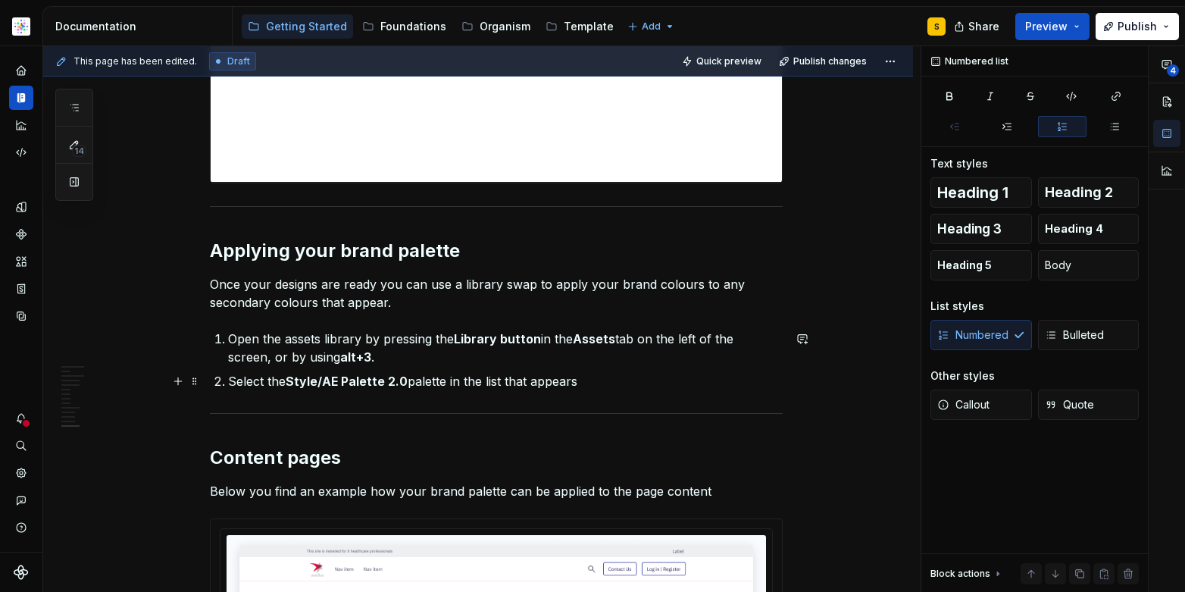
click at [503, 381] on p "Select the Style/AE Palette 2.0 palette in the list that appears" at bounding box center [505, 381] width 555 height 18
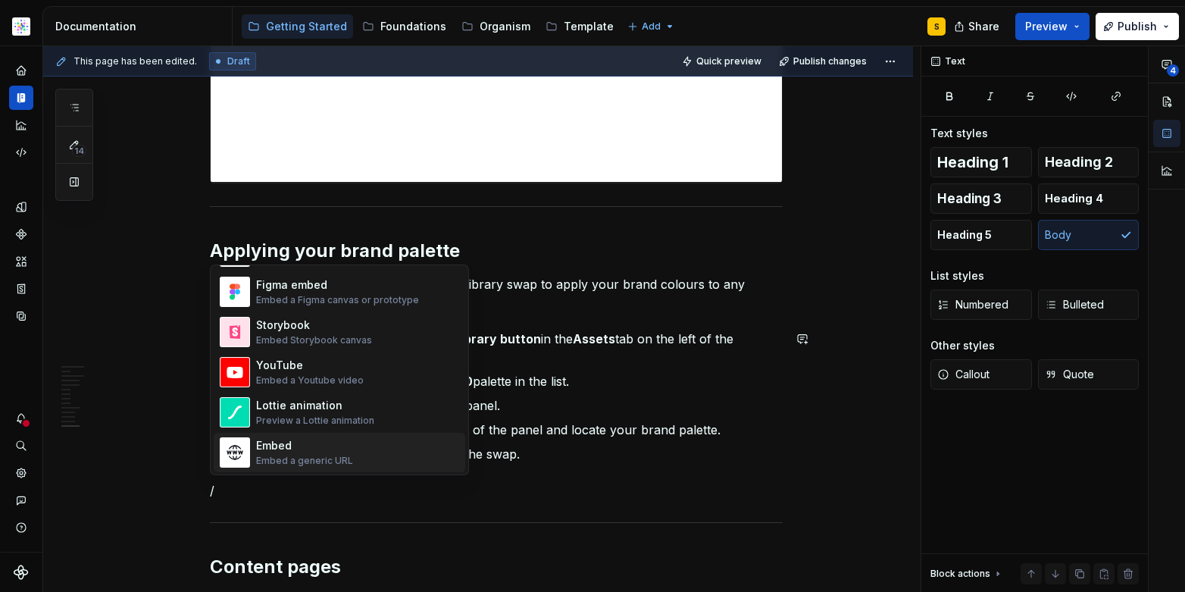
scroll to position [791, 0]
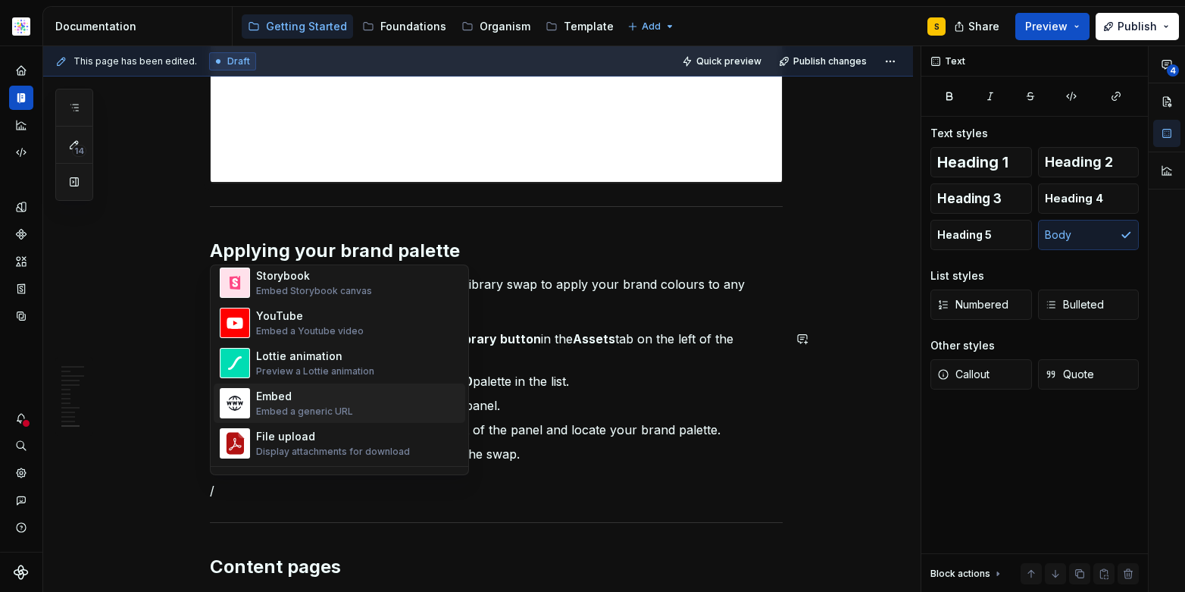
click at [281, 398] on div "Embed" at bounding box center [304, 396] width 97 height 15
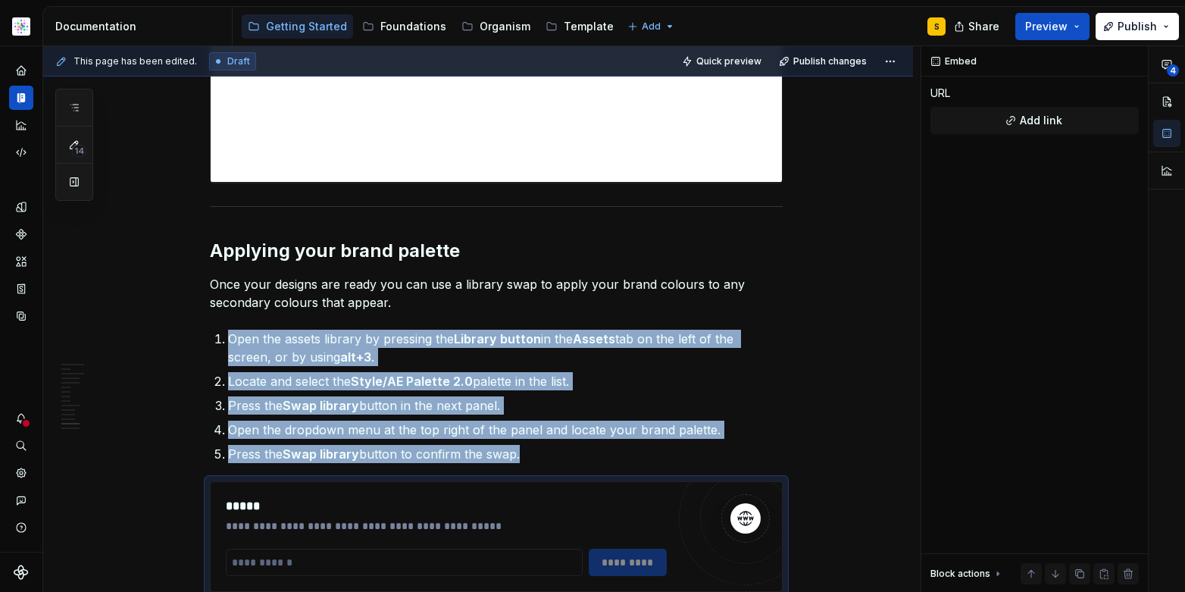
type textarea "*"
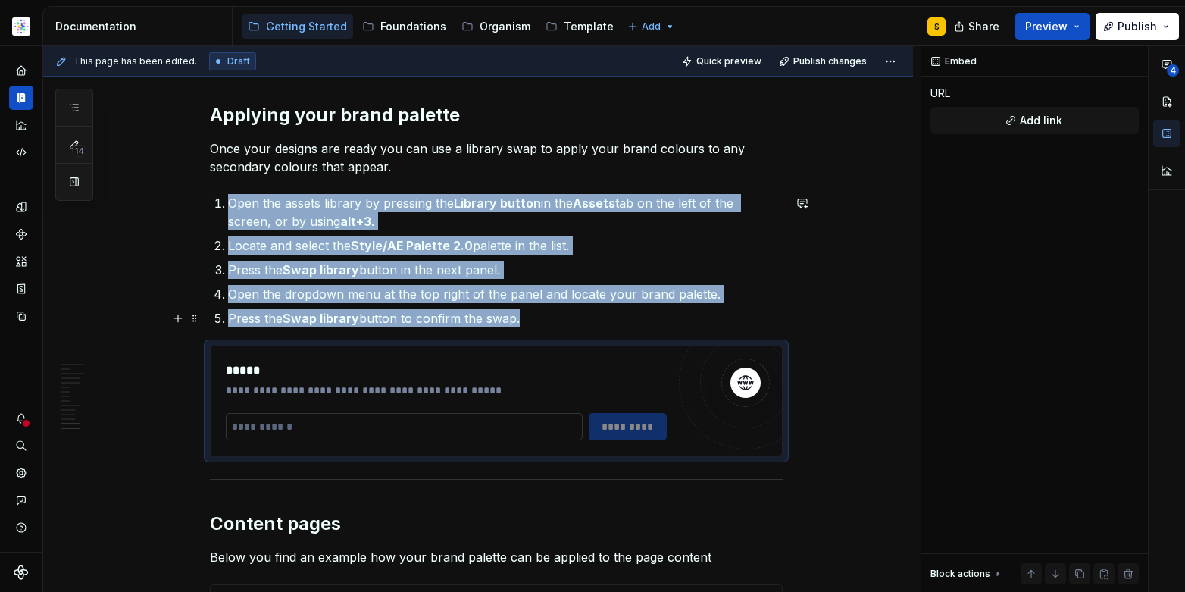
scroll to position [7172, 0]
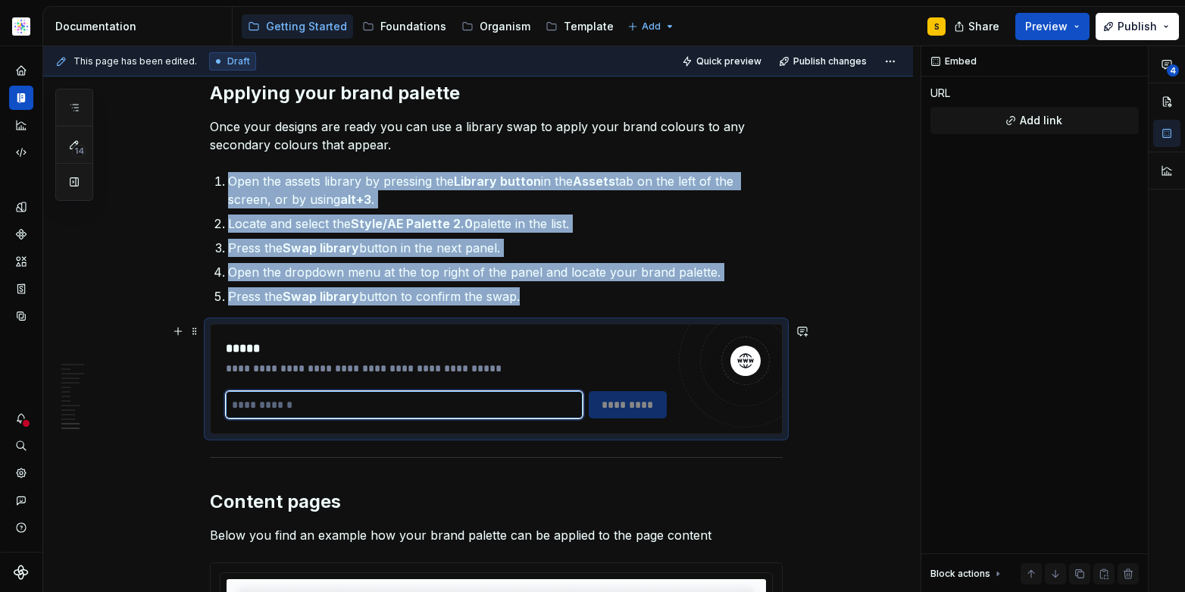
click at [245, 408] on input "text" at bounding box center [404, 404] width 357 height 27
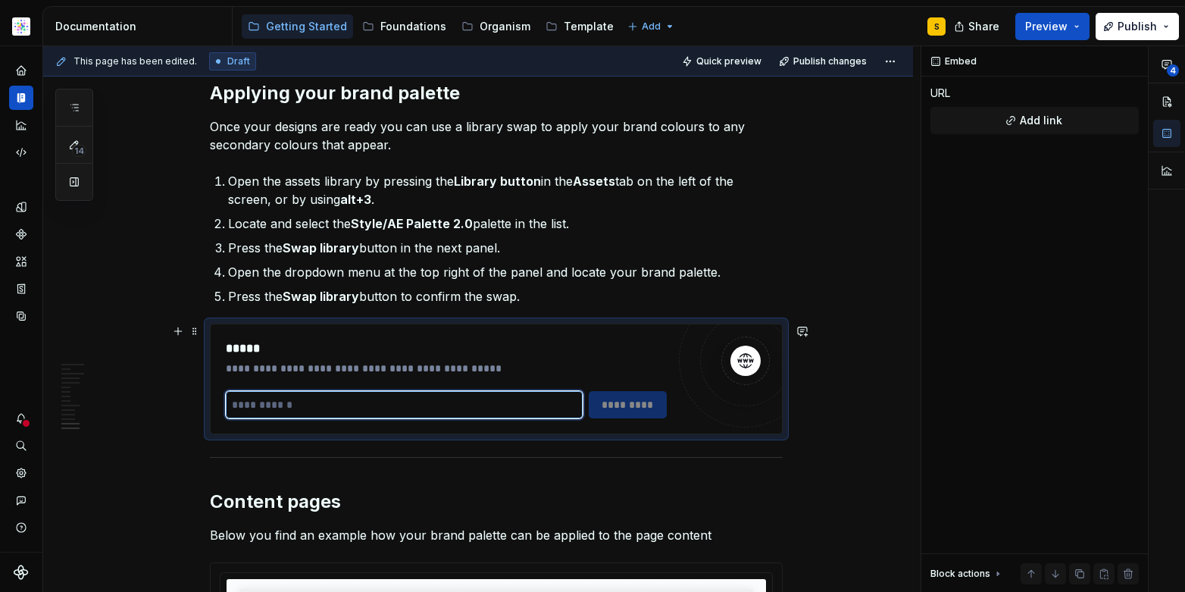
click at [245, 408] on input "text" at bounding box center [404, 404] width 357 height 27
click at [246, 407] on input "text" at bounding box center [404, 404] width 357 height 27
paste input "**********"
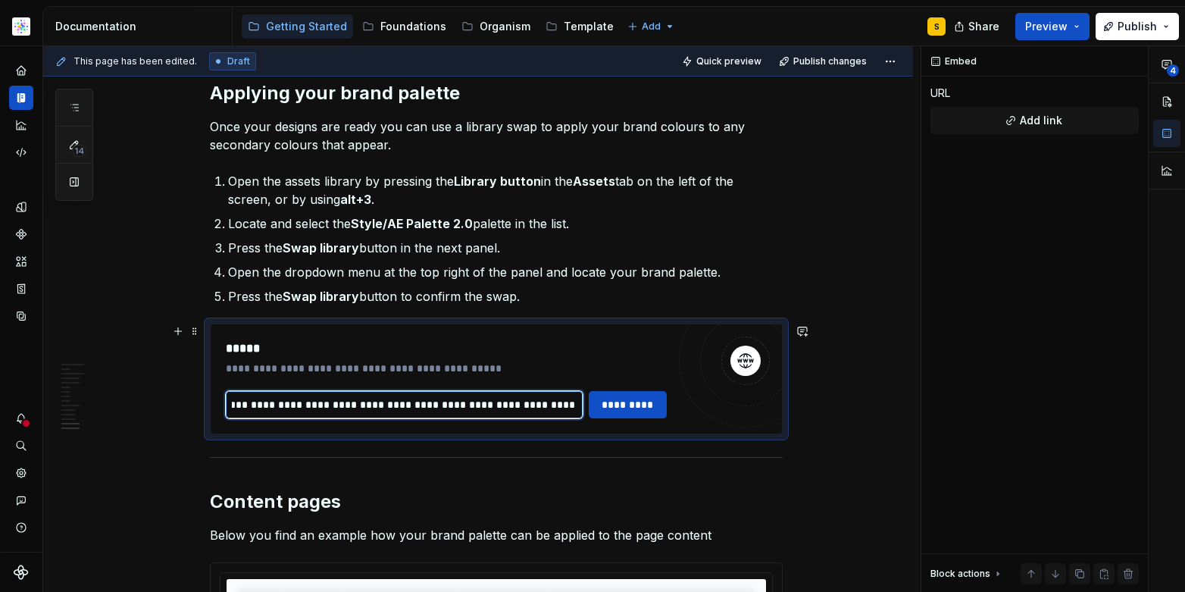
scroll to position [0, 0]
drag, startPoint x: 571, startPoint y: 403, endPoint x: 567, endPoint y: 418, distance: 15.8
click at [571, 403] on input "**********" at bounding box center [404, 404] width 357 height 27
drag, startPoint x: 448, startPoint y: 406, endPoint x: 448, endPoint y: 414, distance: 8.3
click at [448, 406] on input "**********" at bounding box center [404, 404] width 357 height 27
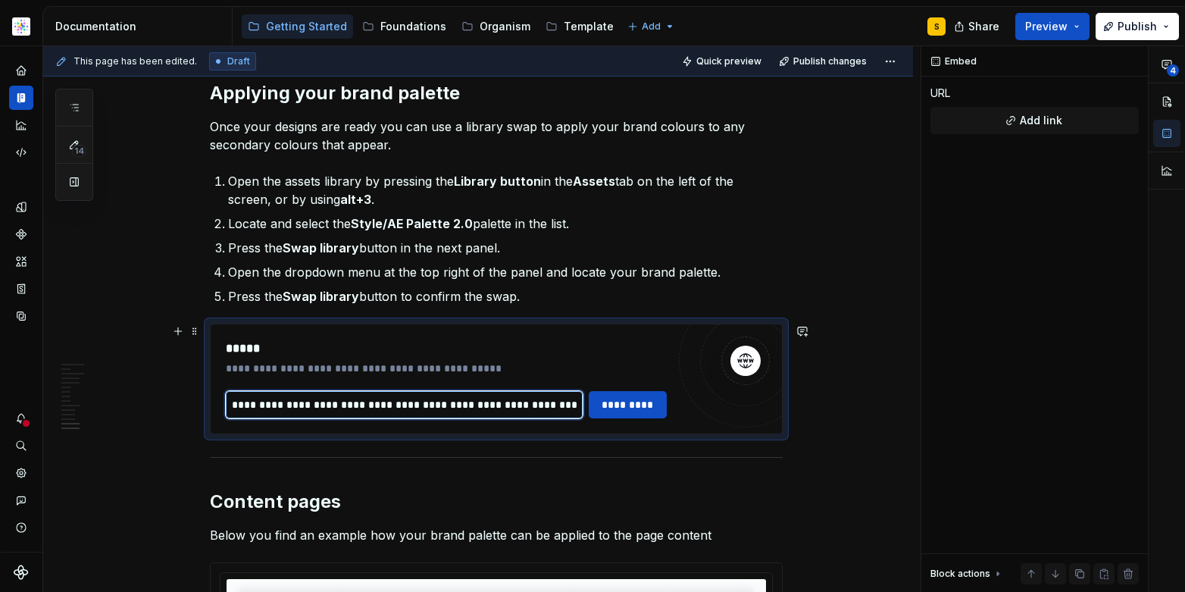
scroll to position [0, 2233]
type input "**********"
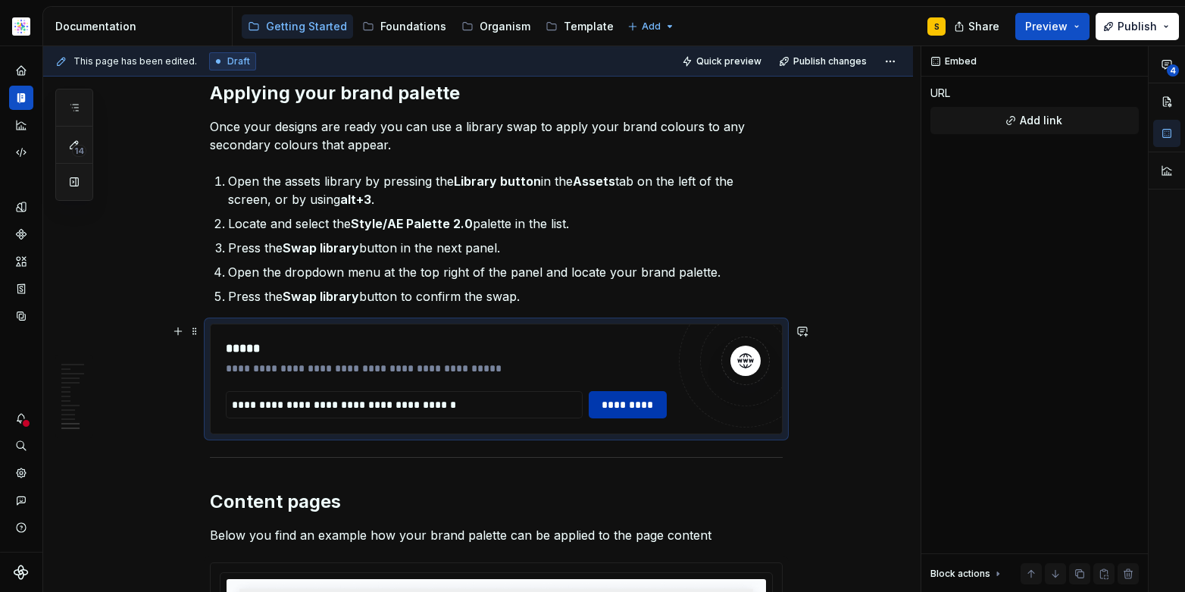
click at [624, 401] on span "*********" at bounding box center [627, 404] width 59 height 15
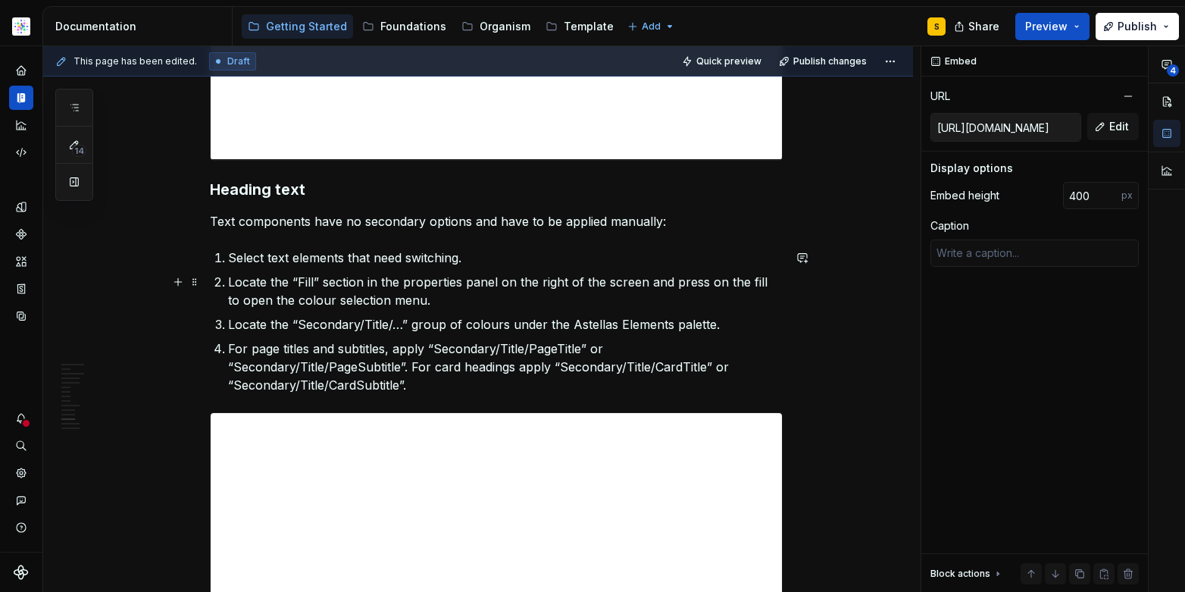
scroll to position [6479, 0]
click at [297, 279] on p "Locate the “Fill” section in the properties panel on the right of the screen an…" at bounding box center [505, 291] width 555 height 36
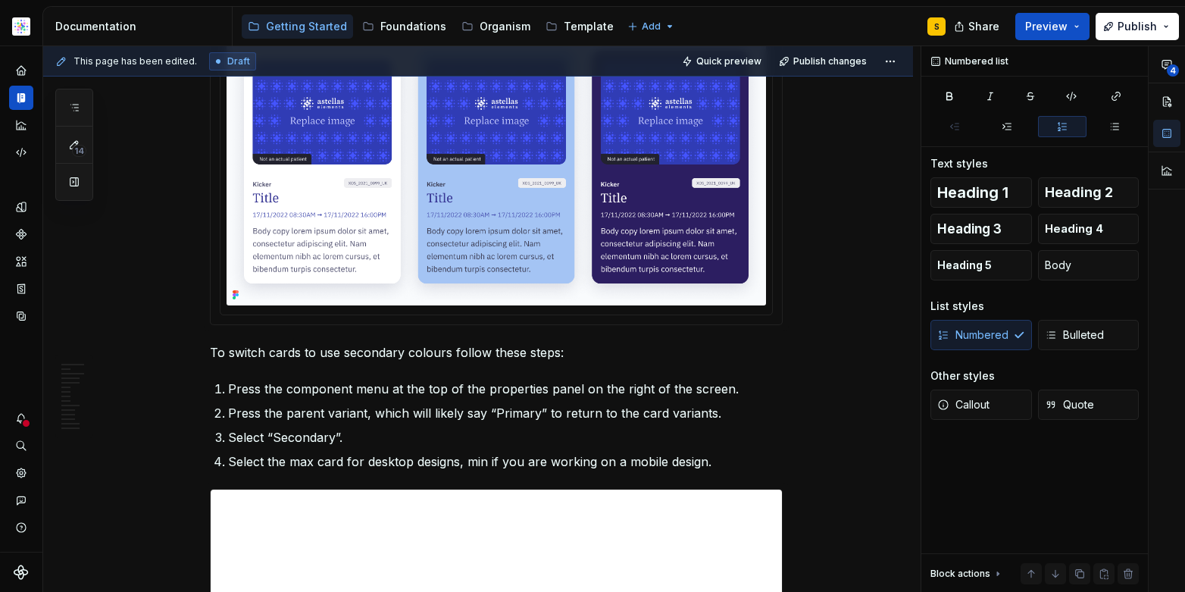
scroll to position [5207, 0]
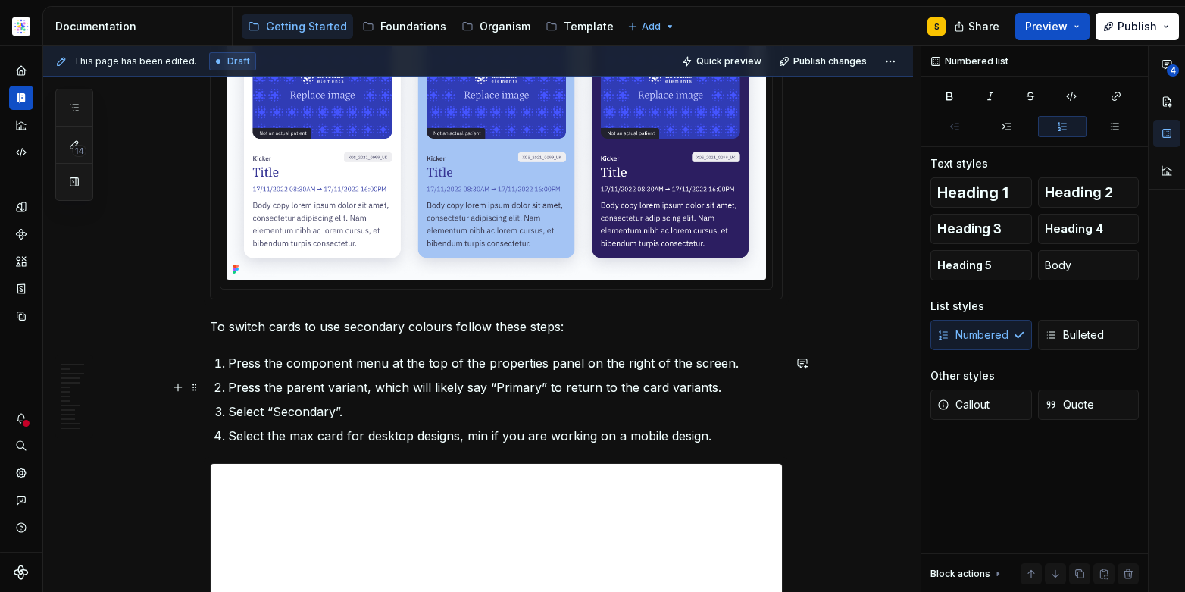
click at [491, 388] on p "Press the parent variant, which will likely say “Primary” to return to the card…" at bounding box center [505, 387] width 555 height 18
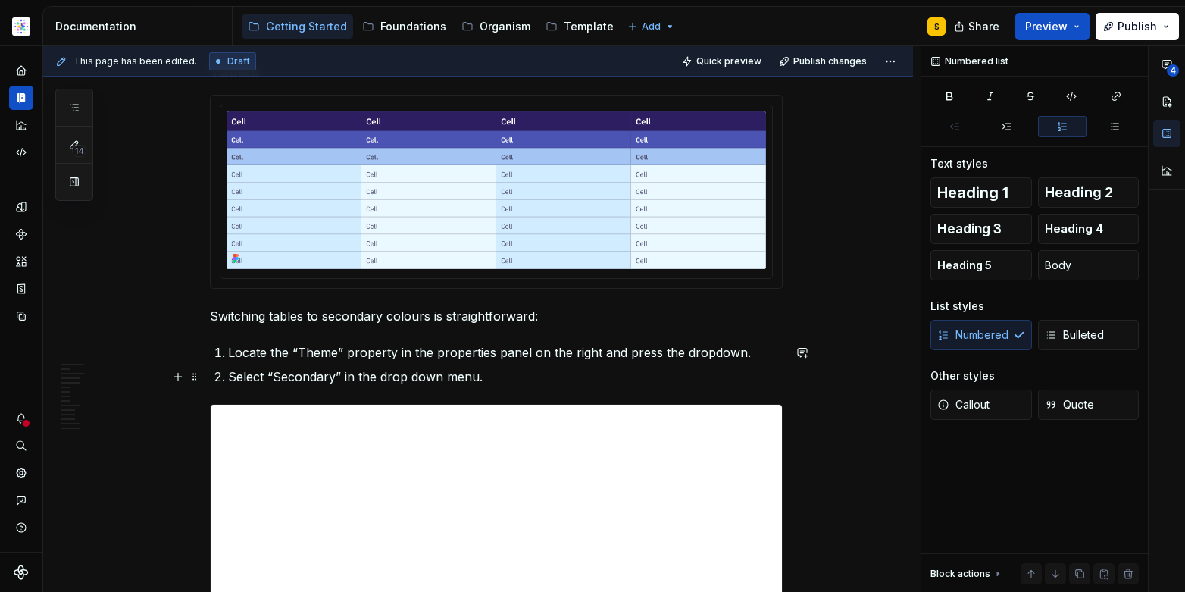
scroll to position [6040, 0]
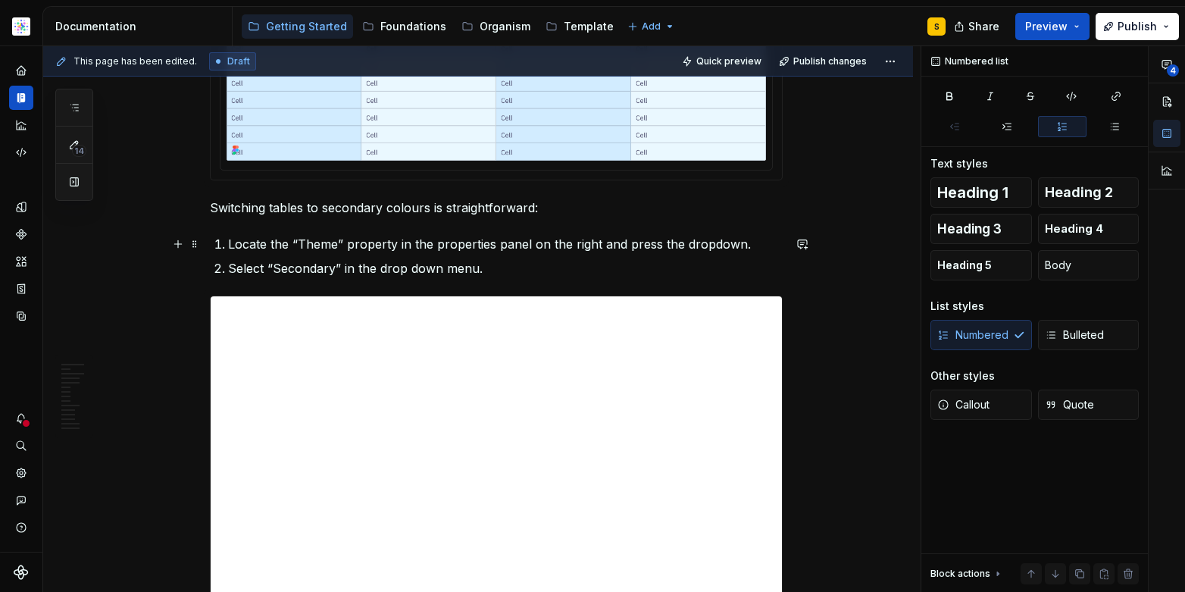
click at [295, 244] on p "Locate the “Theme” property in the properties panel on the right and press the …" at bounding box center [505, 244] width 555 height 18
drag, startPoint x: 565, startPoint y: 230, endPoint x: 558, endPoint y: 253, distance: 24.0
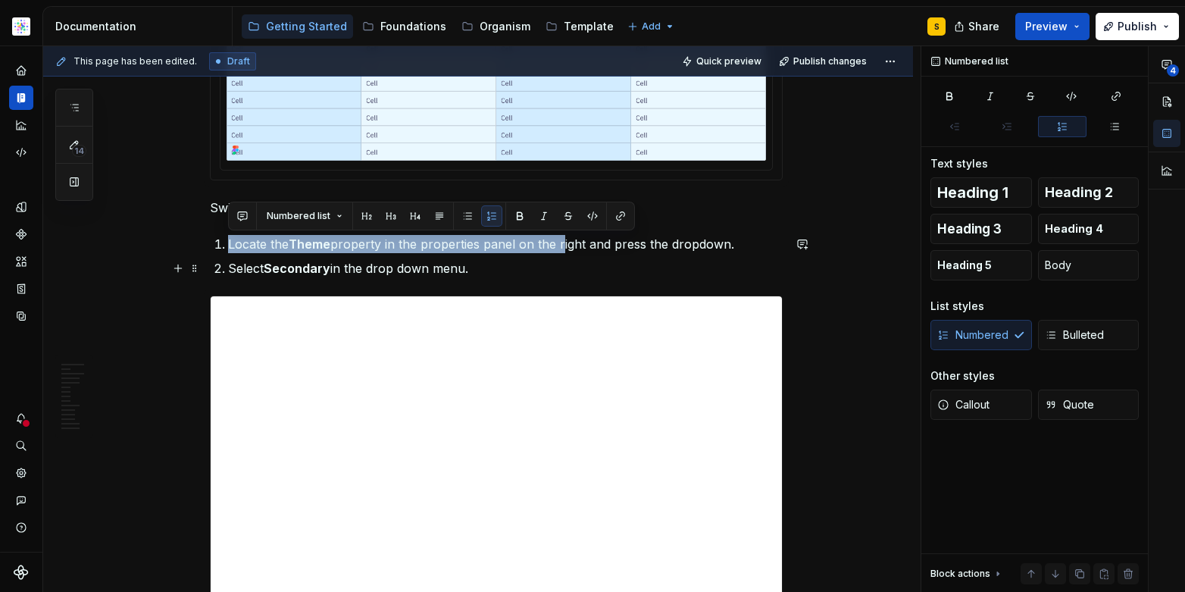
click at [556, 266] on p "Select Secondary in the drop down menu." at bounding box center [505, 268] width 555 height 18
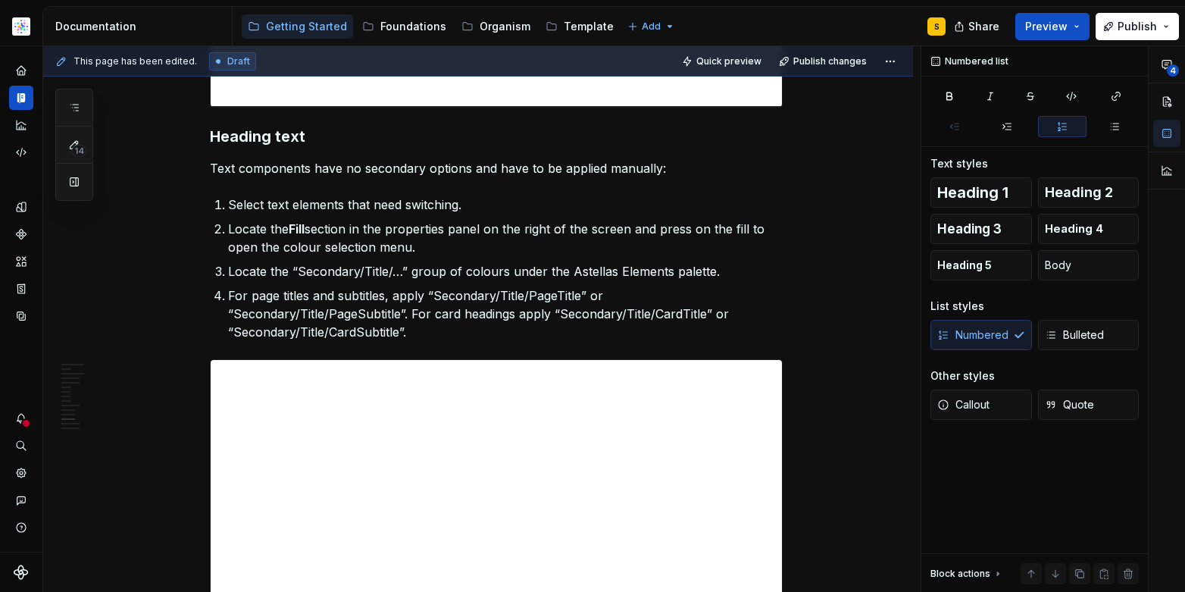
scroll to position [6540, 0]
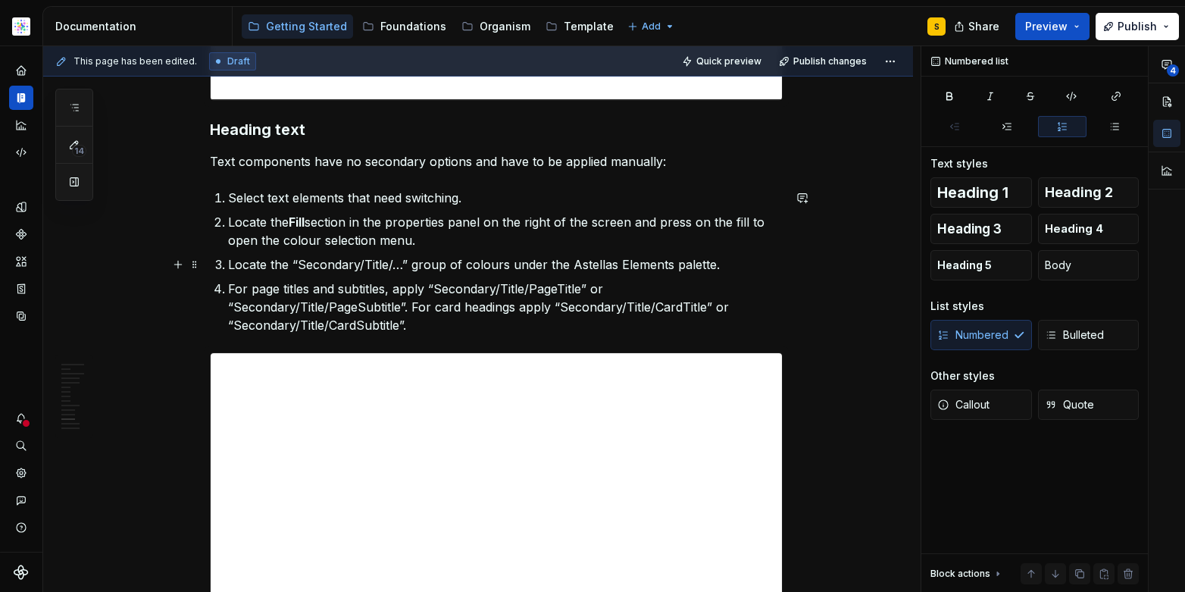
click at [298, 267] on p "Locate the “Secondary/Title/…” group of colours under the Astellas Elements pal…" at bounding box center [505, 264] width 555 height 18
click at [433, 291] on p "For page titles and subtitles, apply “Secondary/Title/PageTitle” or “Secondary/…" at bounding box center [505, 307] width 555 height 55
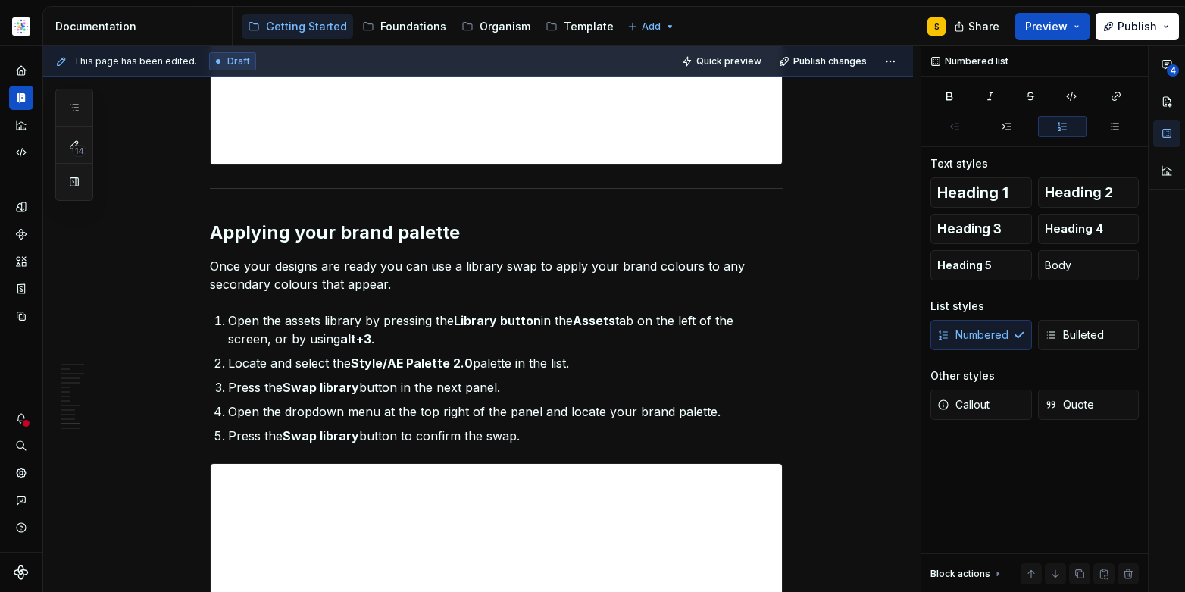
scroll to position [7046, 0]
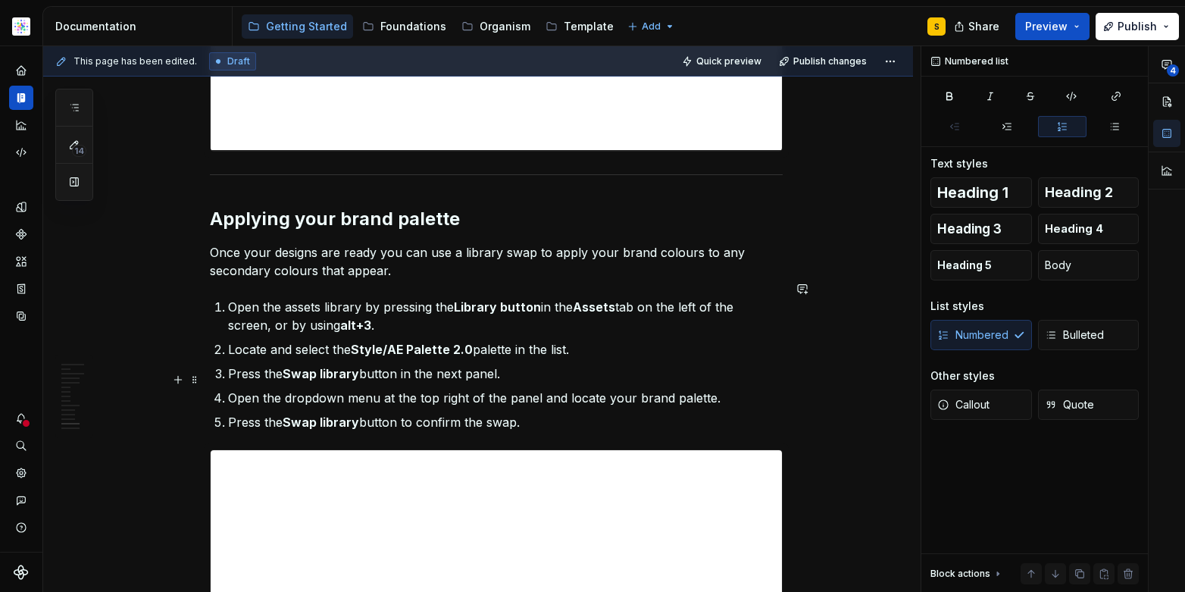
click at [402, 389] on p "Open the dropdown menu at the top right of the panel and locate your brand pale…" at bounding box center [505, 398] width 555 height 18
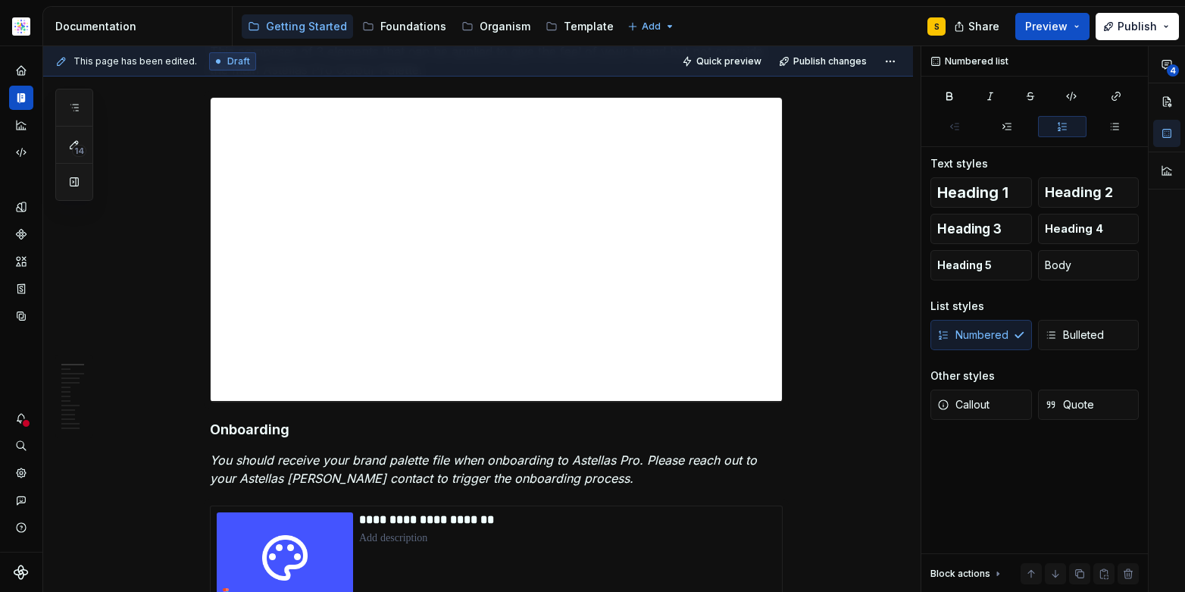
scroll to position [0, 0]
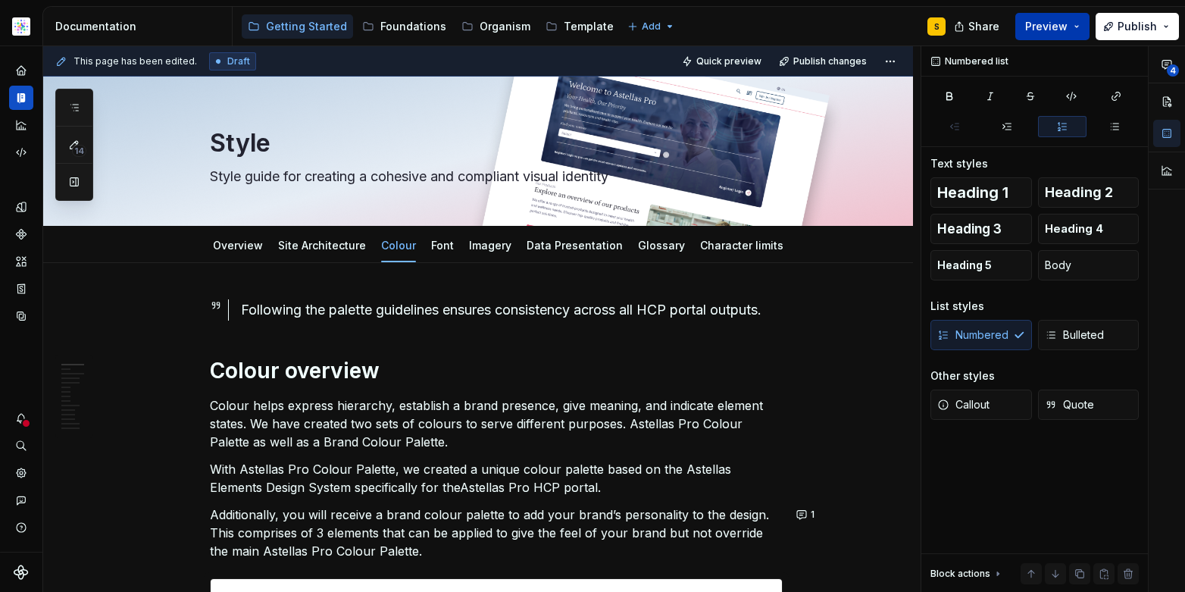
click at [1080, 22] on button "Preview" at bounding box center [1052, 26] width 74 height 27
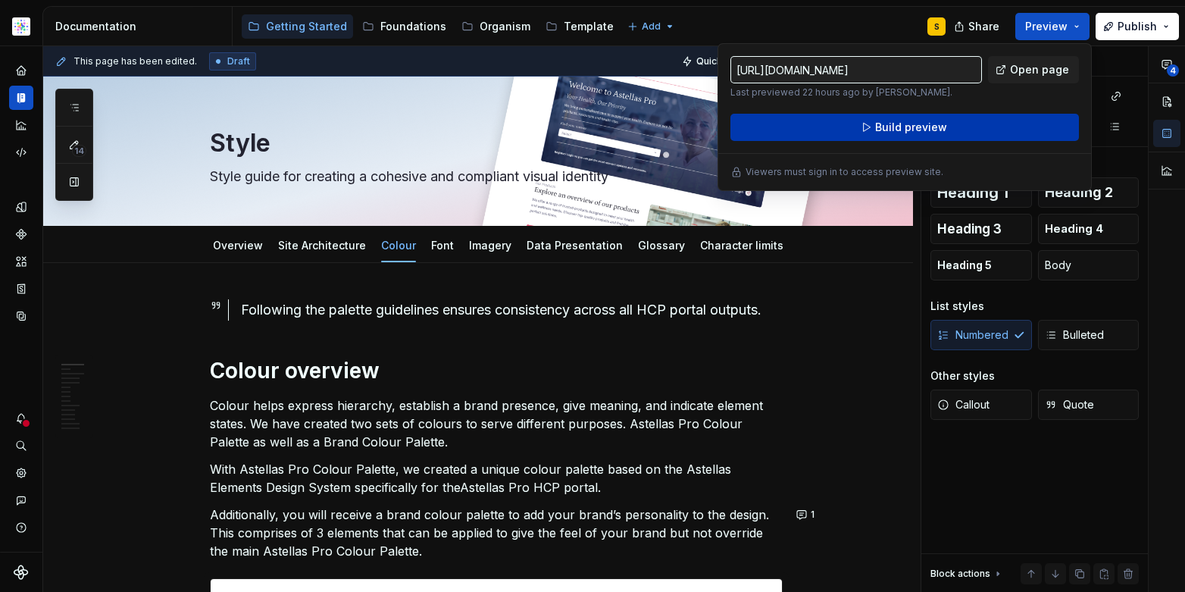
click at [953, 126] on button "Build preview" at bounding box center [904, 127] width 348 height 27
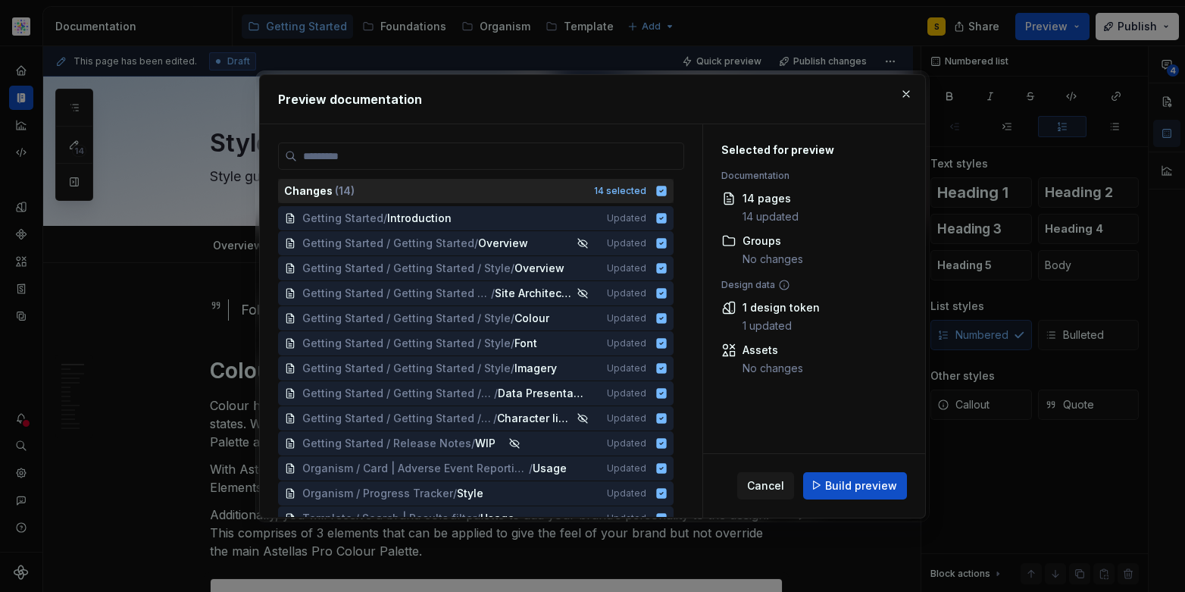
click at [659, 189] on icon at bounding box center [662, 191] width 10 height 10
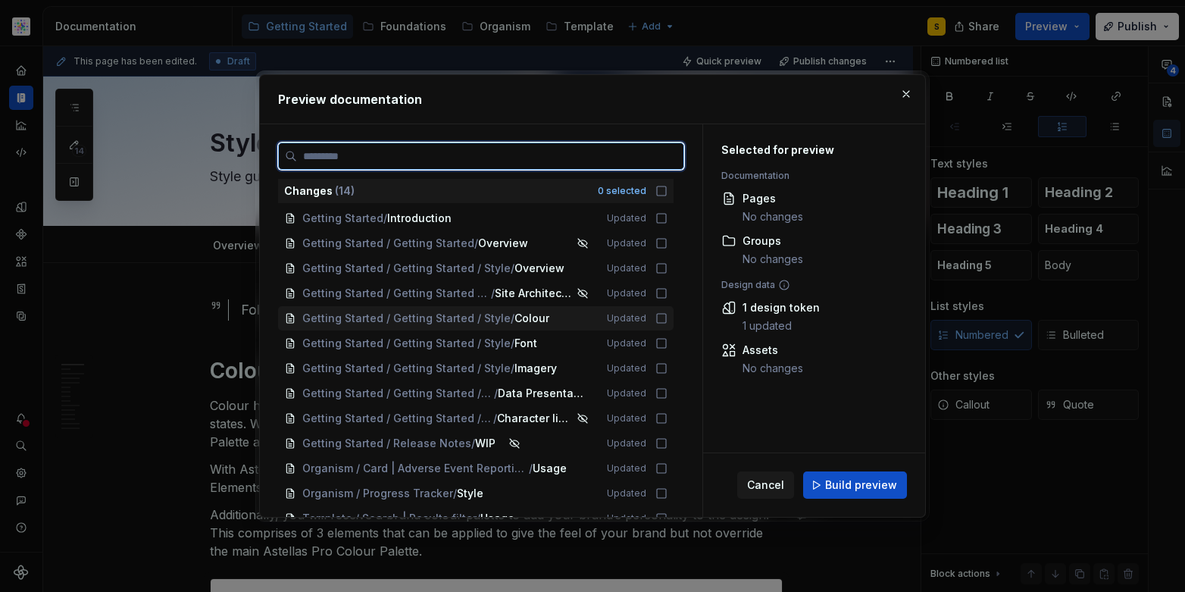
click at [658, 320] on icon at bounding box center [661, 318] width 12 height 12
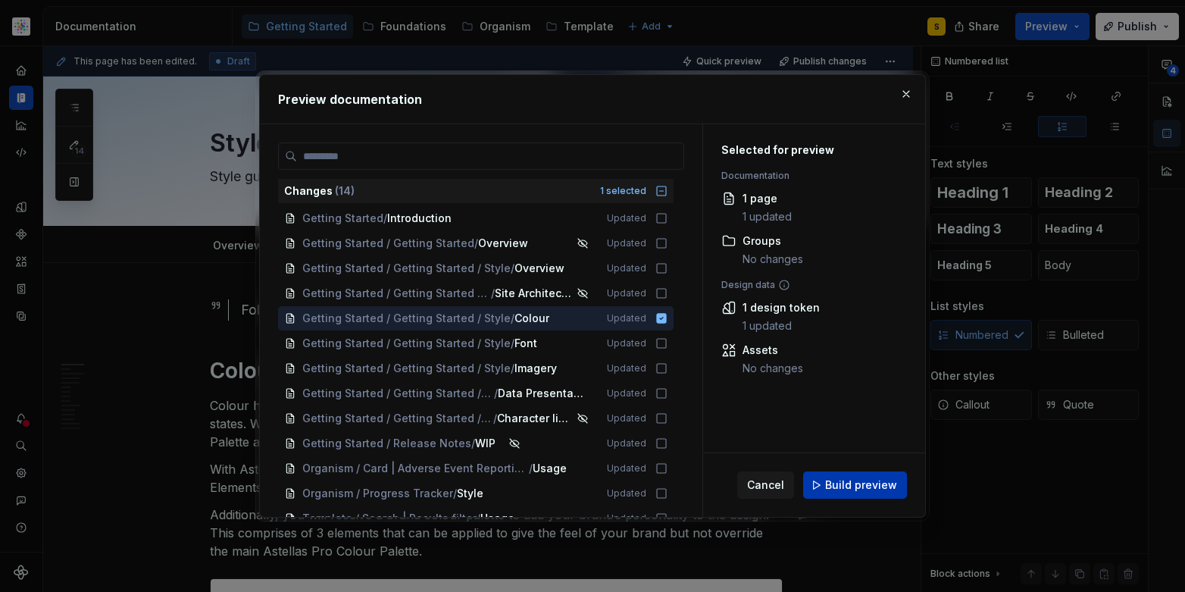
click at [836, 486] on span "Build preview" at bounding box center [861, 484] width 72 height 15
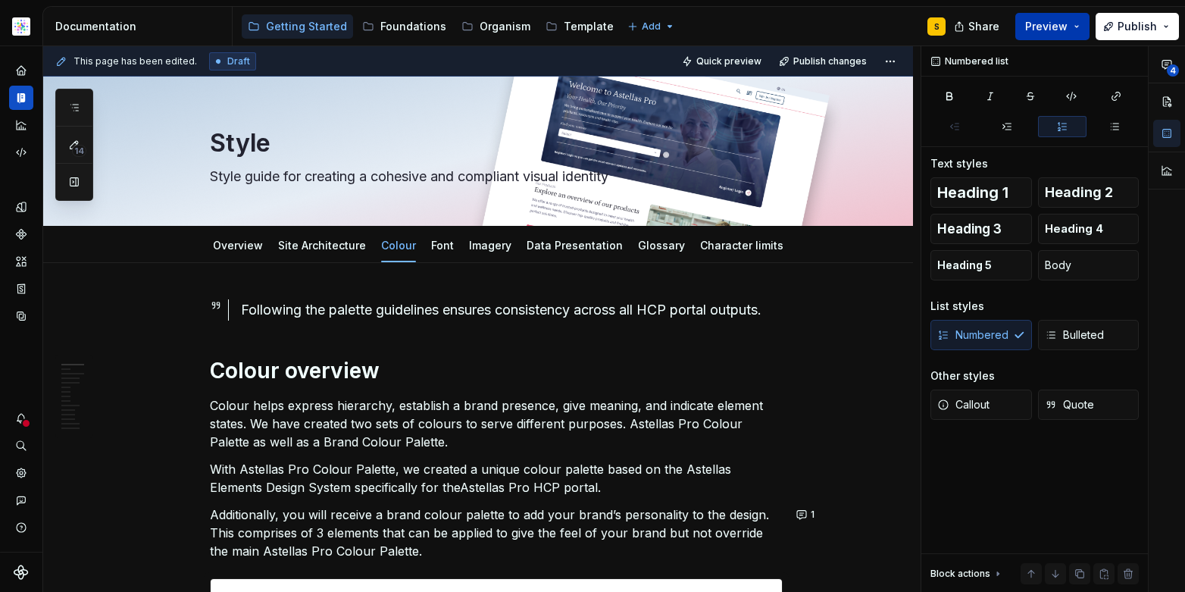
click at [1077, 25] on button "Preview" at bounding box center [1052, 26] width 74 height 27
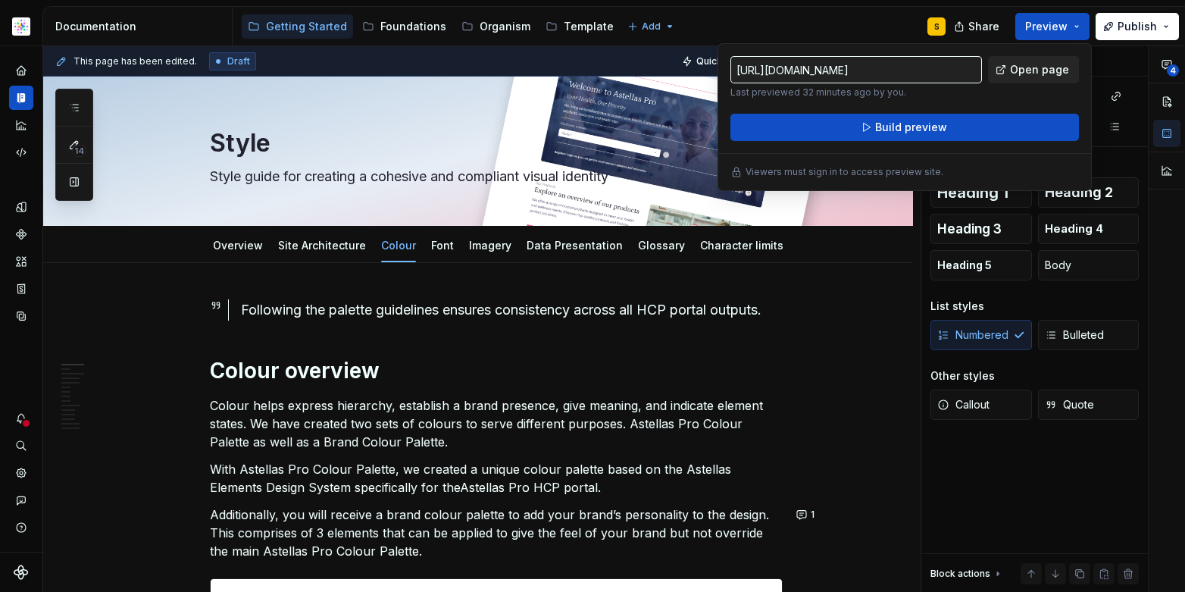
click at [1036, 69] on span "Open page" at bounding box center [1039, 69] width 59 height 15
click at [1078, 20] on button "Preview" at bounding box center [1052, 26] width 74 height 27
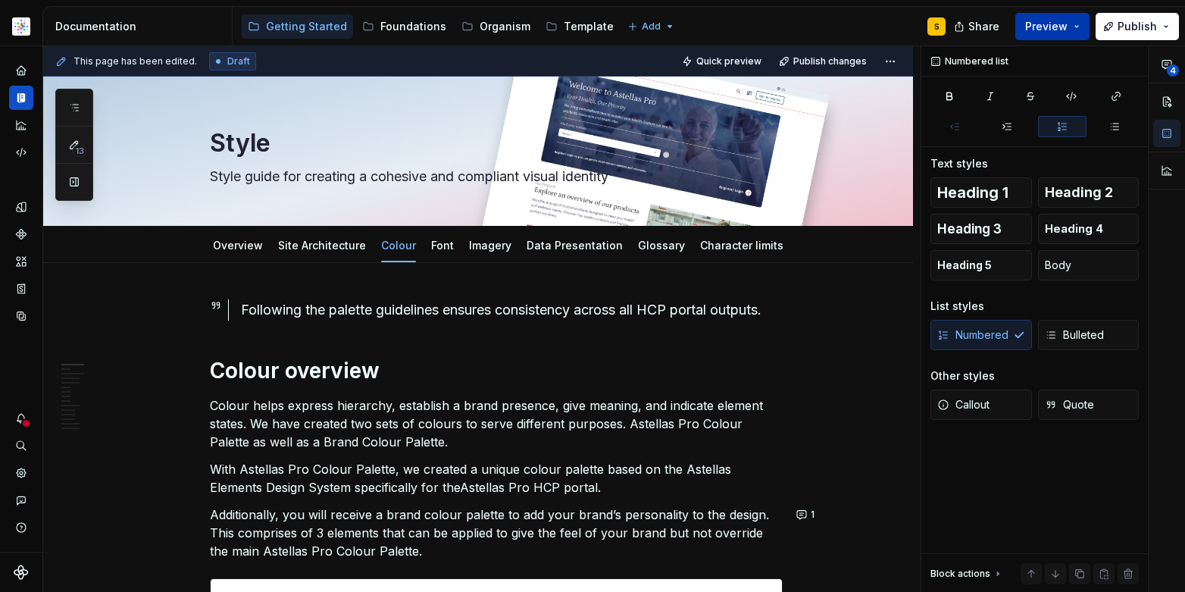
click at [1082, 26] on button "Preview" at bounding box center [1052, 26] width 74 height 27
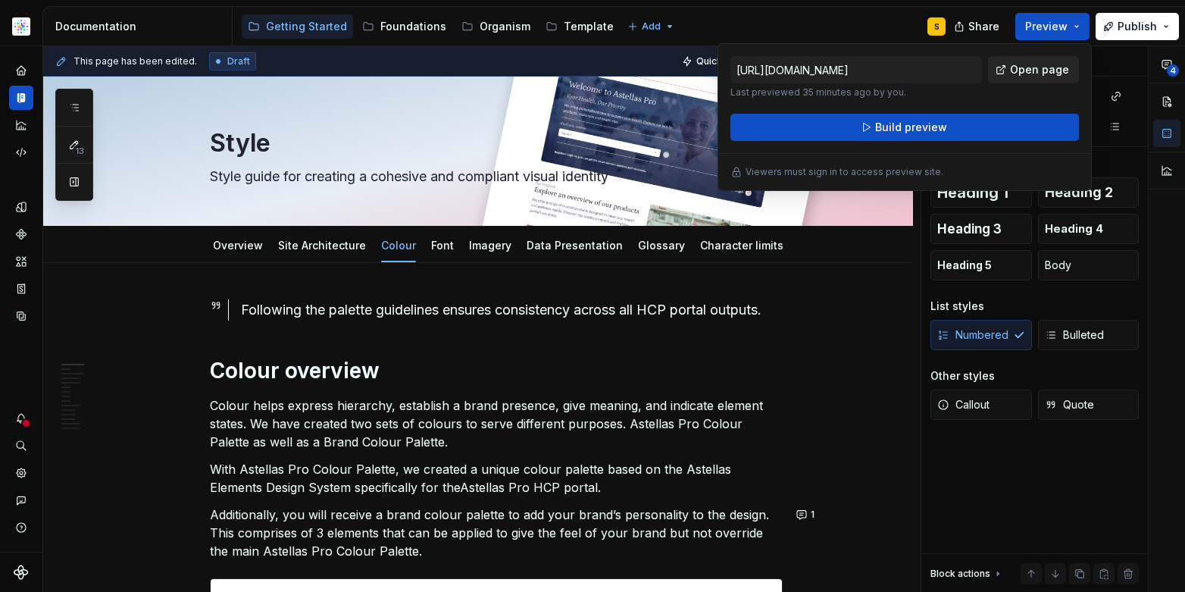
click at [1036, 70] on span "Open page" at bounding box center [1039, 69] width 59 height 15
type textarea "*"
